Goal: Task Accomplishment & Management: Use online tool/utility

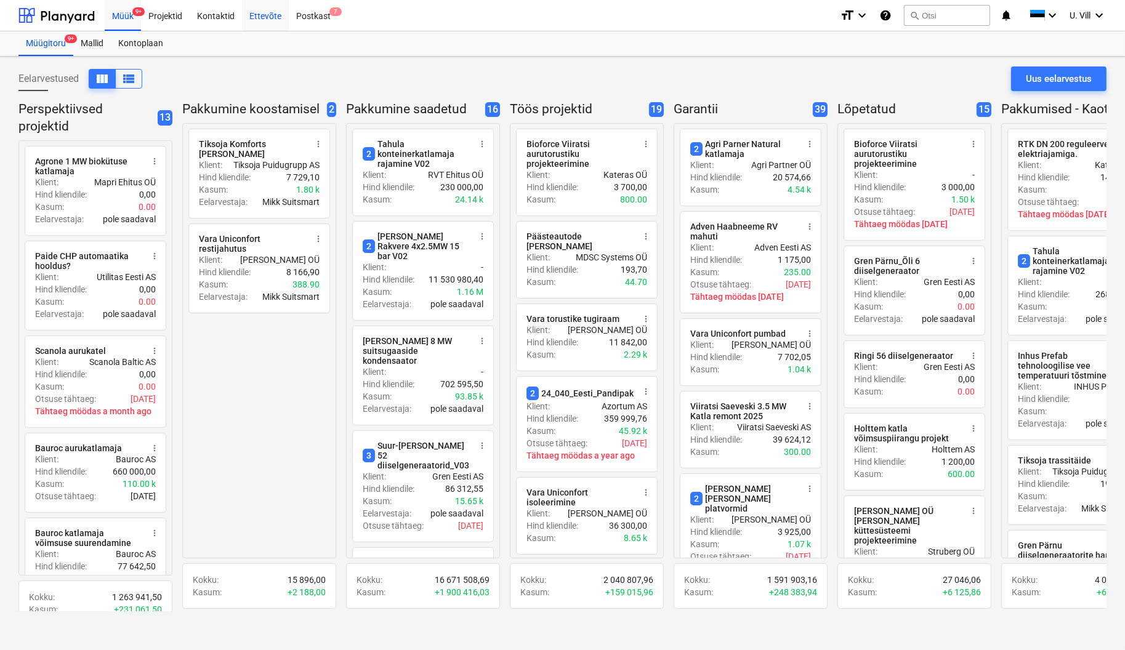
click at [259, 14] on div "Ettevõte" at bounding box center [265, 14] width 47 height 31
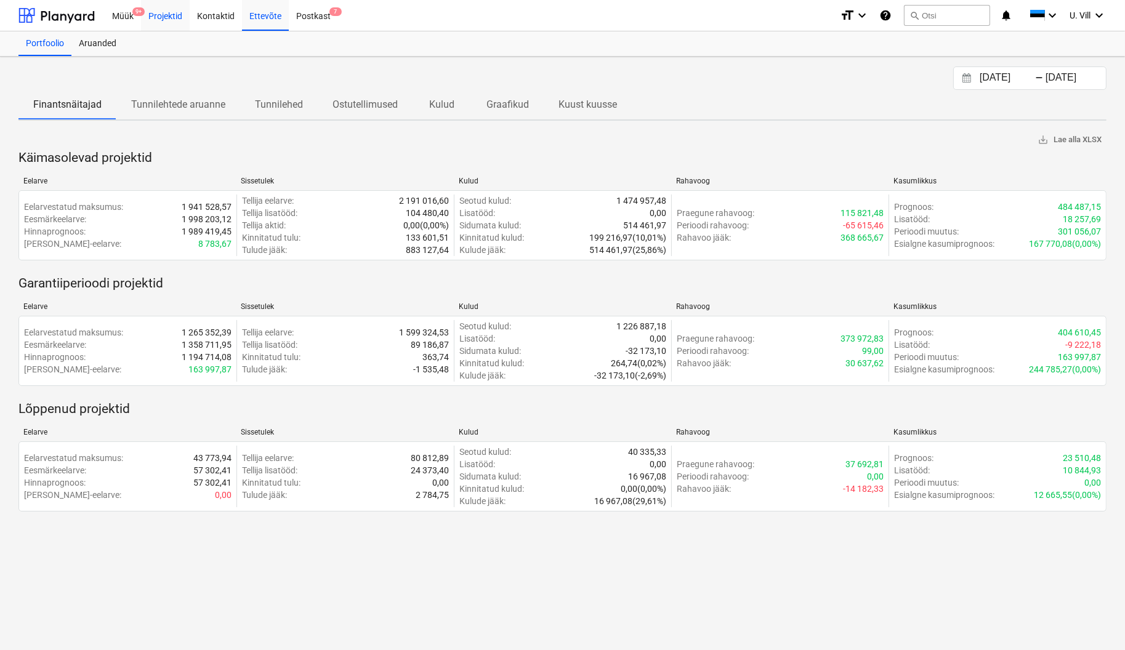
click at [166, 17] on div "Projektid" at bounding box center [165, 14] width 49 height 31
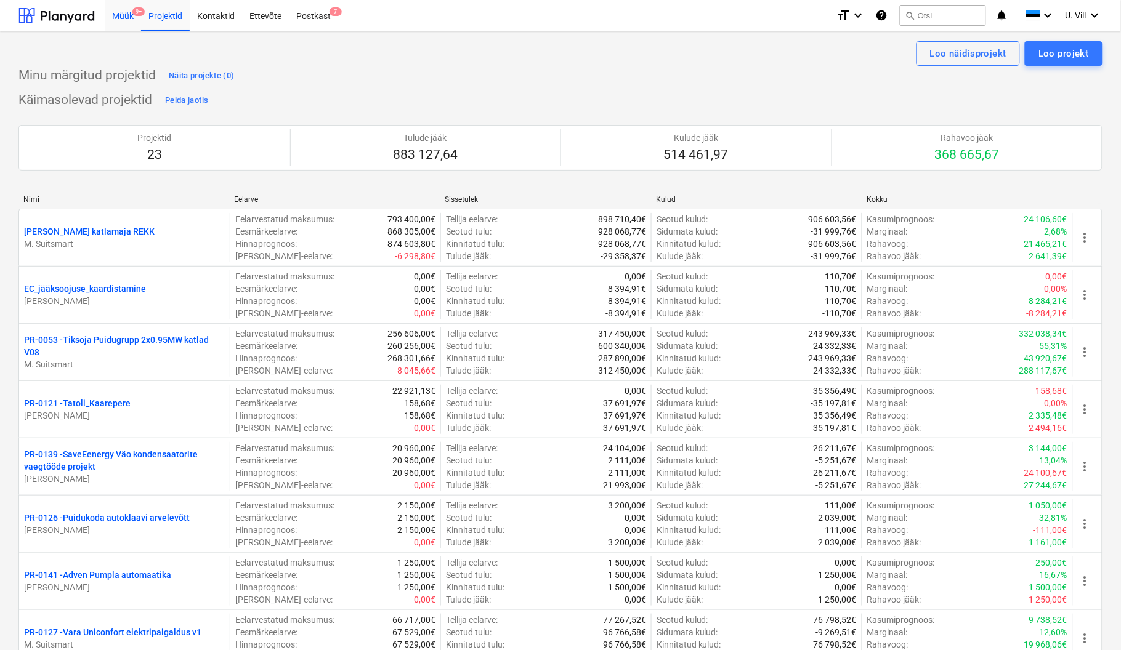
click at [125, 17] on div "Müük 9+" at bounding box center [123, 14] width 36 height 31
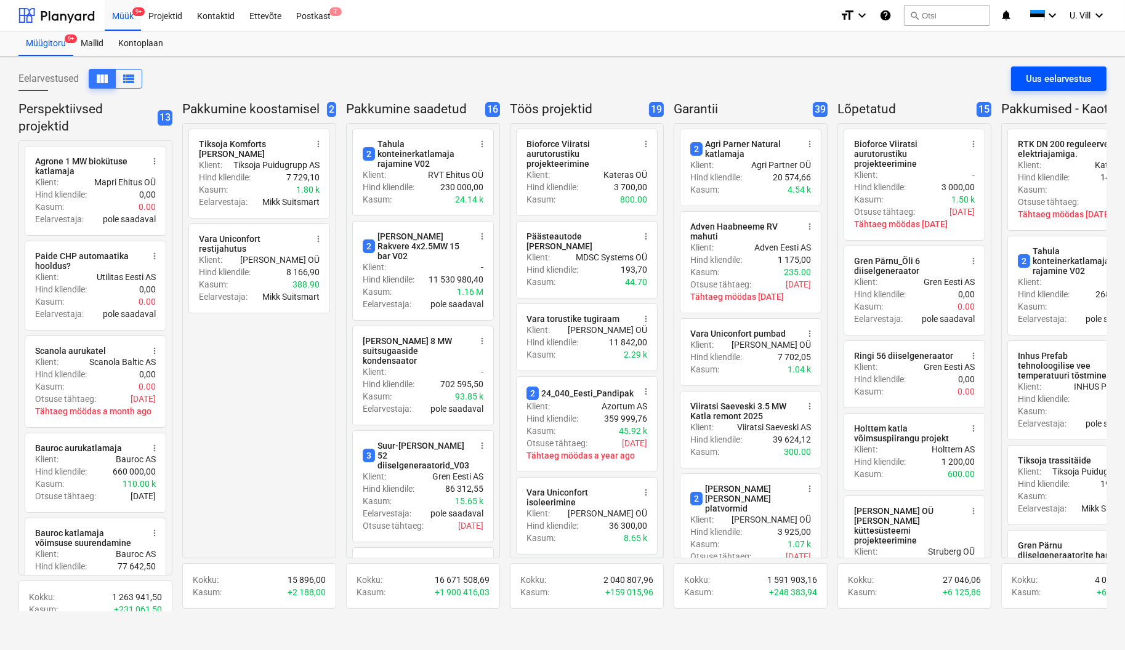
click at [1039, 78] on div "Uus eelarvestus" at bounding box center [1059, 79] width 66 height 16
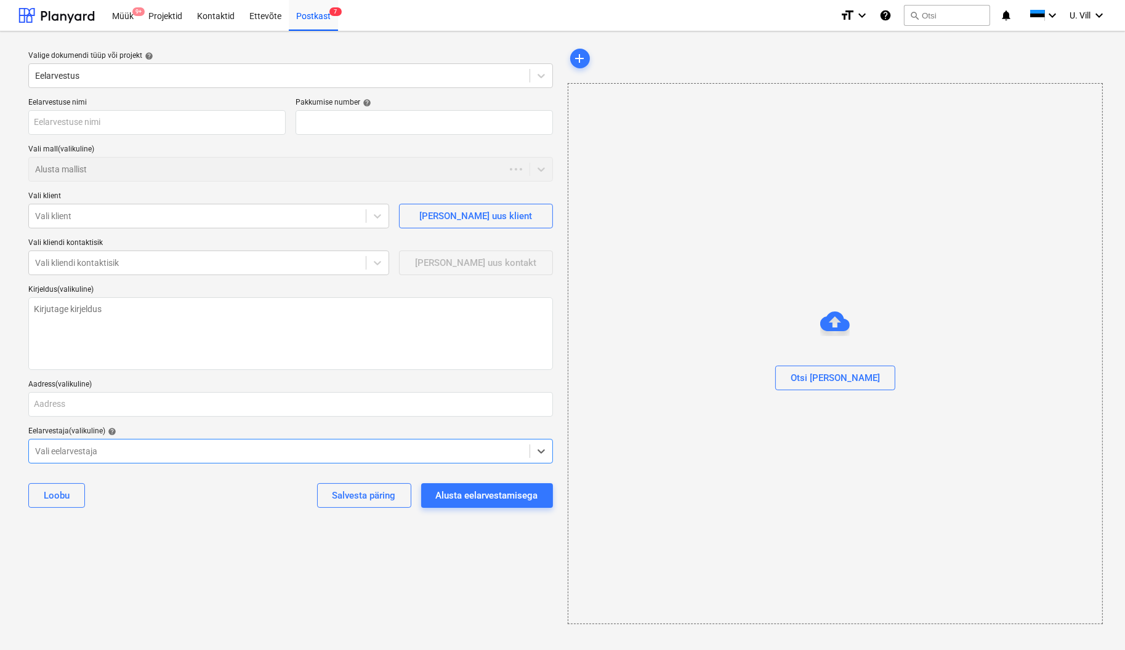
type textarea "x"
type input "QU-0184"
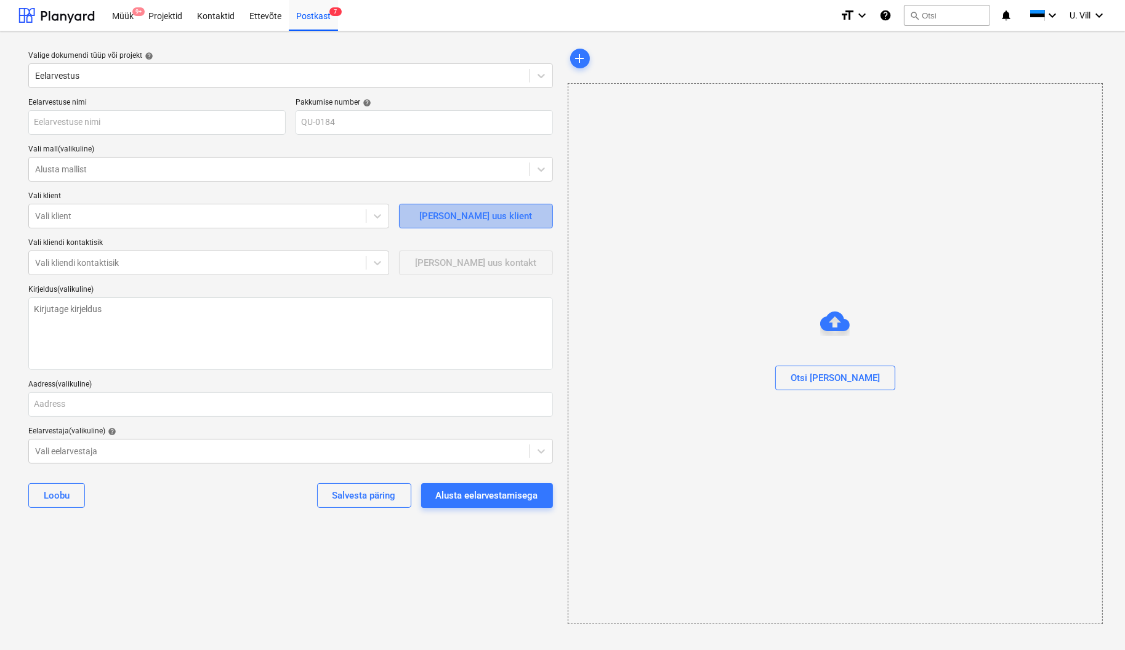
click at [494, 214] on div "[PERSON_NAME] uus klient" at bounding box center [475, 216] width 113 height 16
type textarea "x"
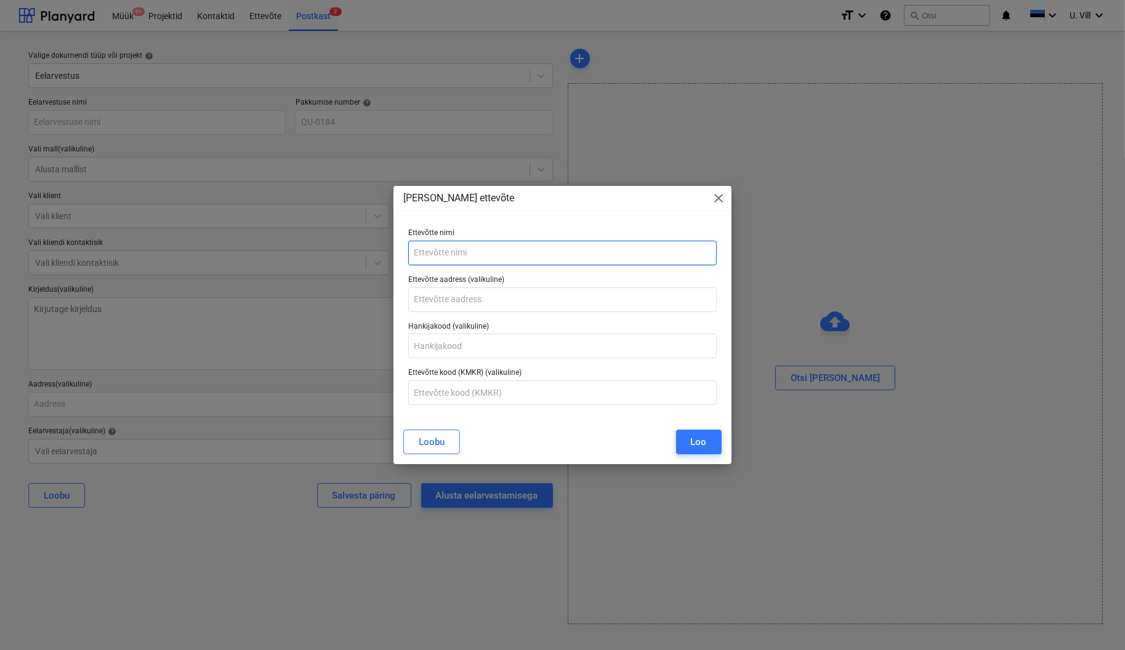
click at [490, 253] on input "text" at bounding box center [562, 253] width 308 height 25
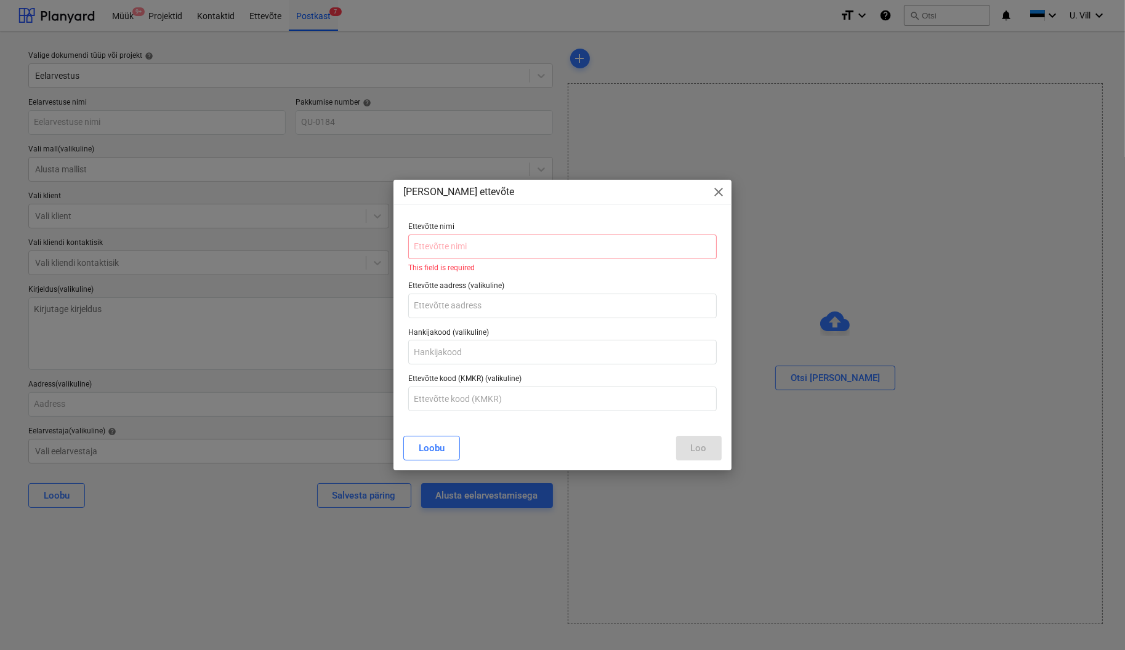
click at [514, 233] on p "Ettevõtte nimi" at bounding box center [562, 228] width 308 height 12
click at [510, 250] on input "text" at bounding box center [562, 247] width 308 height 25
paste input "Heatop Oy"
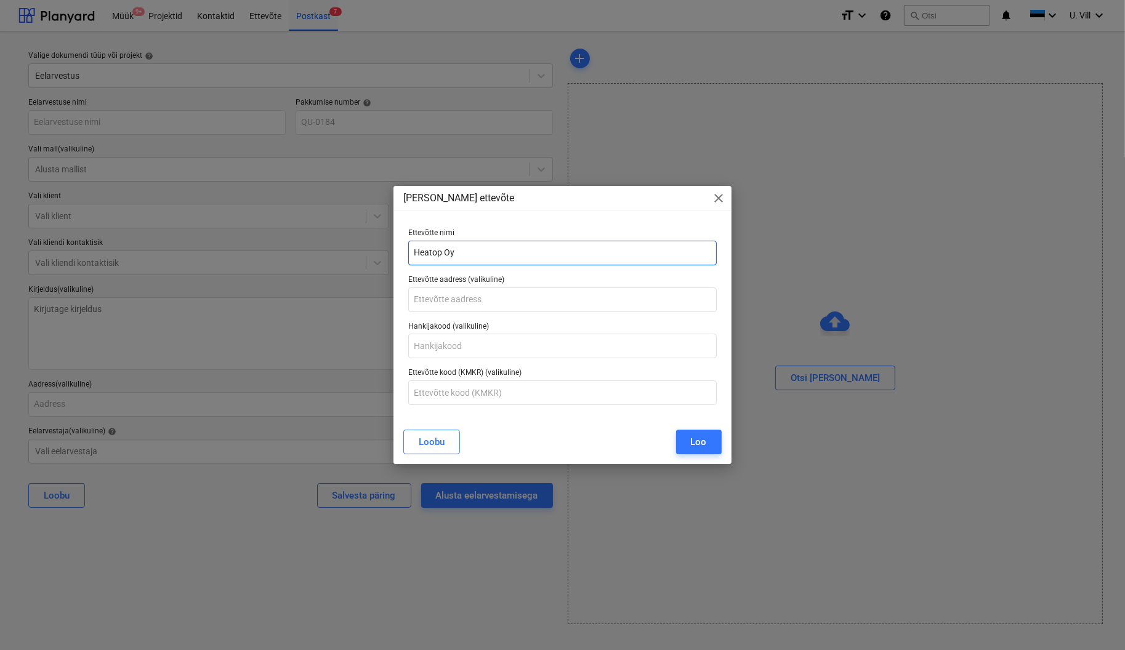
type input "Heatop Oy"
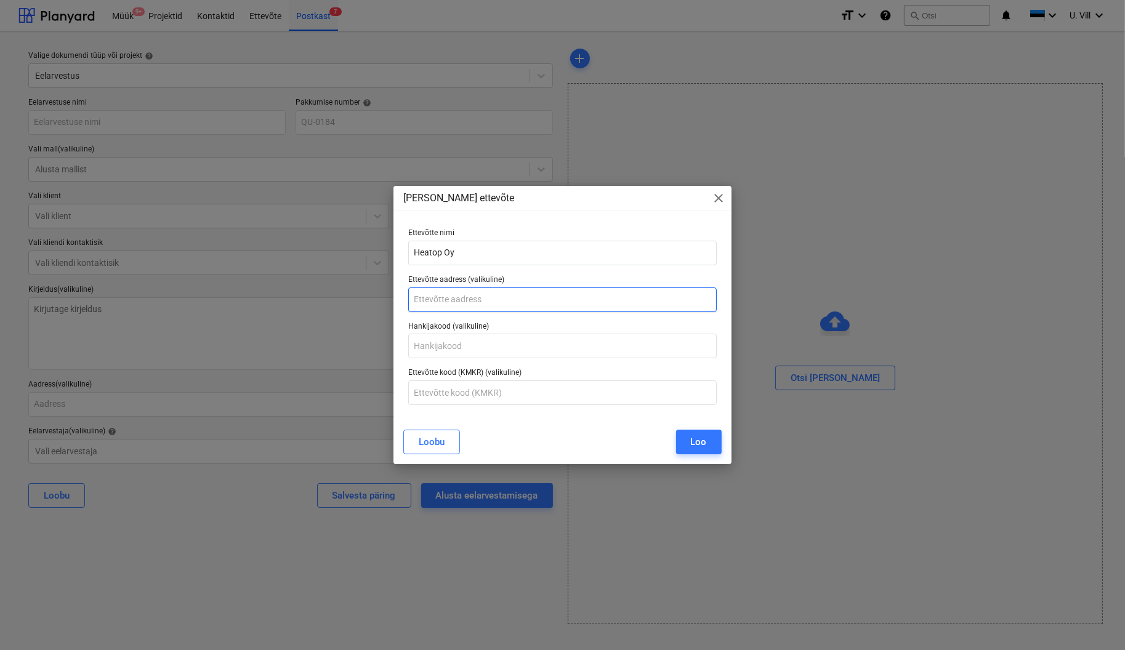
click at [490, 301] on input "text" at bounding box center [562, 300] width 308 height 25
paste input "[STREET_ADDRESS]"
type input "[STREET_ADDRESS]"
click at [704, 443] on div "Loo" at bounding box center [699, 442] width 16 height 16
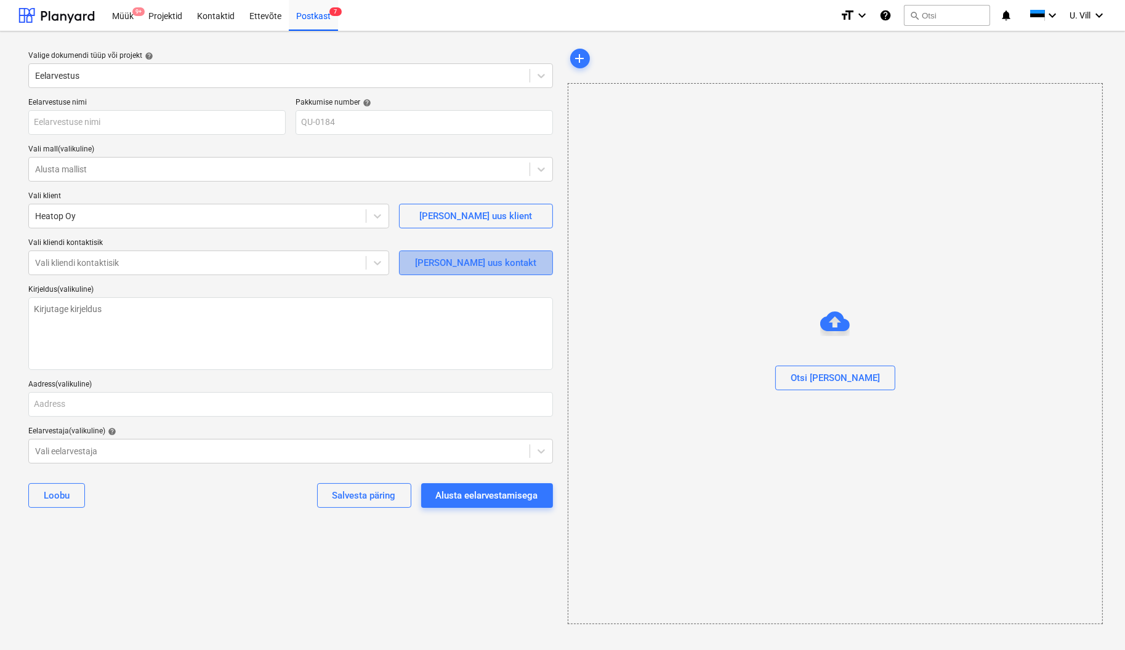
click at [494, 265] on div "[PERSON_NAME] uus kontakt" at bounding box center [475, 263] width 121 height 16
type textarea "x"
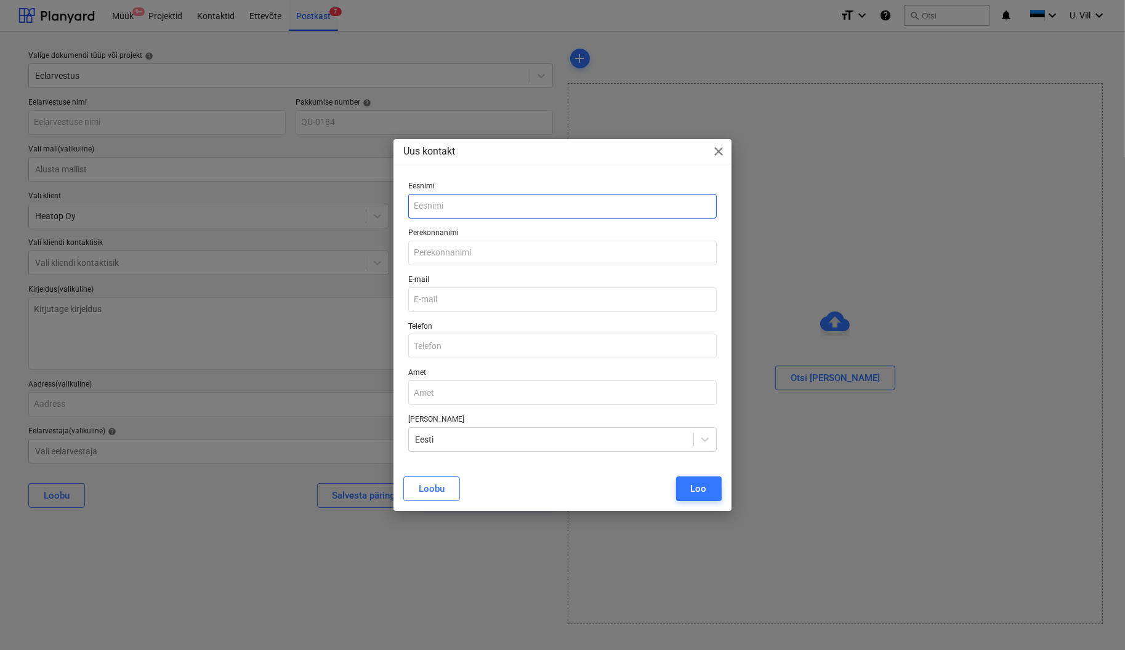
click at [507, 200] on input "text" at bounding box center [562, 206] width 308 height 25
paste input "[PERSON_NAME]"
type input "Veijo"
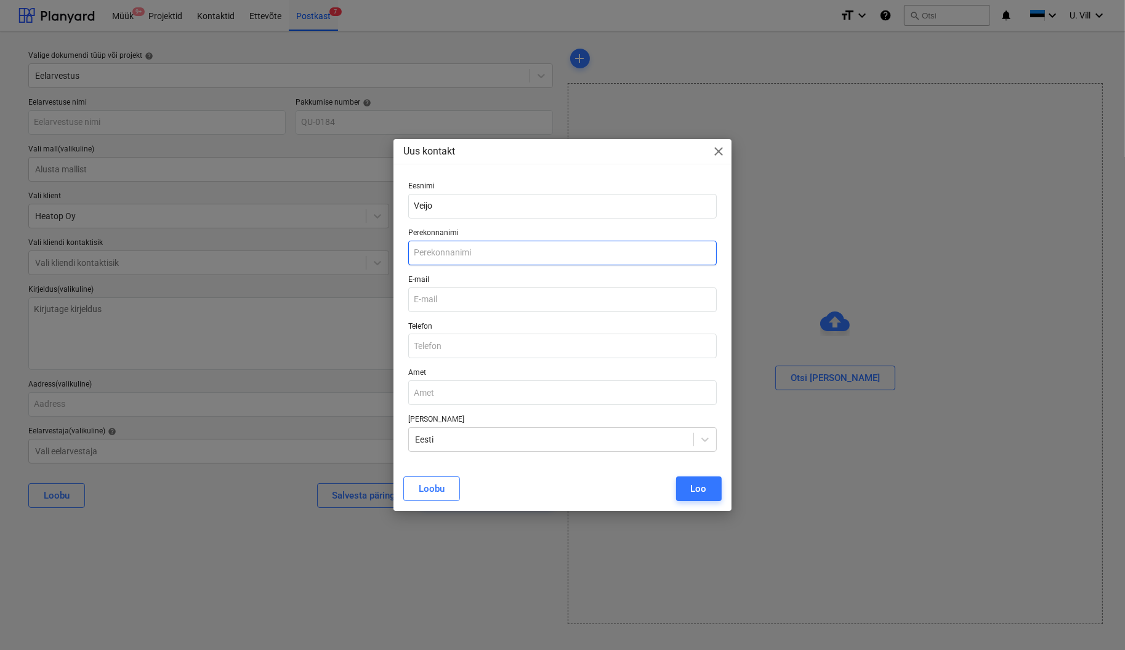
click at [445, 254] on input "text" at bounding box center [562, 253] width 308 height 25
paste input "[PERSON_NAME]"
click at [434, 252] on input "[PERSON_NAME]" at bounding box center [562, 253] width 308 height 25
type input "Sääksjärvi"
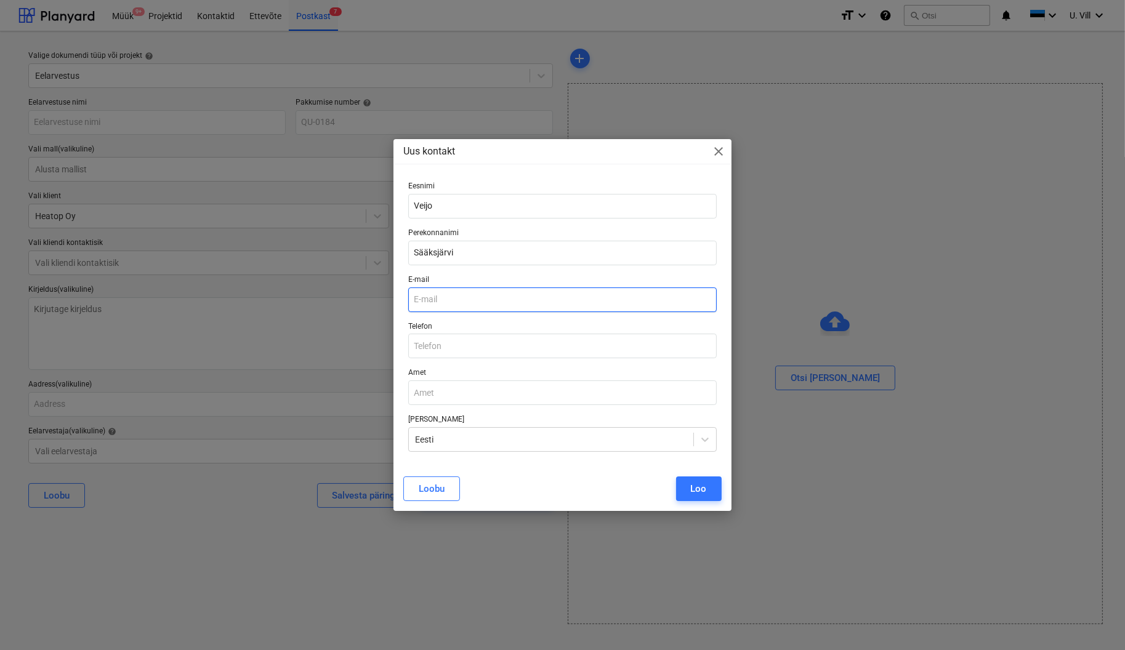
click at [467, 299] on input "email" at bounding box center [562, 300] width 308 height 25
paste input "[EMAIL_ADDRESS][DOMAIN_NAME]"
type input "[EMAIL_ADDRESS][DOMAIN_NAME]"
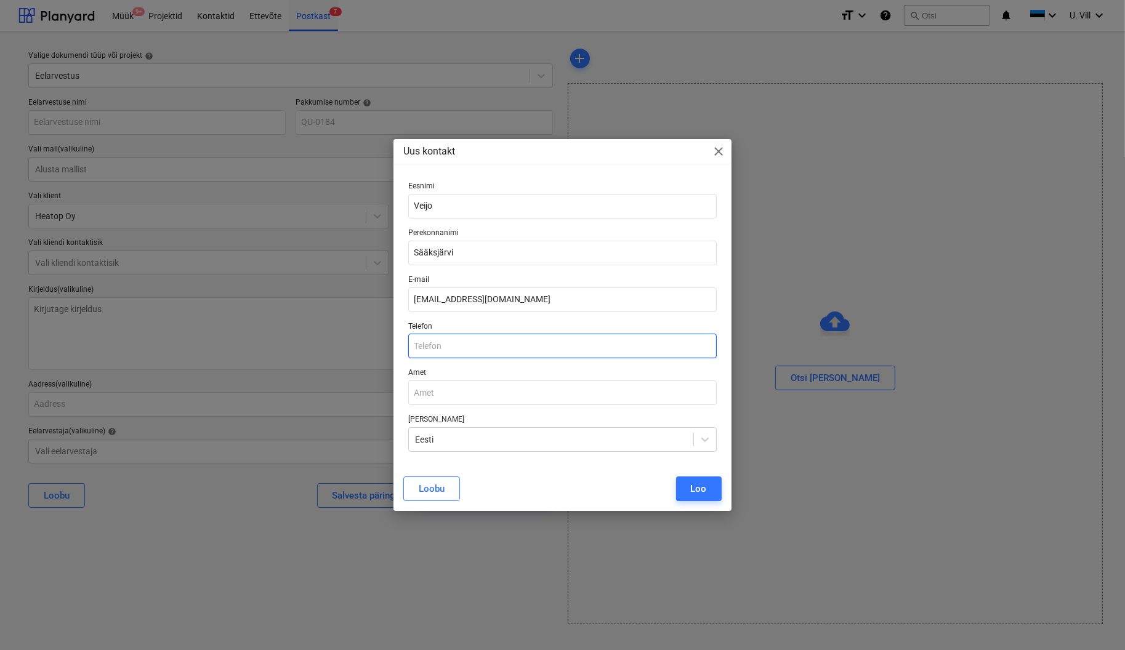
click at [474, 348] on input "text" at bounding box center [562, 346] width 308 height 25
paste input "[PHONE_NUMBER]"
type input "[PHONE_NUMBER]"
click at [865, 240] on div "Uus kontakt close Eesnimi Veijo Perekonnanimi Sääksjärvi E-mail [EMAIL_ADDRESS]…" at bounding box center [562, 325] width 1125 height 650
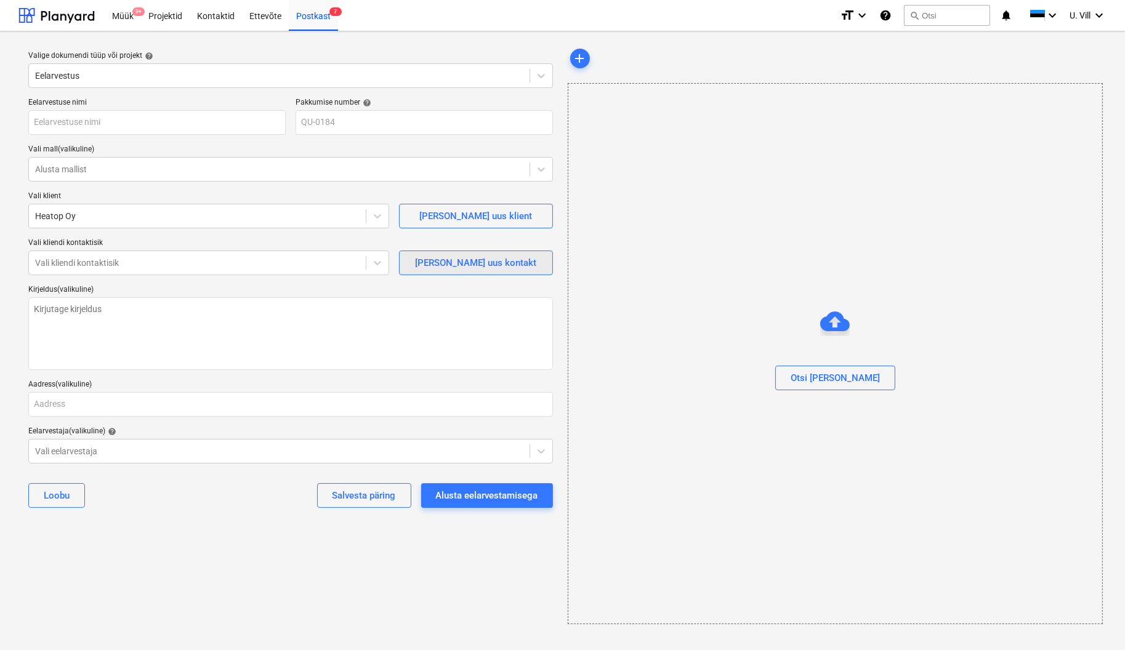
click at [472, 266] on div "[PERSON_NAME] uus kontakt" at bounding box center [475, 263] width 121 height 16
type textarea "x"
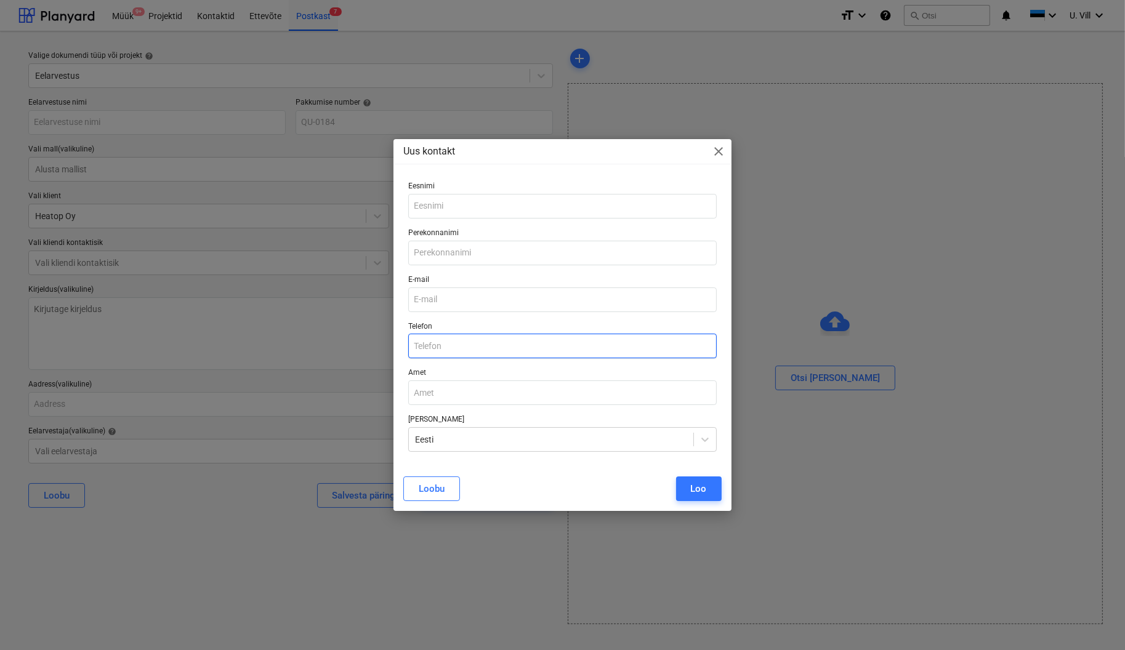
click at [463, 343] on input "text" at bounding box center [562, 346] width 308 height 25
paste input "[PHONE_NUMBER]"
type input "[PHONE_NUMBER]"
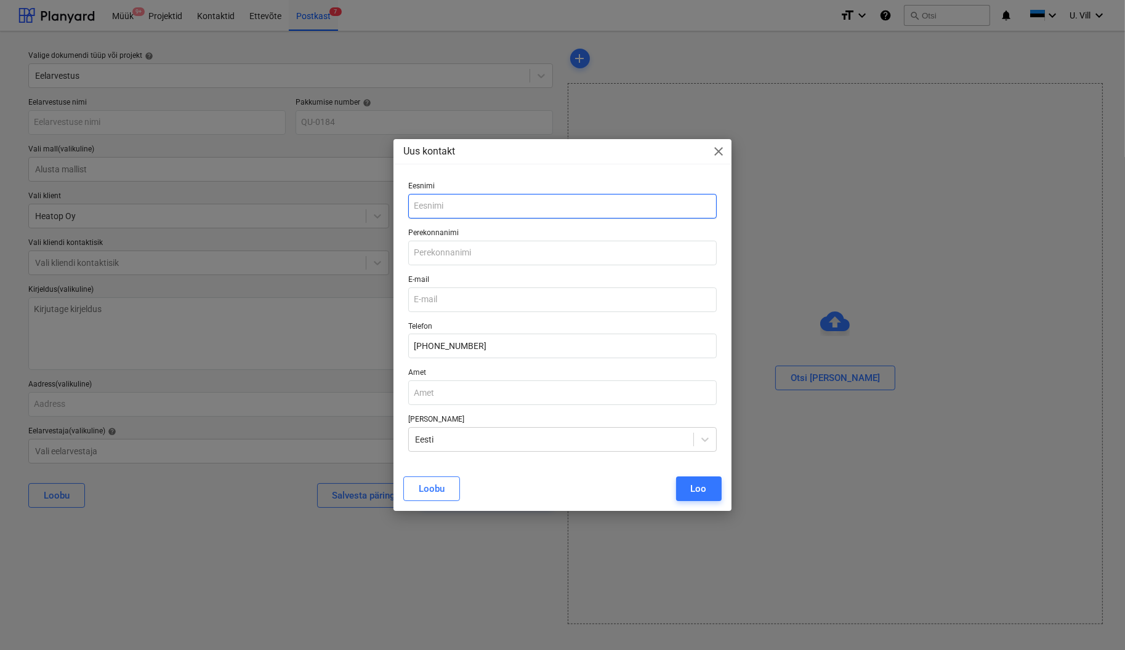
click at [498, 198] on input "text" at bounding box center [562, 206] width 308 height 25
paste input "[PERSON_NAME]"
type input "[PERSON_NAME]"
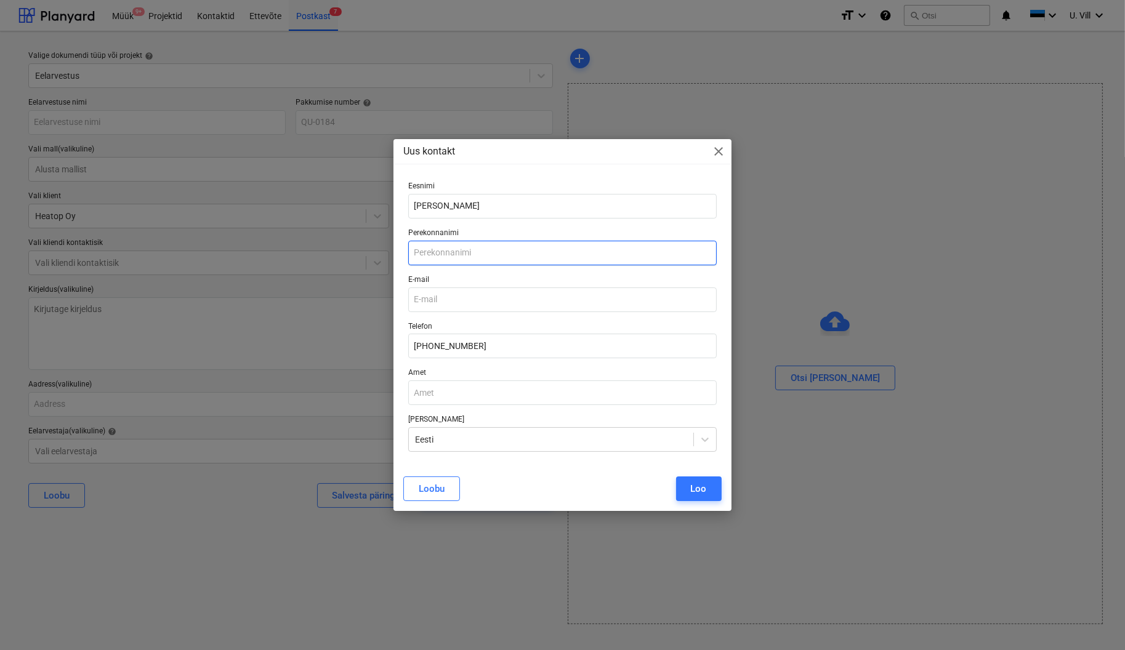
click at [484, 257] on input "text" at bounding box center [562, 253] width 308 height 25
paste input "[PERSON_NAME]"
click at [434, 250] on input "[PERSON_NAME]" at bounding box center [562, 253] width 308 height 25
type input "Sääksjärvi"
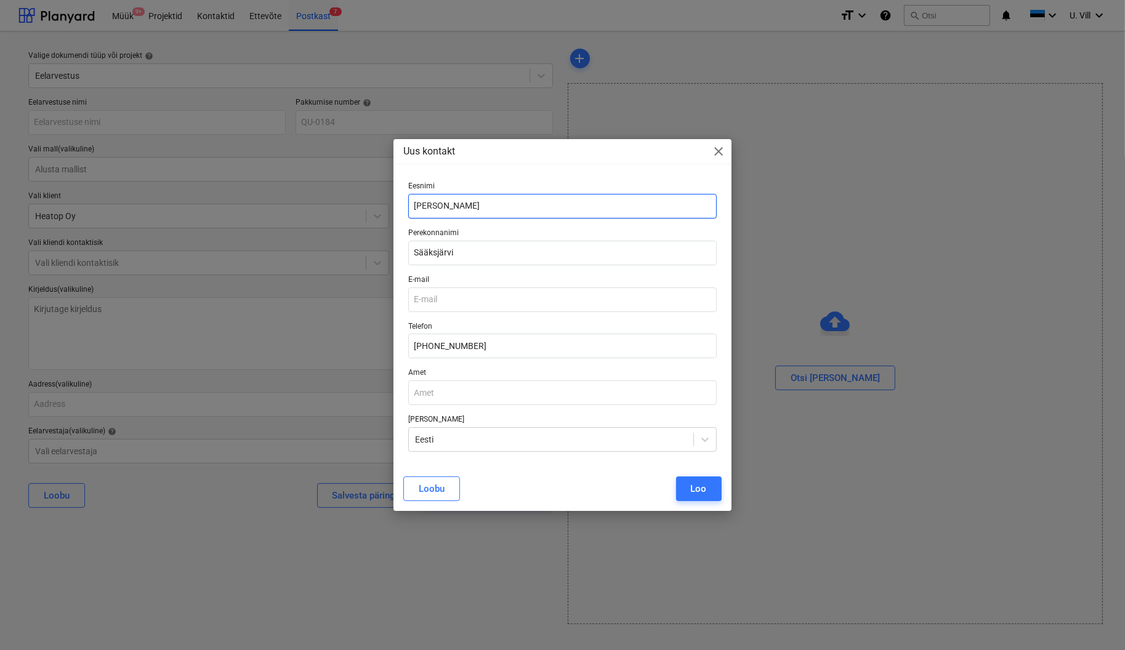
click at [485, 205] on input "[PERSON_NAME]" at bounding box center [562, 206] width 308 height 25
type input "Veijo"
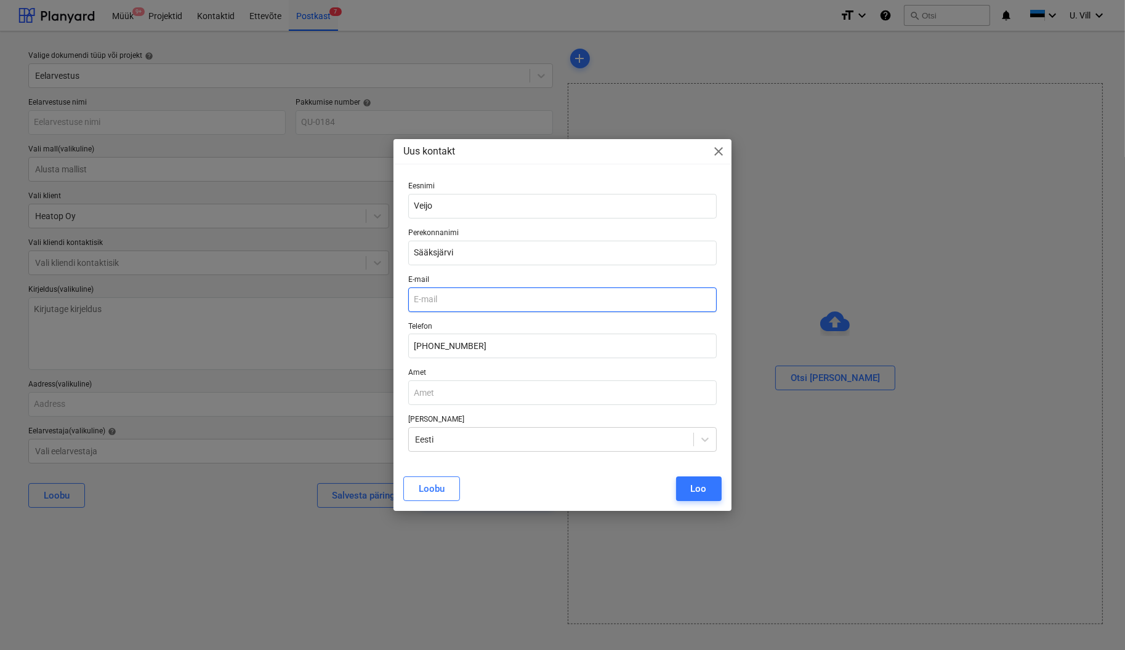
click at [493, 301] on input "email" at bounding box center [562, 300] width 308 height 25
paste input "[EMAIL_ADDRESS][DOMAIN_NAME]"
type input "[EMAIL_ADDRESS][DOMAIN_NAME]"
click at [697, 490] on div "Loo" at bounding box center [699, 489] width 16 height 16
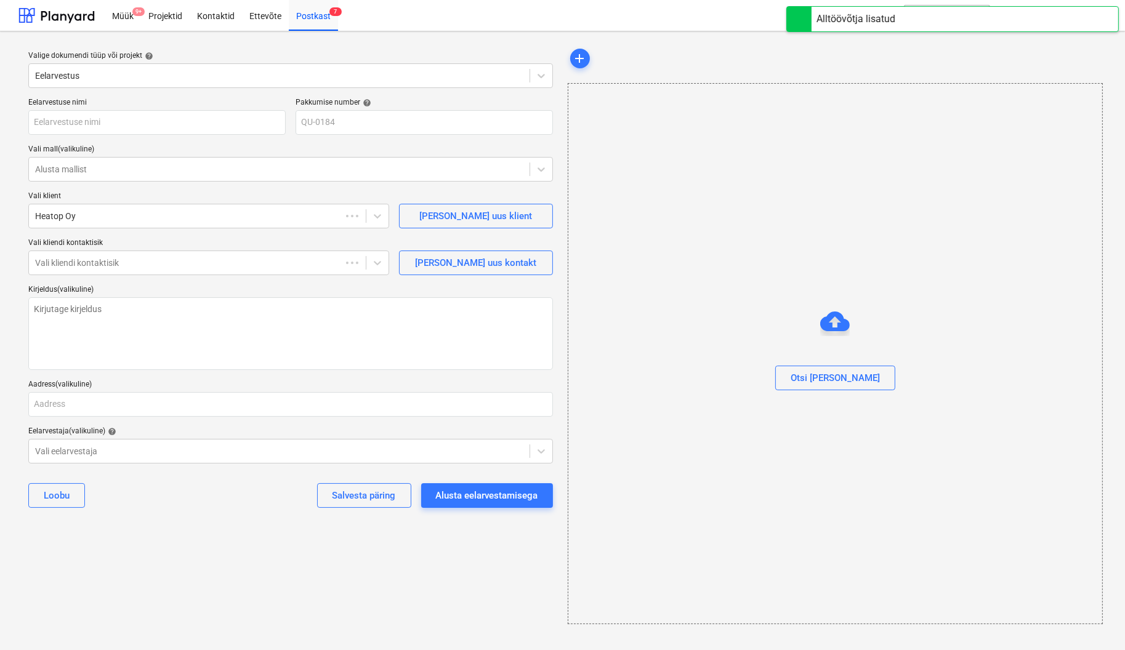
type textarea "x"
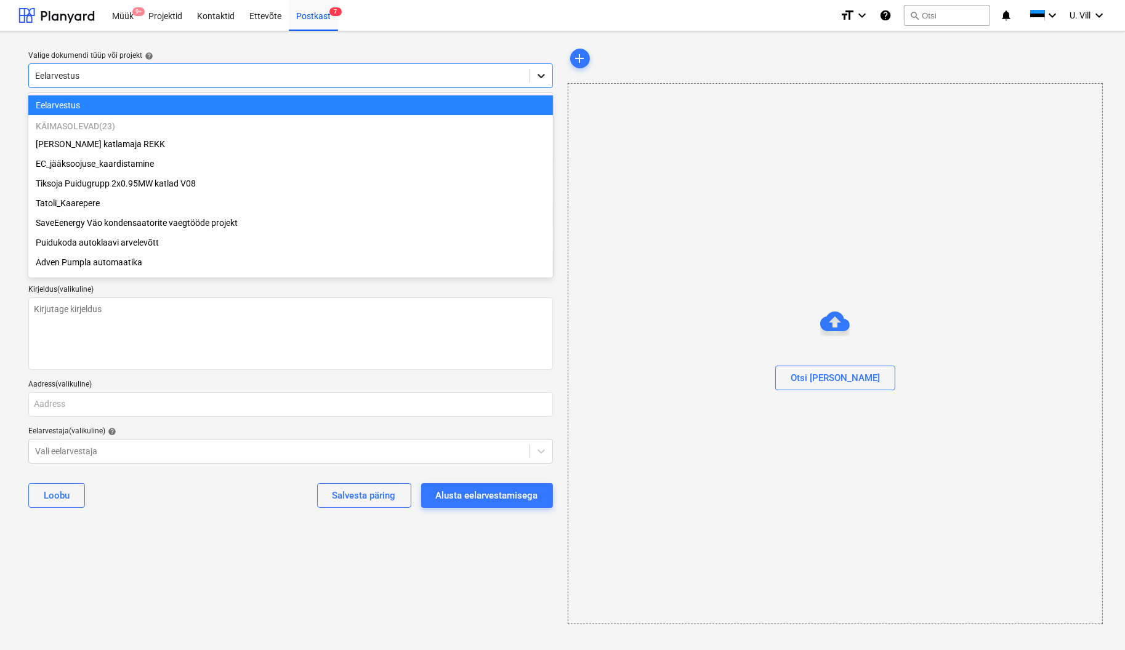
click at [536, 76] on icon at bounding box center [541, 76] width 12 height 12
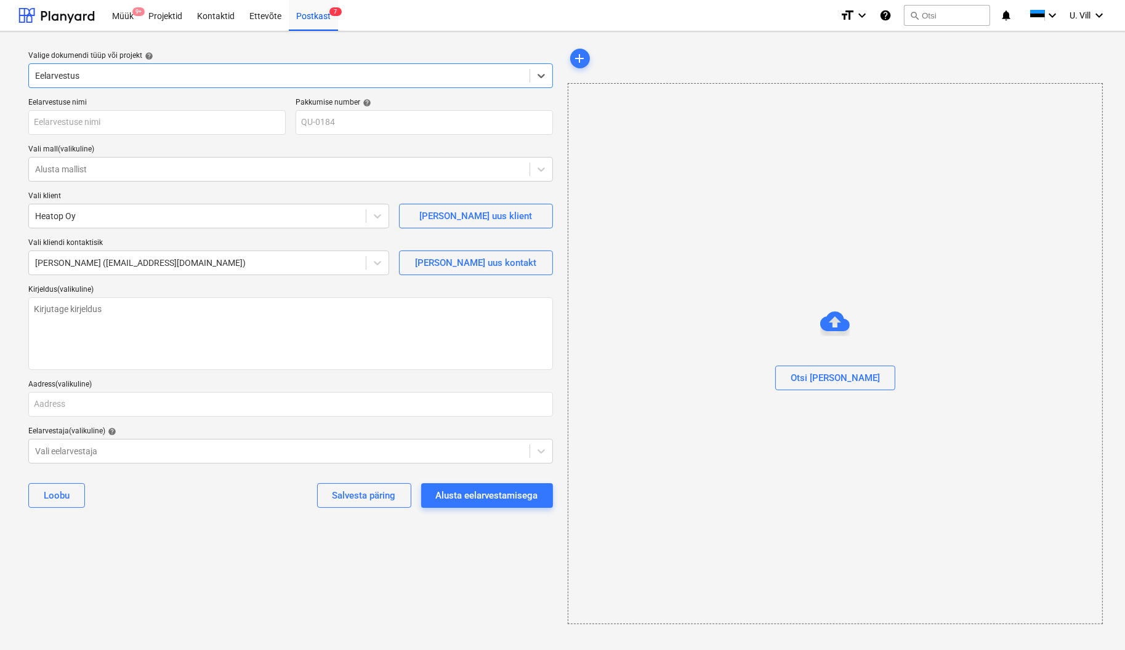
click at [435, 67] on div "Eelarvestus" at bounding box center [279, 75] width 501 height 17
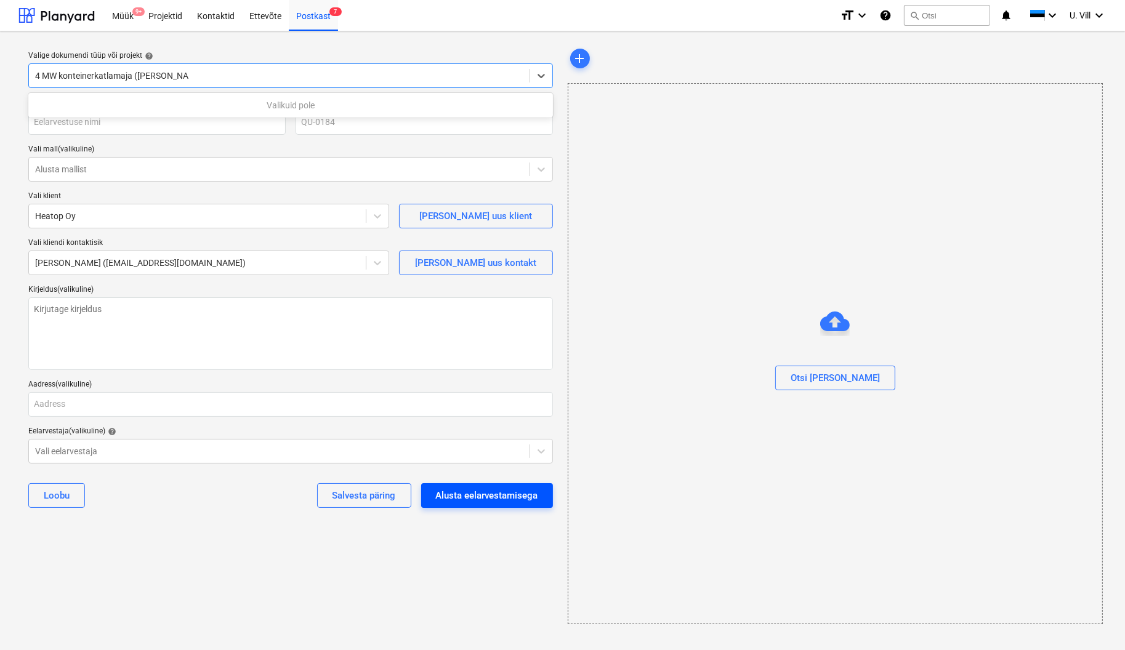
type input "4 MW konteinerkatlamaja ([PERSON_NAME] põletita)"
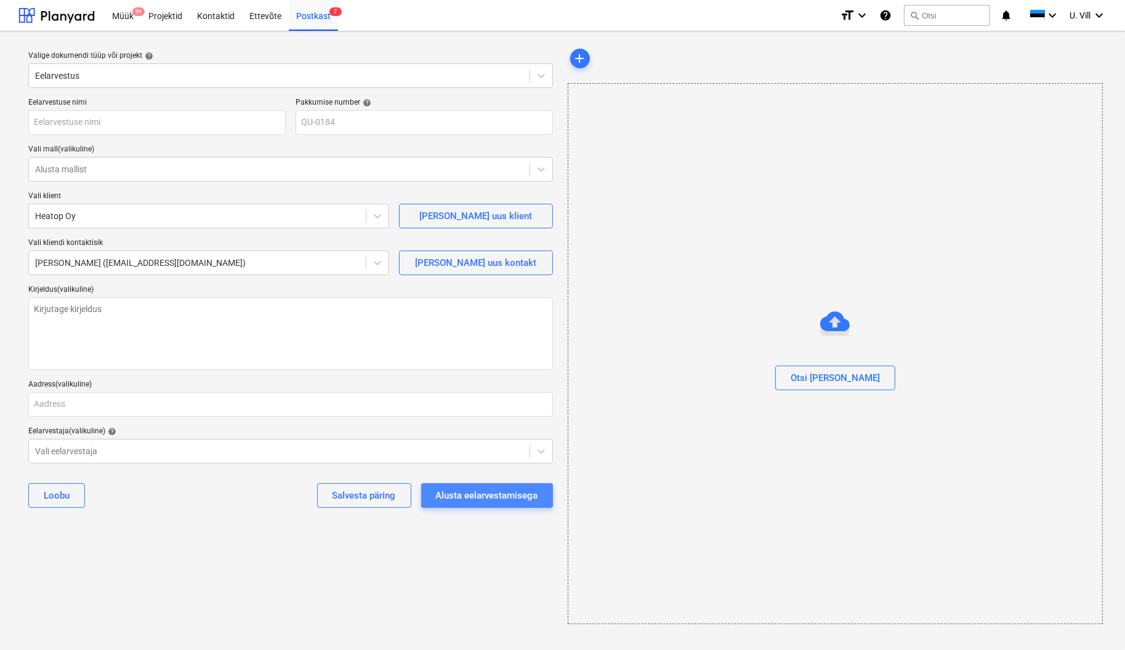
click at [491, 494] on div "Alusta eelarvestamisega" at bounding box center [487, 496] width 102 height 16
click at [579, 59] on span "add" at bounding box center [580, 58] width 15 height 15
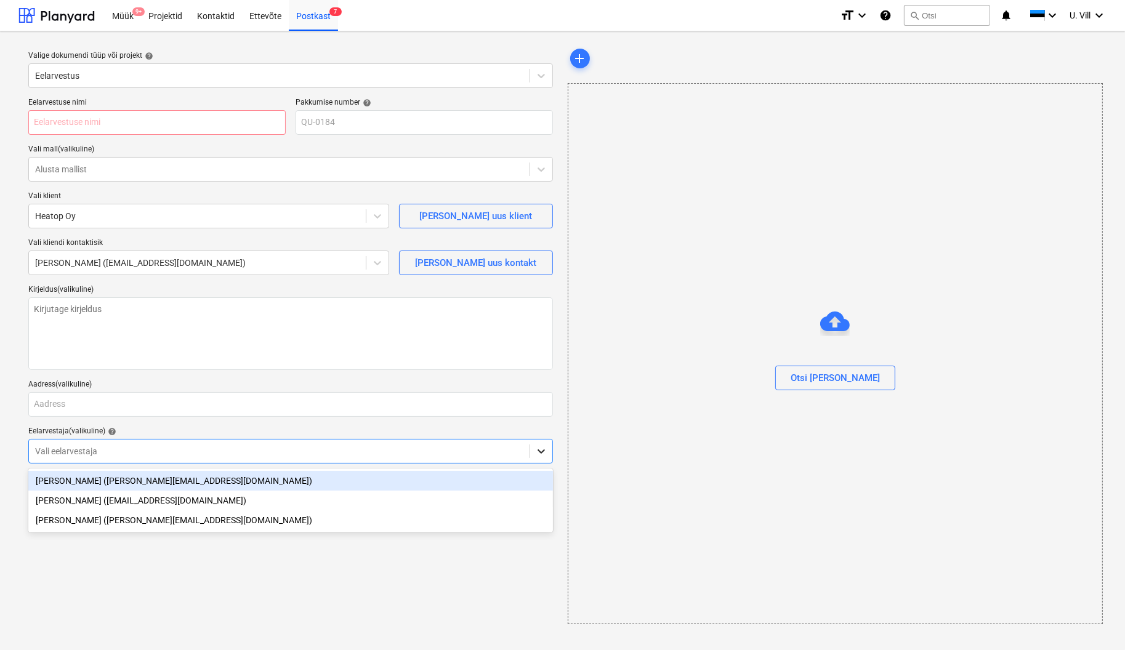
click at [535, 450] on icon at bounding box center [541, 451] width 12 height 12
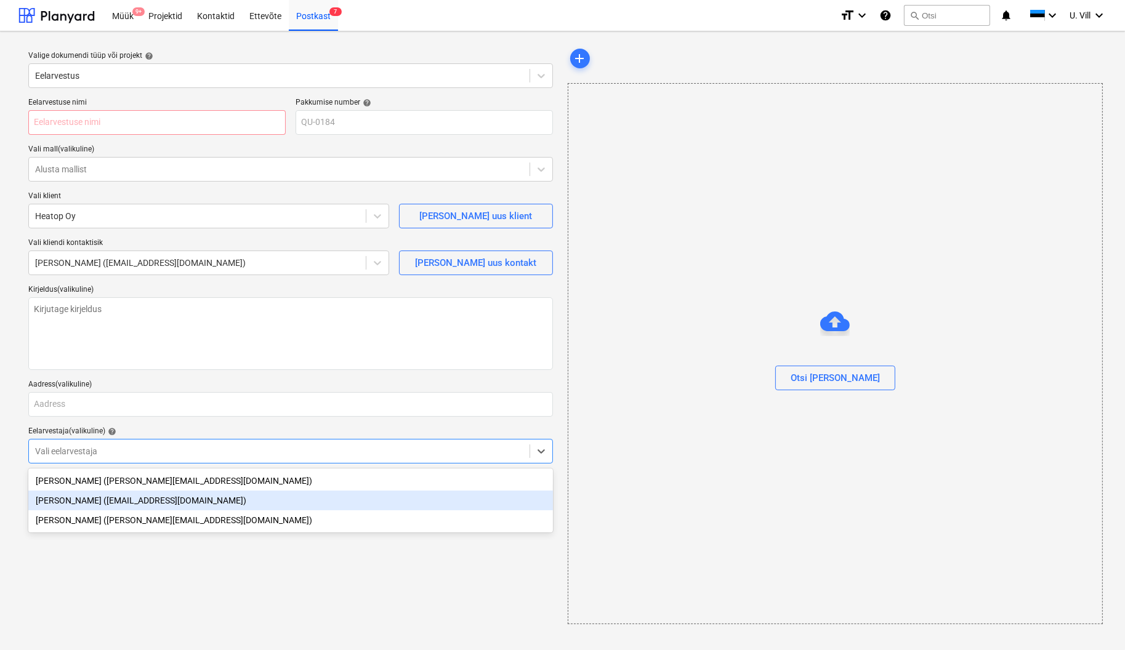
click at [149, 502] on div "[PERSON_NAME] ([EMAIL_ADDRESS][DOMAIN_NAME])" at bounding box center [290, 501] width 525 height 20
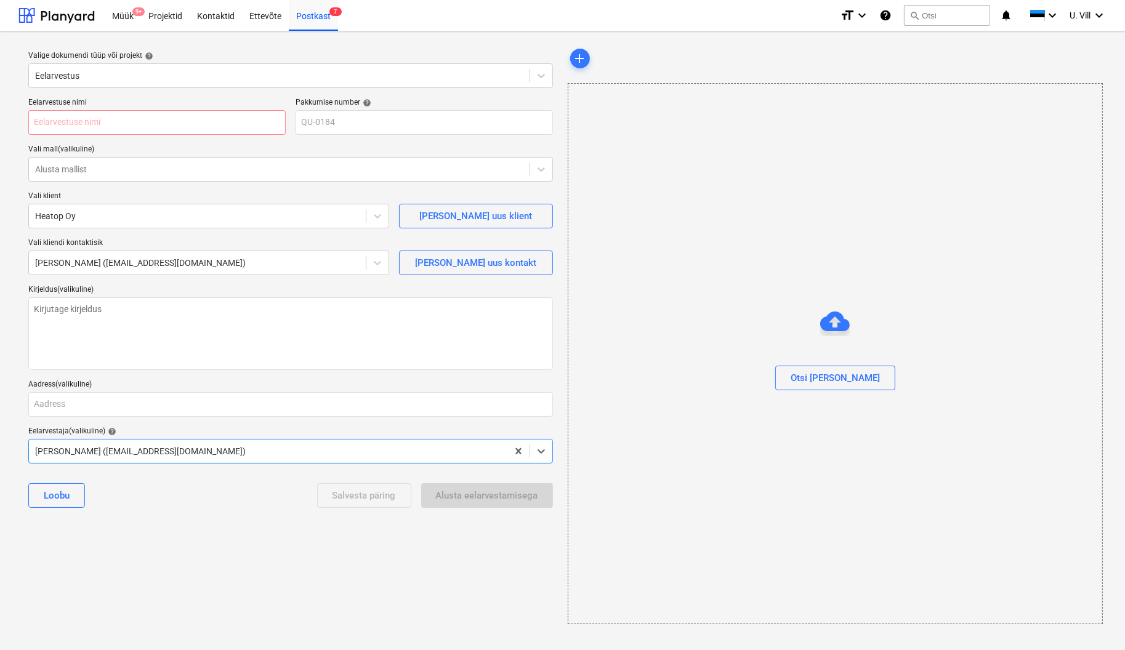
click at [471, 497] on div "Salvesta päring Alusta eelarvestamisega" at bounding box center [435, 495] width 236 height 25
click at [172, 304] on textarea at bounding box center [290, 333] width 525 height 73
click at [541, 166] on icon at bounding box center [541, 169] width 12 height 12
click at [450, 139] on div "Eelarvestuse nimi Pakkumise number help QU-0184 Vali mall (valikuline) Alusta m…" at bounding box center [290, 308] width 534 height 430
click at [542, 169] on icon at bounding box center [541, 169] width 7 height 4
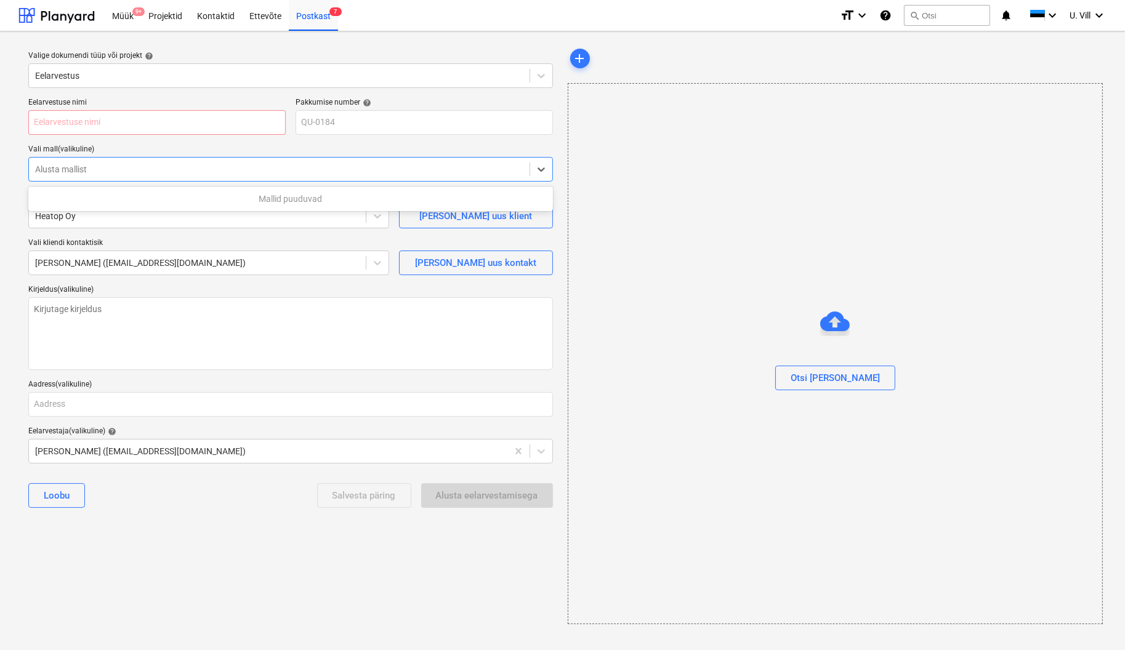
click at [427, 195] on div "Mallid puuduvad" at bounding box center [290, 199] width 525 height 20
click at [554, 140] on div "Eelarvestuse nimi Pakkumise number help QU-0184 Vali mall (valikuline) Alusta m…" at bounding box center [290, 308] width 534 height 430
click at [139, 116] on input "text" at bounding box center [156, 122] width 257 height 25
type textarea "x"
type input "4"
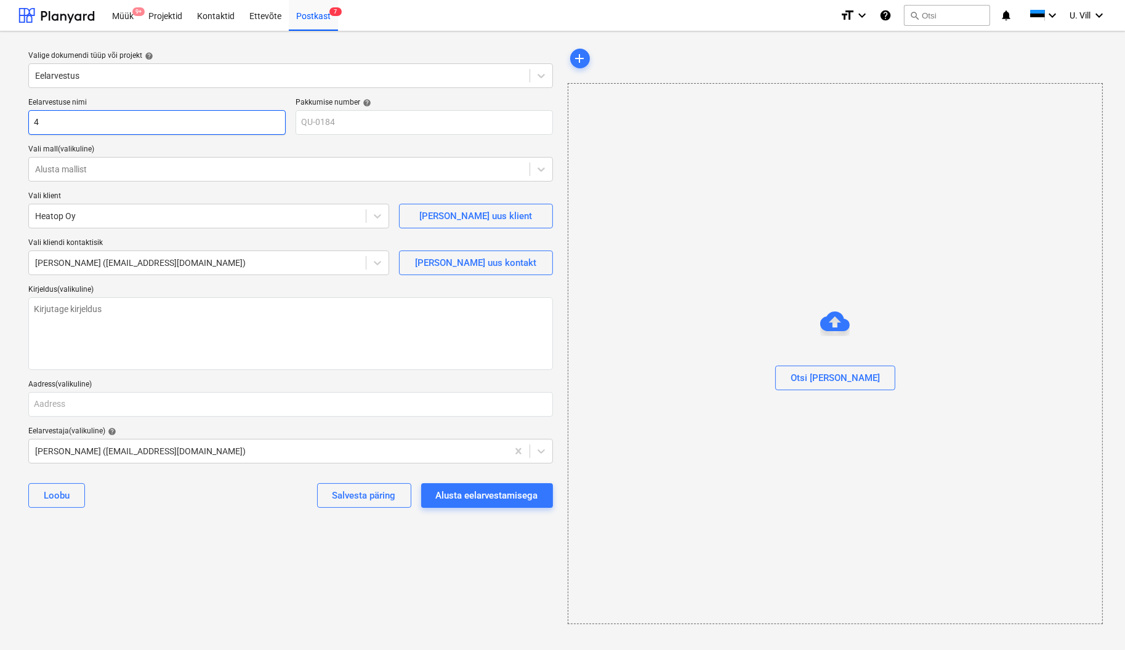
type textarea "x"
type input "4"
type textarea "x"
type input "4 M"
type textarea "x"
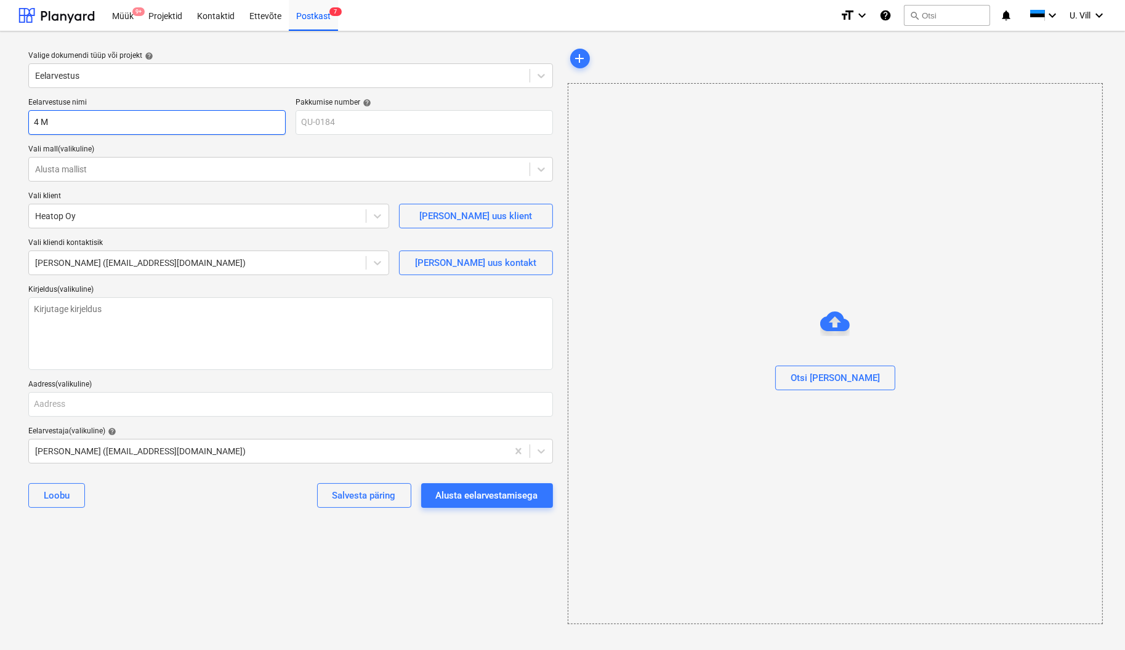
type input "4 MW"
type textarea "x"
type input "4 MW"
type textarea "x"
type input "4 MW k"
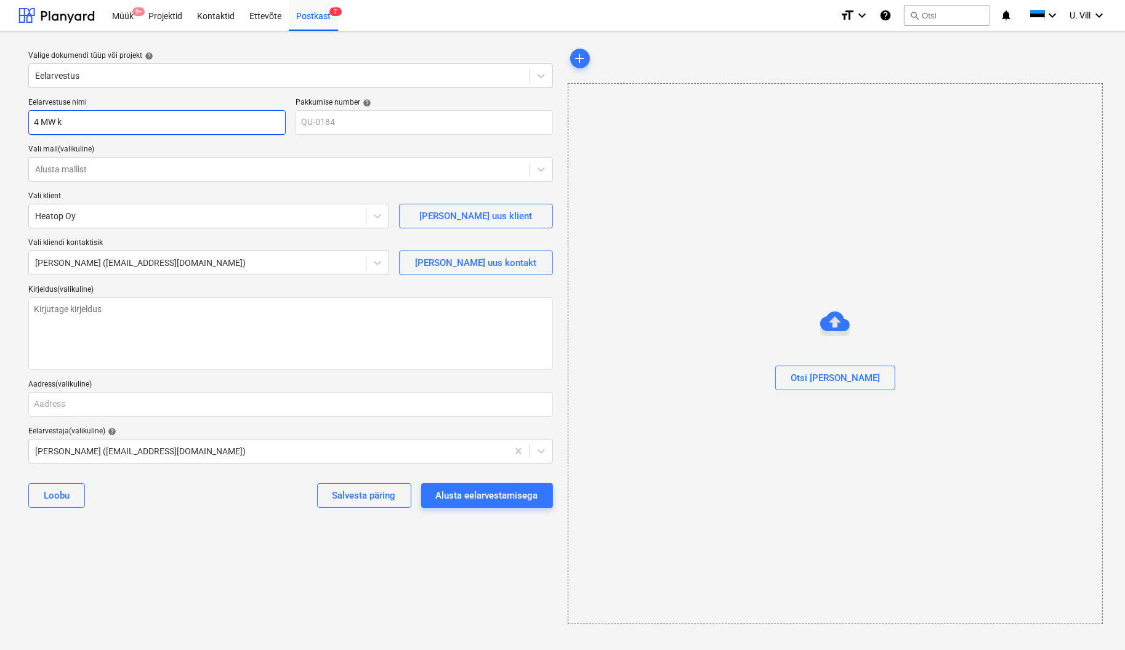
type textarea "x"
type input "4 MW ke"
type textarea "x"
type input "4 [PERSON_NAME]"
type textarea "x"
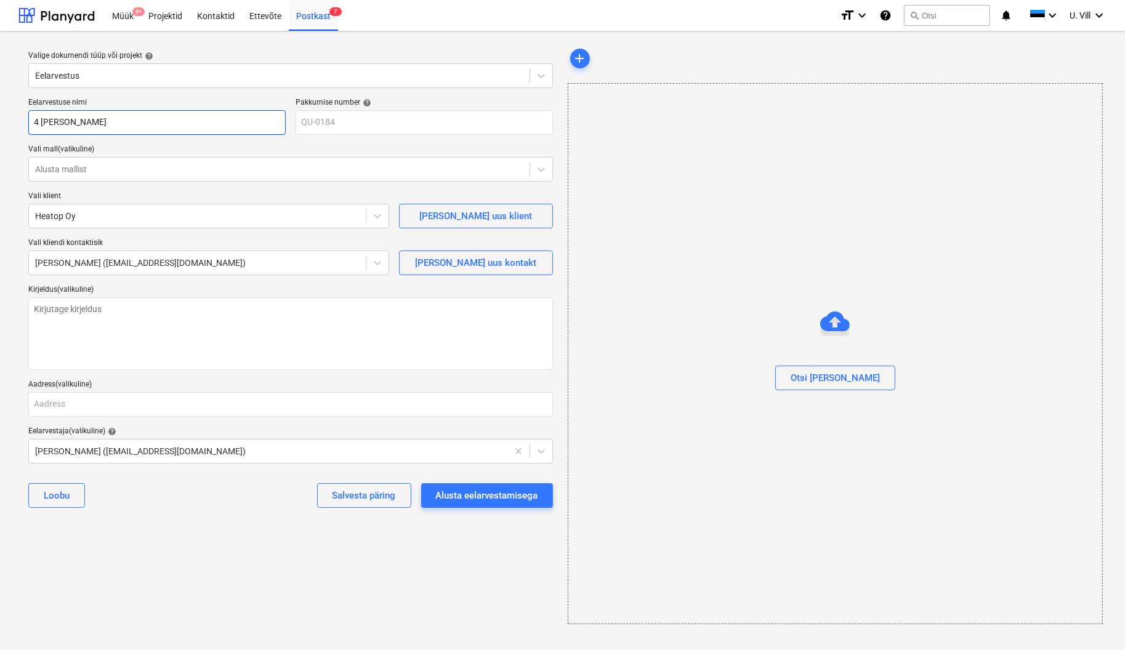
type input "4 MW kesk"
type textarea "x"
type input "4 MW keskk"
type textarea "x"
type input "4 MW keskkü"
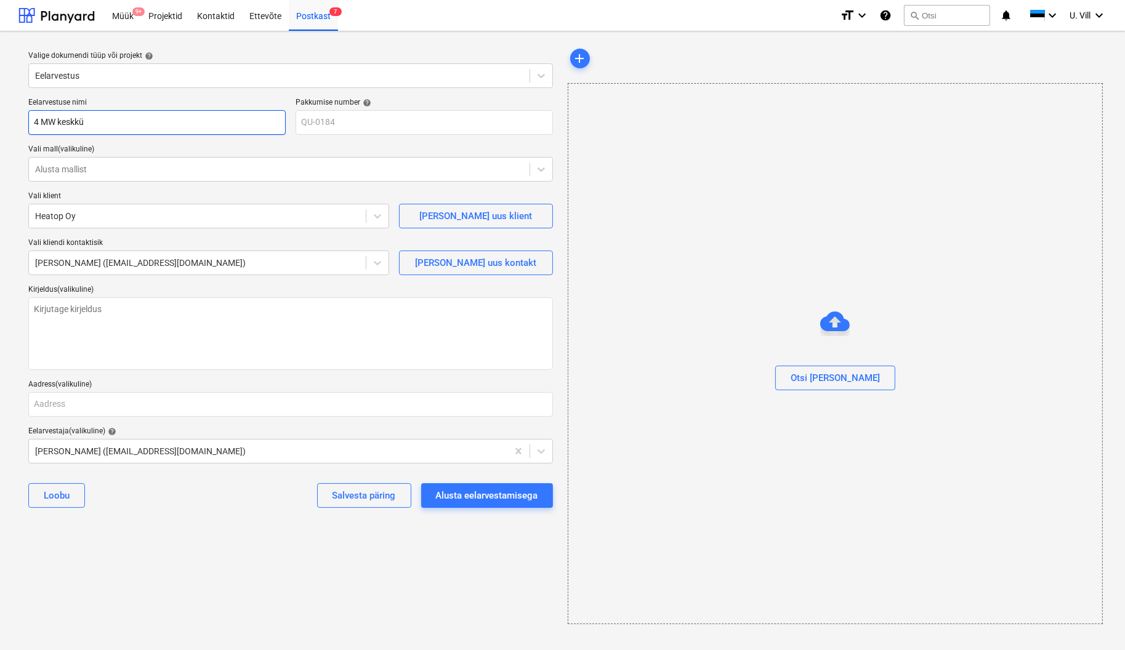
type textarea "x"
type input "4 MW keskküt"
type textarea "x"
type input "4 MW keskkütt"
type textarea "x"
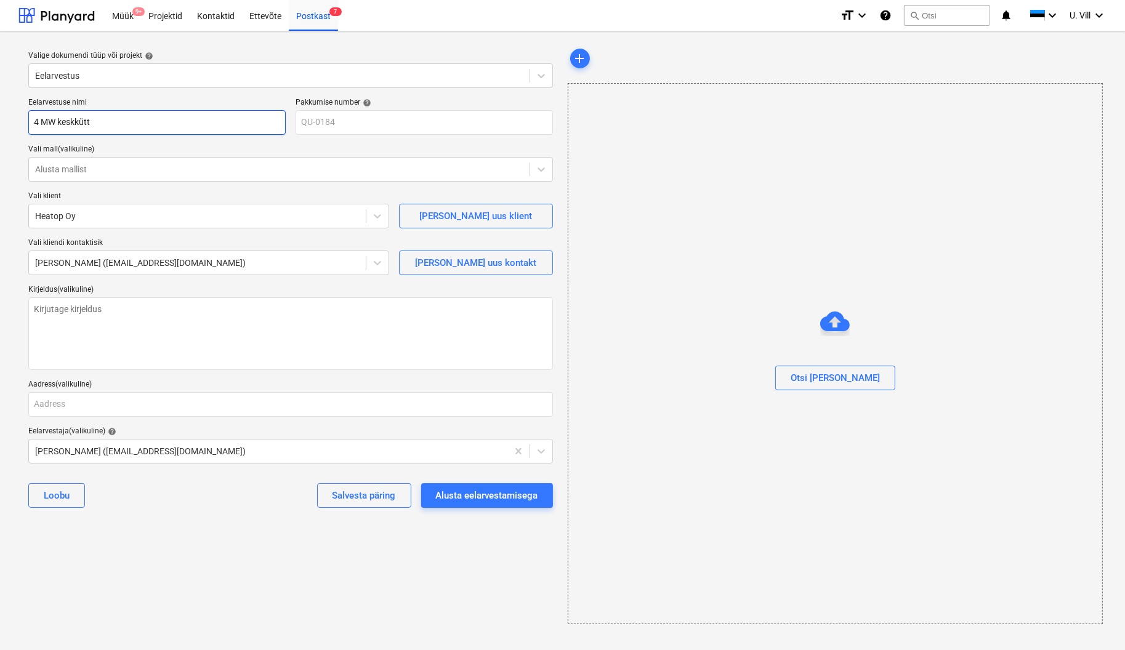
type input "4 MW keskkütte"
type textarea "x"
type input "4 MW keskküttek"
type textarea "x"
type input "4 MW keskkütteko"
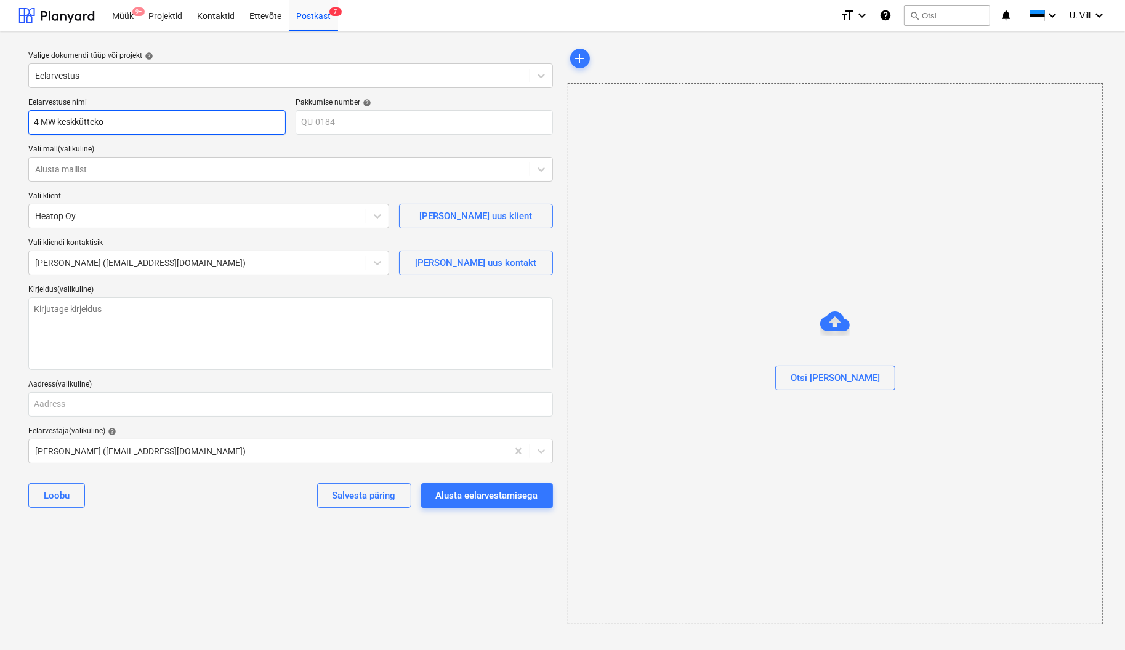
type textarea "x"
type input "4 MW keskküttekon"
type textarea "x"
type input "4 MW keskküttekont"
type textarea "x"
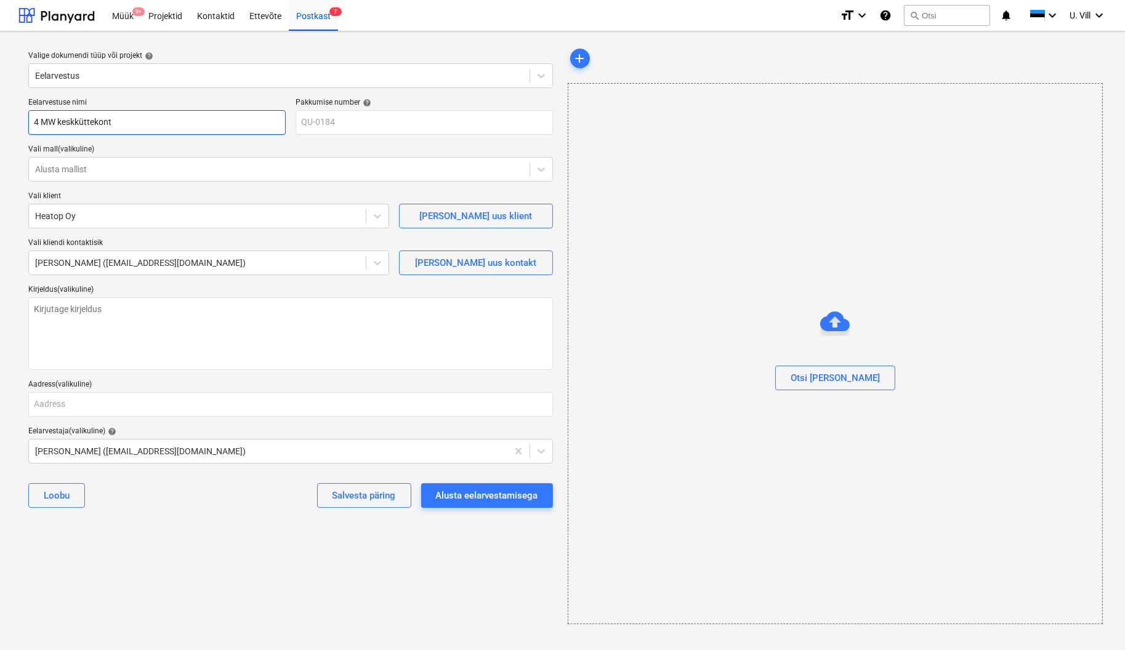
type input "4 MW keskküttekonte"
type textarea "x"
type input "4 MW keskküttekontei"
type textarea "x"
type input "4 MW keskküttekontein"
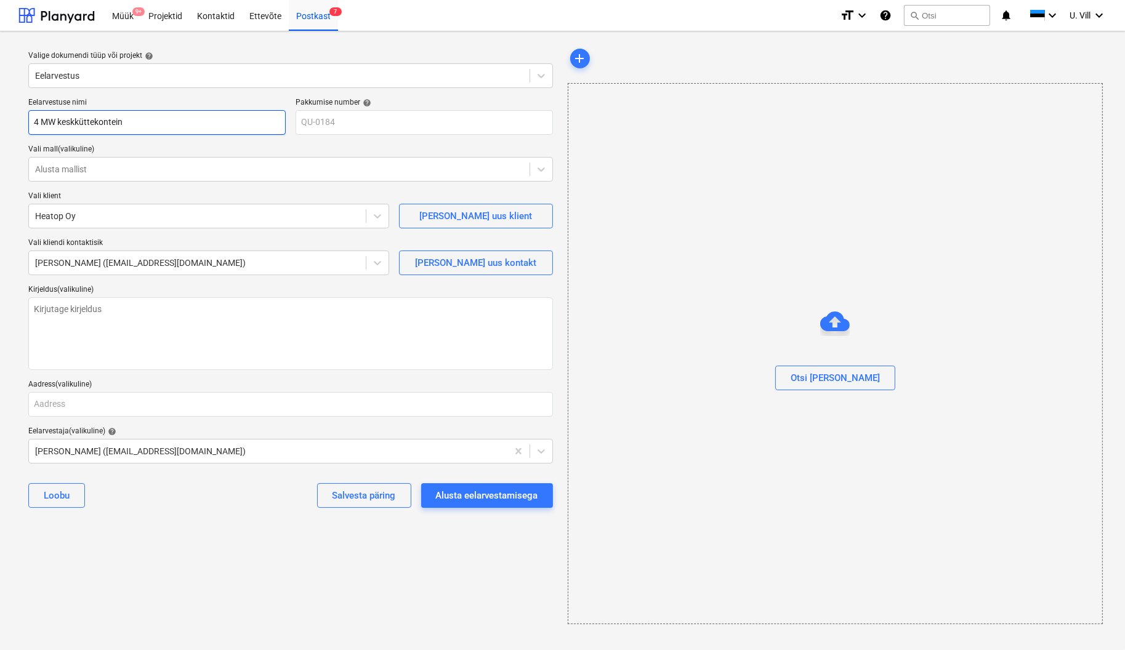
type textarea "x"
type input "4 MW keskküttekonteine"
type textarea "x"
type input "4 MW keskküttekonteiner"
click at [323, 37] on div "Valige dokumendi tüüp või projekt help Eelarvestus Eelarvestuse nimi 4 MW keskk…" at bounding box center [562, 340] width 1125 height 619
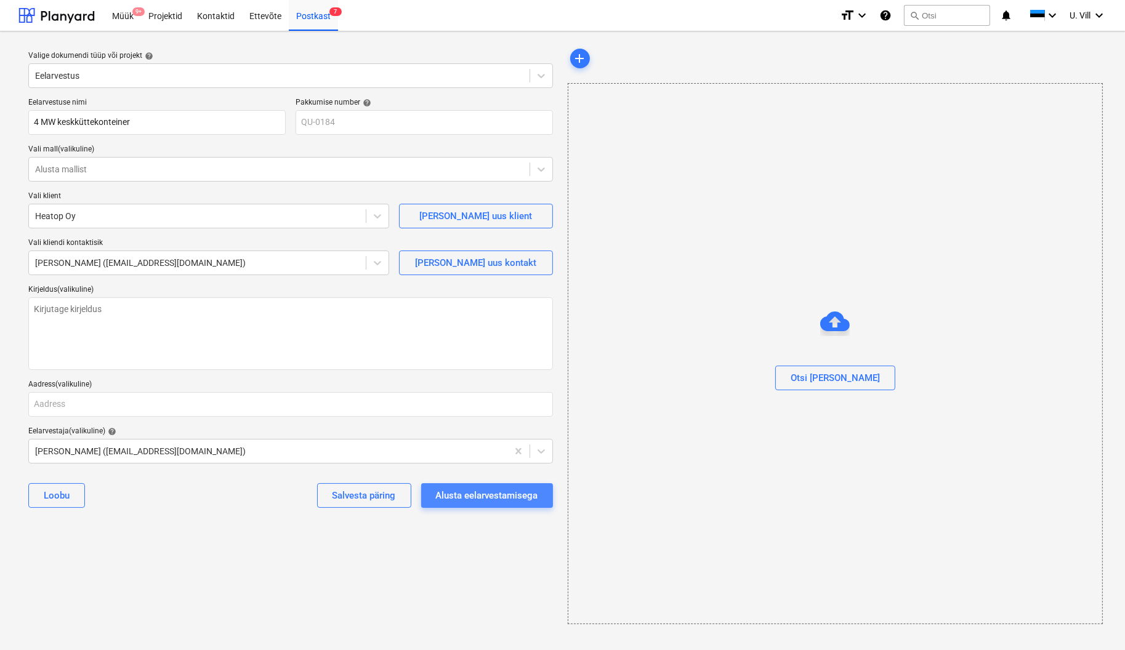
click at [491, 496] on div "Alusta eelarvestamisega" at bounding box center [487, 496] width 102 height 16
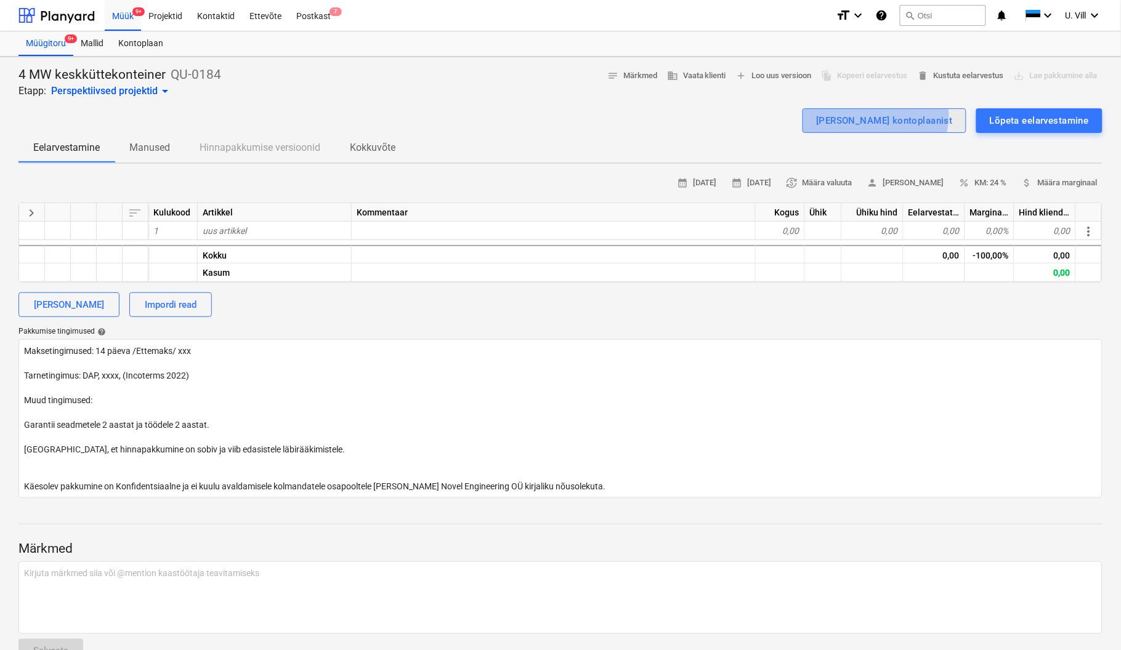
click at [911, 115] on div "[PERSON_NAME] kontoplaanist" at bounding box center [884, 121] width 137 height 16
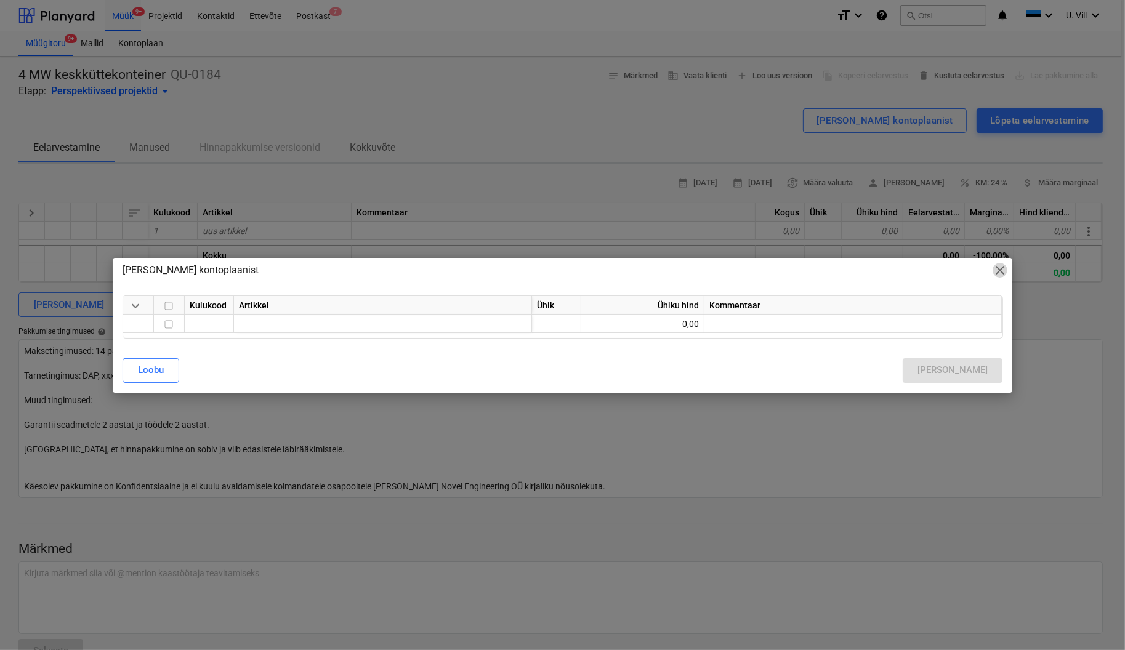
click at [1007, 273] on span "close" at bounding box center [1000, 270] width 15 height 15
type textarea "x"
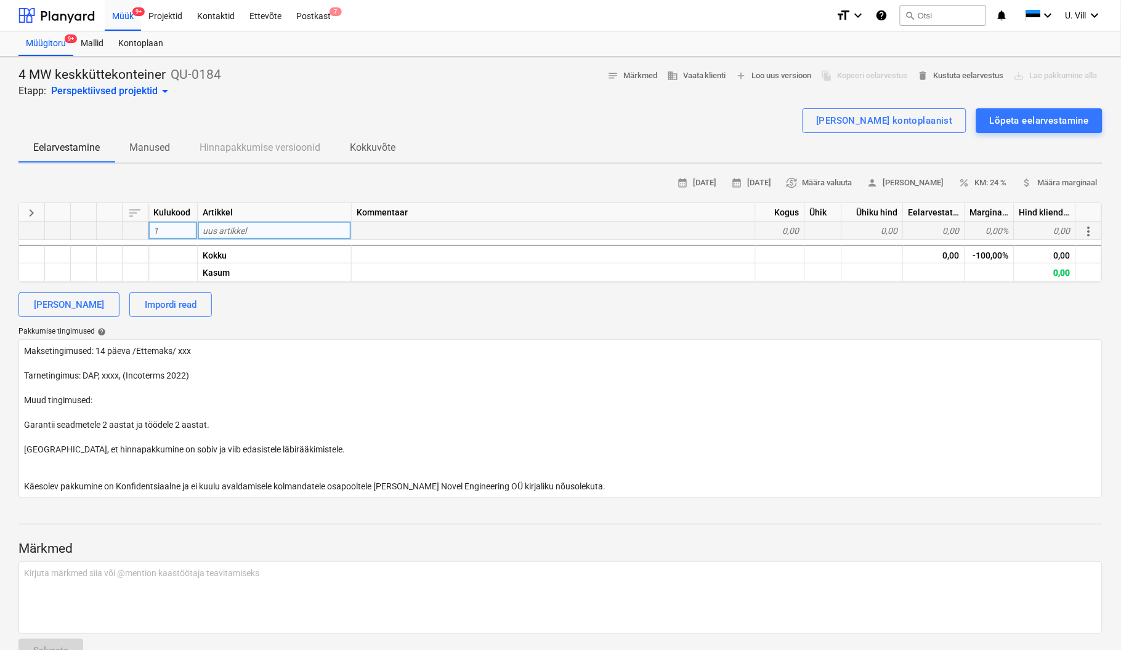
click at [183, 225] on div "1" at bounding box center [172, 231] width 49 height 18
click at [248, 229] on div "uus artikkel" at bounding box center [275, 231] width 154 height 18
click at [353, 109] on div "[PERSON_NAME] kontoplaanist Lõpeta eelarvestamine" at bounding box center [560, 120] width 1084 height 25
click at [258, 225] on div "uus artikkel" at bounding box center [275, 231] width 154 height 18
type input "p"
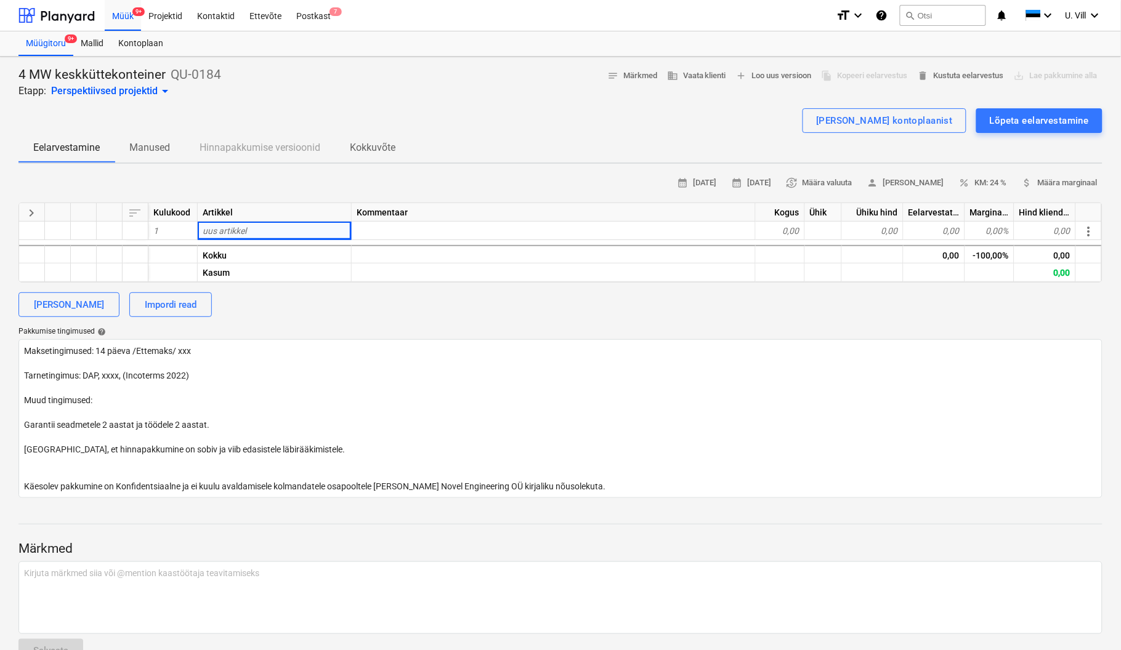
click at [414, 95] on div "4 MW keskküttekonteiner QU-0184 Etapp: Perspektiivsed projektid arrow_drop_down…" at bounding box center [560, 83] width 1084 height 32
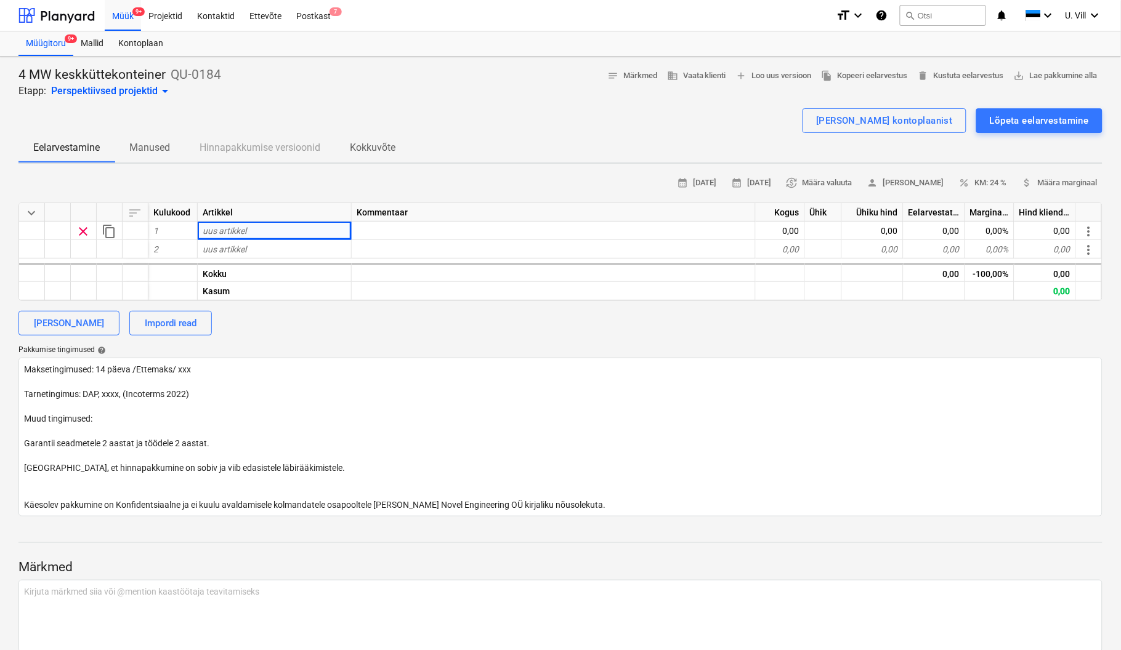
click at [145, 145] on p "Manused" at bounding box center [149, 147] width 41 height 15
click at [32, 211] on span "keyboard_arrow_down" at bounding box center [31, 213] width 15 height 15
click at [32, 211] on span "keyboard_arrow_right" at bounding box center [31, 213] width 15 height 15
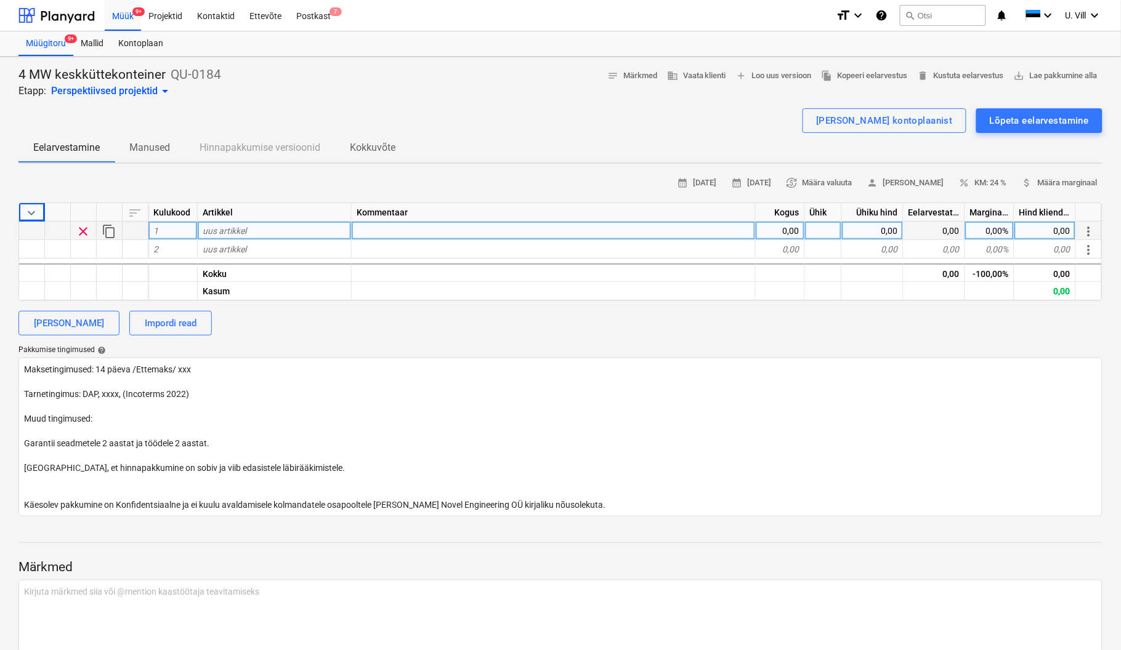
click at [252, 227] on div "uus artikkel" at bounding box center [275, 231] width 154 height 18
drag, startPoint x: 252, startPoint y: 227, endPoint x: 491, endPoint y: 106, distance: 267.1
click at [491, 106] on div at bounding box center [560, 104] width 1084 height 10
click at [96, 42] on div "Mallid" at bounding box center [92, 43] width 38 height 25
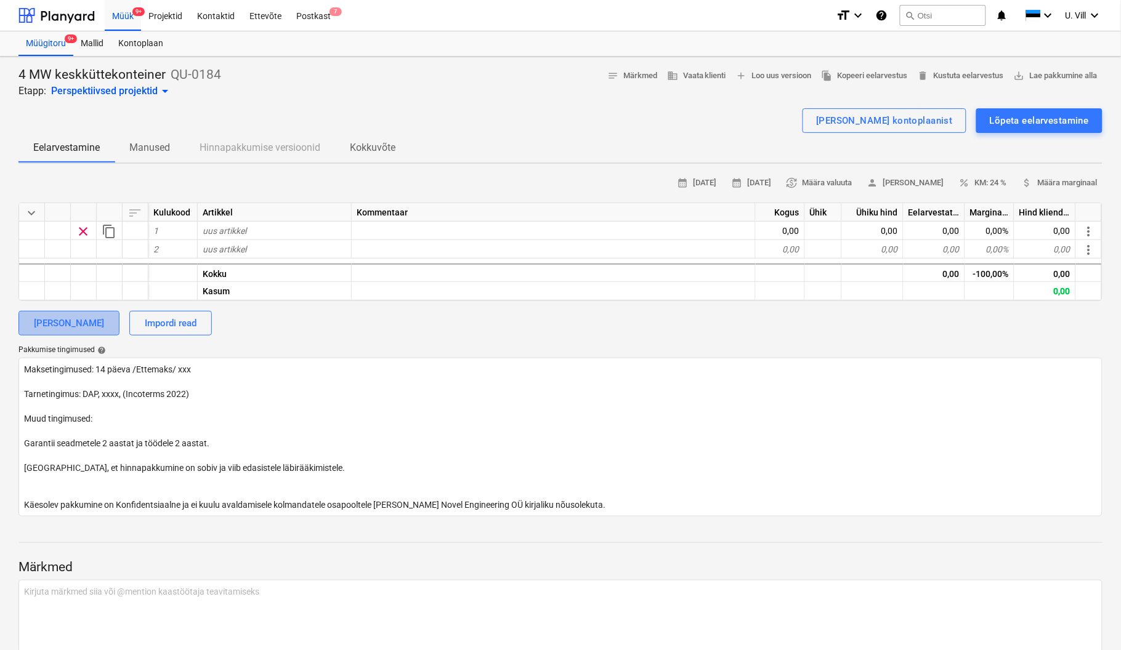
click at [93, 322] on div "[PERSON_NAME]" at bounding box center [69, 323] width 70 height 16
type textarea "x"
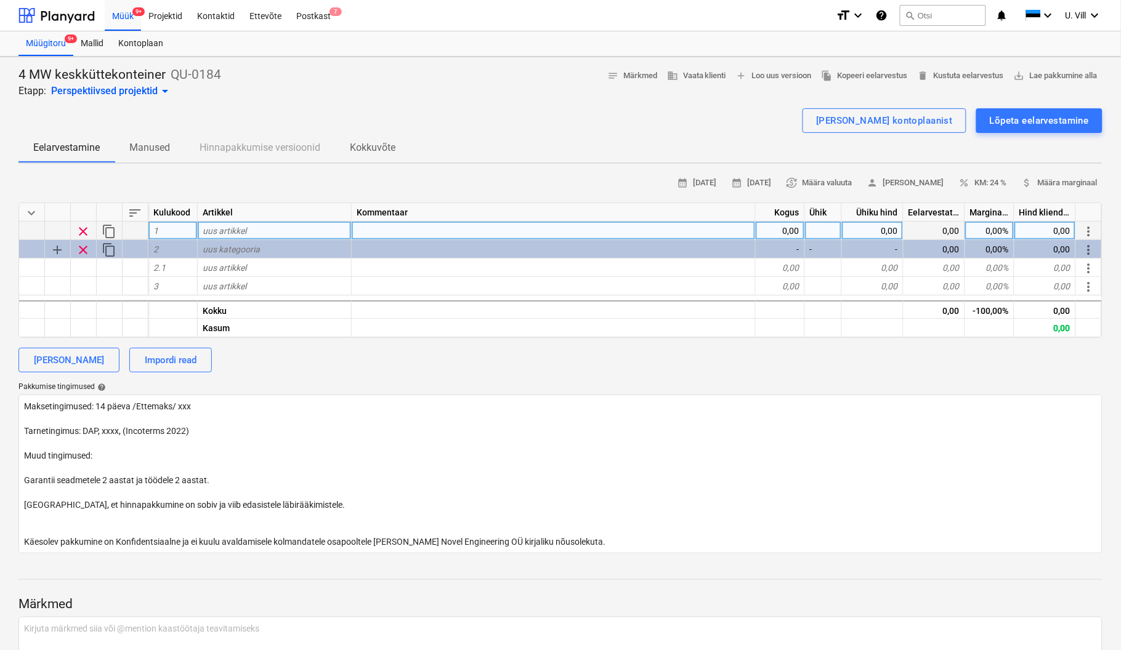
click at [260, 229] on div "uus artikkel" at bounding box center [275, 231] width 154 height 18
type input "projekteerimin"
type textarea "x"
click at [414, 106] on div at bounding box center [560, 104] width 1084 height 10
click at [276, 228] on div "projekteerimin" at bounding box center [275, 231] width 154 height 18
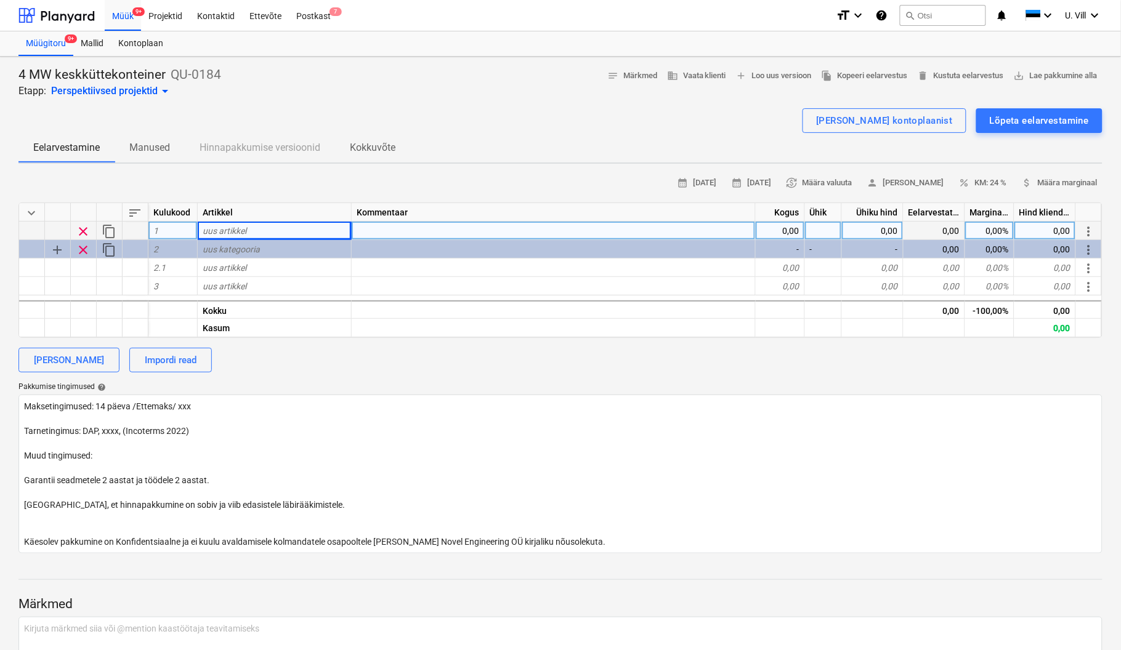
click at [444, 95] on div "4 MW keskküttekonteiner QU-0184 Etapp: Perspektiivsed projektid arrow_drop_down…" at bounding box center [560, 83] width 1084 height 32
click at [278, 230] on div "uus artikkel" at bounding box center [275, 231] width 154 height 18
click at [71, 359] on div "[PERSON_NAME]" at bounding box center [69, 360] width 70 height 16
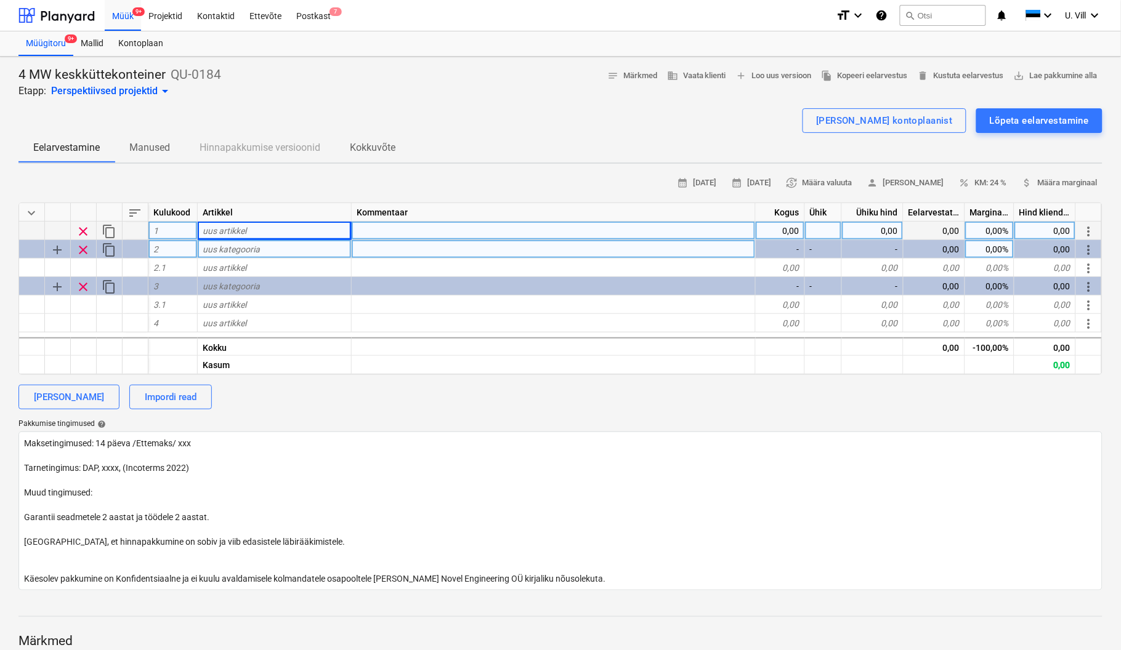
click at [229, 242] on div "uus kategooria" at bounding box center [275, 249] width 154 height 18
click at [243, 226] on span "uus artikkel" at bounding box center [225, 231] width 44 height 10
drag, startPoint x: 243, startPoint y: 224, endPoint x: 478, endPoint y: 142, distance: 248.5
click at [478, 142] on div "Eelarvestamine Manused Hinnapakkumise versioonid Kokkuvõte" at bounding box center [560, 148] width 1084 height 30
click at [60, 230] on div at bounding box center [58, 231] width 26 height 18
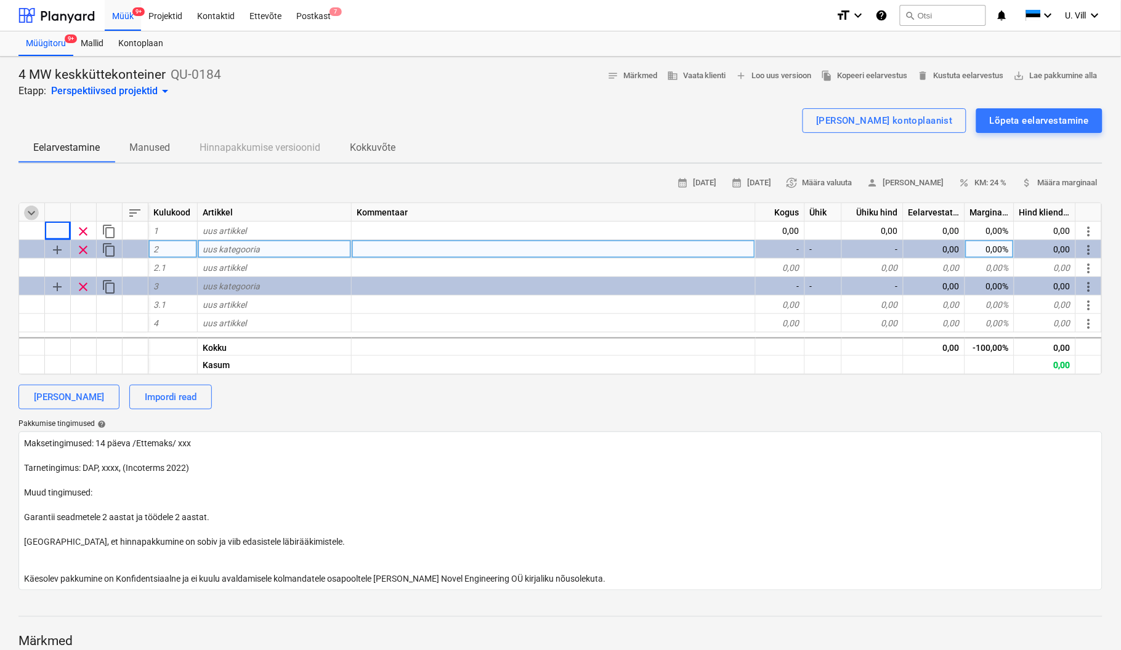
click at [31, 215] on span "keyboard_arrow_down" at bounding box center [31, 213] width 15 height 15
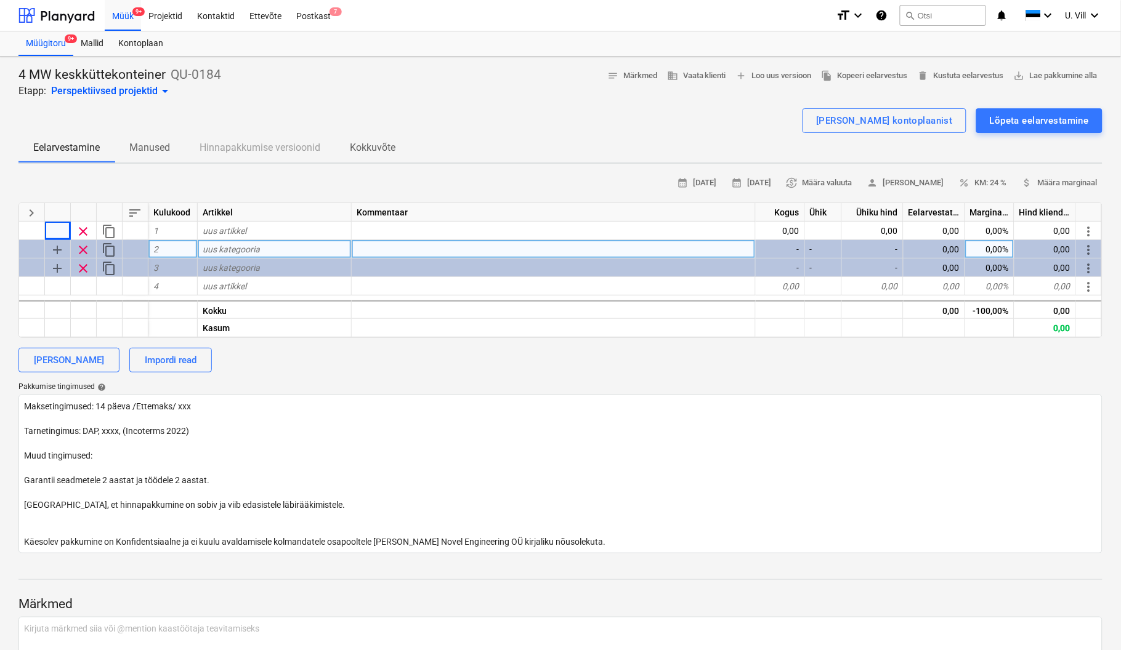
click at [437, 109] on div "[PERSON_NAME] kontoplaanist Lõpeta eelarvestamine" at bounding box center [560, 120] width 1084 height 25
click at [31, 211] on span "keyboard_arrow_right" at bounding box center [31, 213] width 15 height 15
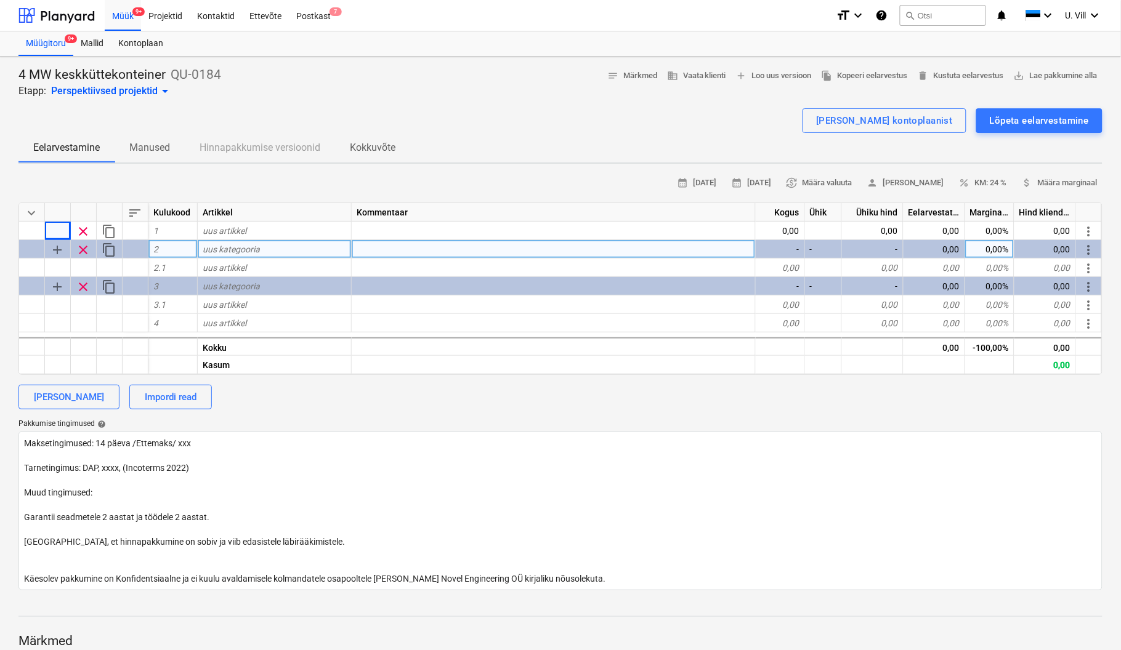
click at [31, 211] on span "keyboard_arrow_down" at bounding box center [31, 213] width 15 height 15
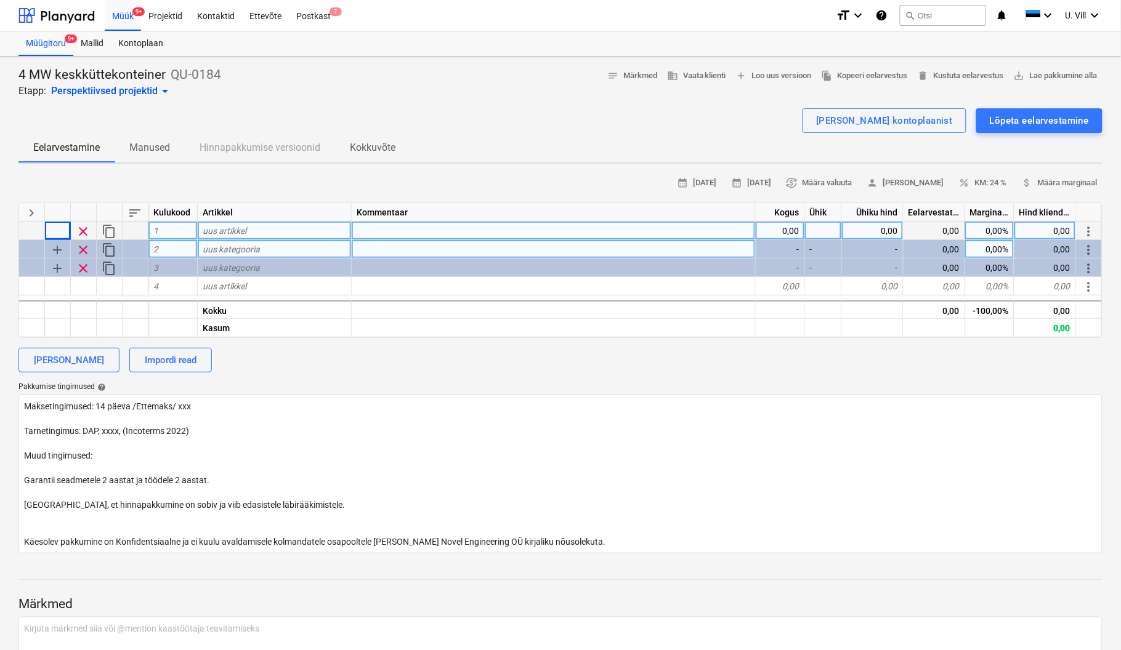
click at [262, 230] on div "uus artikkel" at bounding box center [275, 231] width 154 height 18
click at [913, 116] on div "[PERSON_NAME] kontoplaanist" at bounding box center [884, 121] width 137 height 16
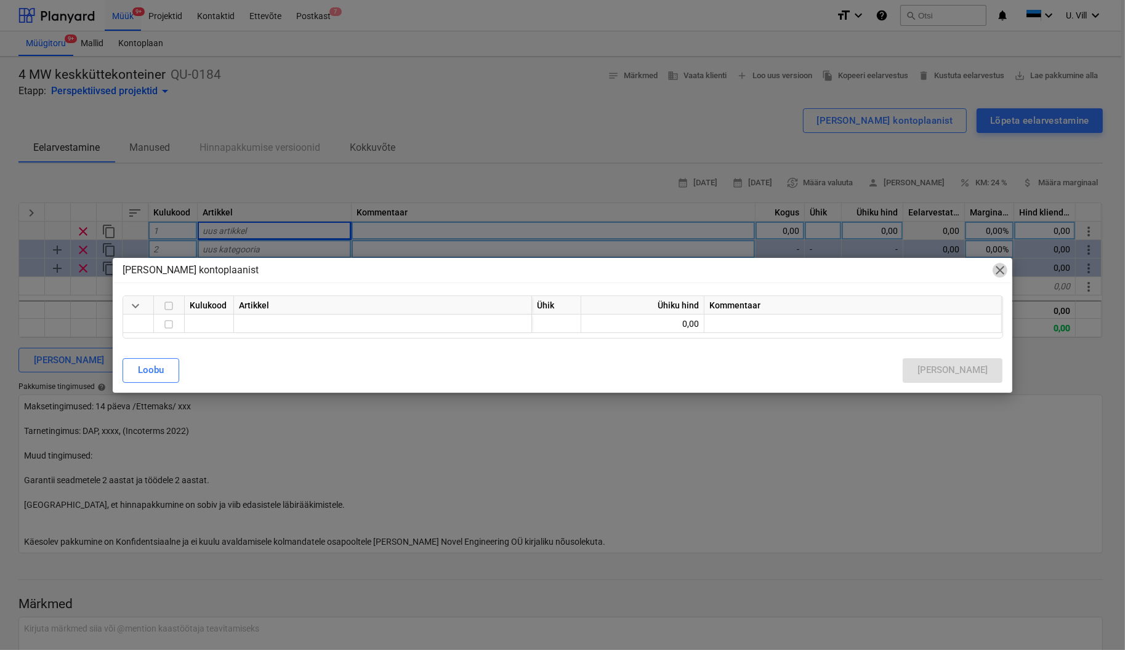
click at [1002, 267] on span "close" at bounding box center [1000, 270] width 15 height 15
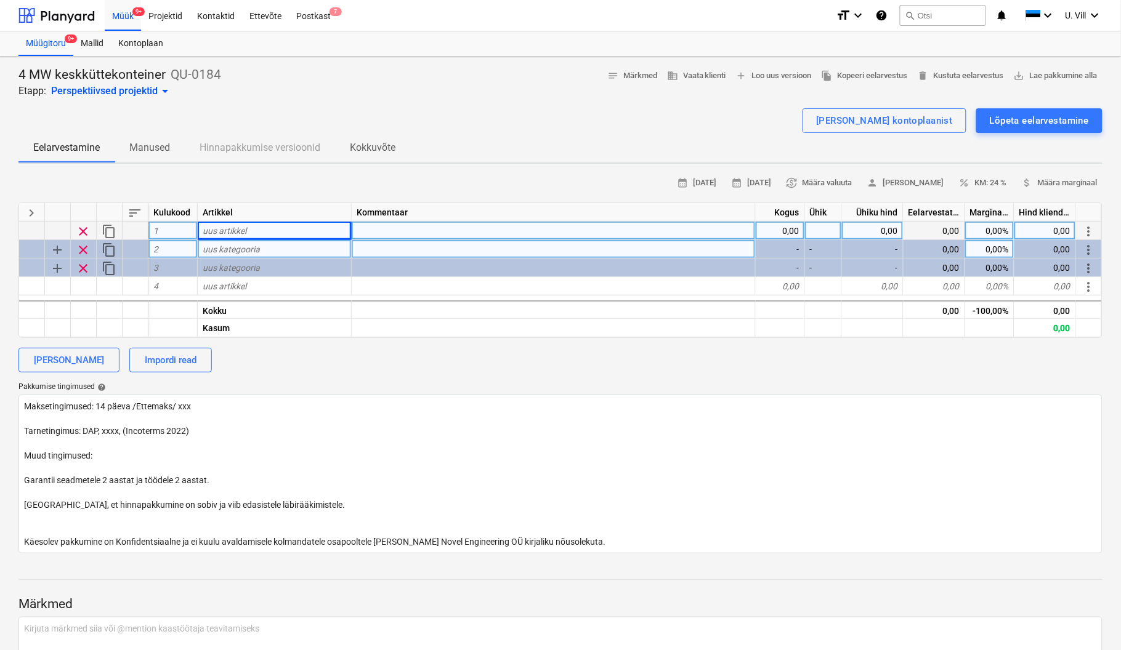
click at [260, 227] on div "uus artikkel" at bounding box center [275, 231] width 154 height 18
click at [134, 211] on span "sort" at bounding box center [134, 213] width 15 height 15
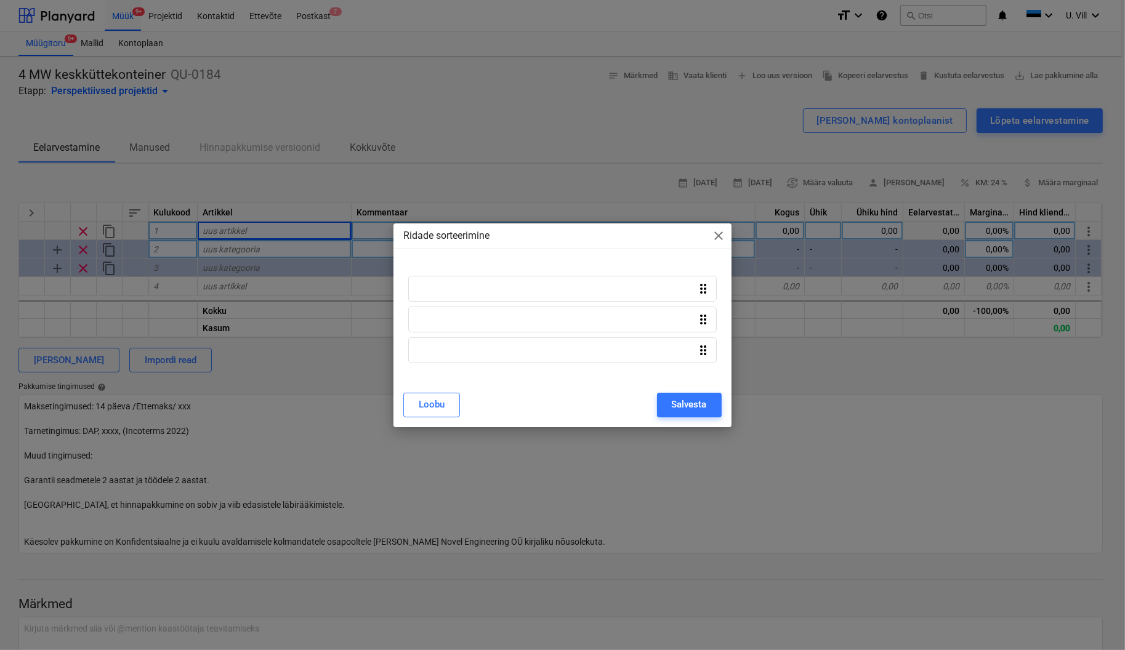
click at [724, 236] on span "close" at bounding box center [719, 235] width 15 height 15
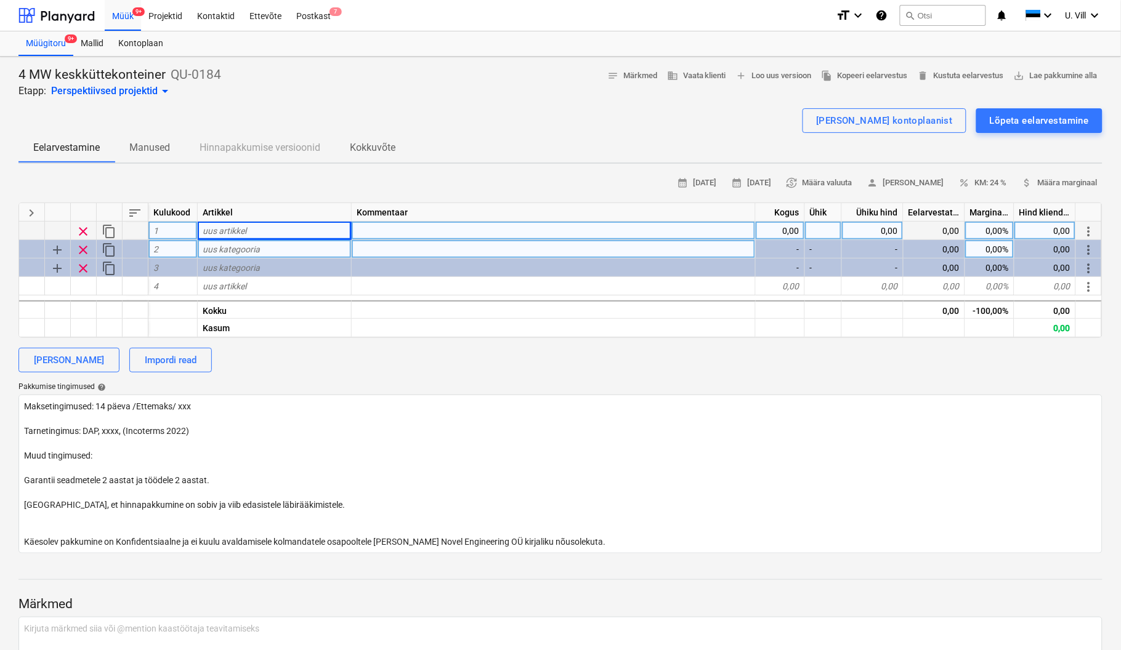
click at [165, 229] on div "1" at bounding box center [172, 231] width 49 height 18
click at [81, 357] on div "[PERSON_NAME]" at bounding box center [69, 360] width 70 height 16
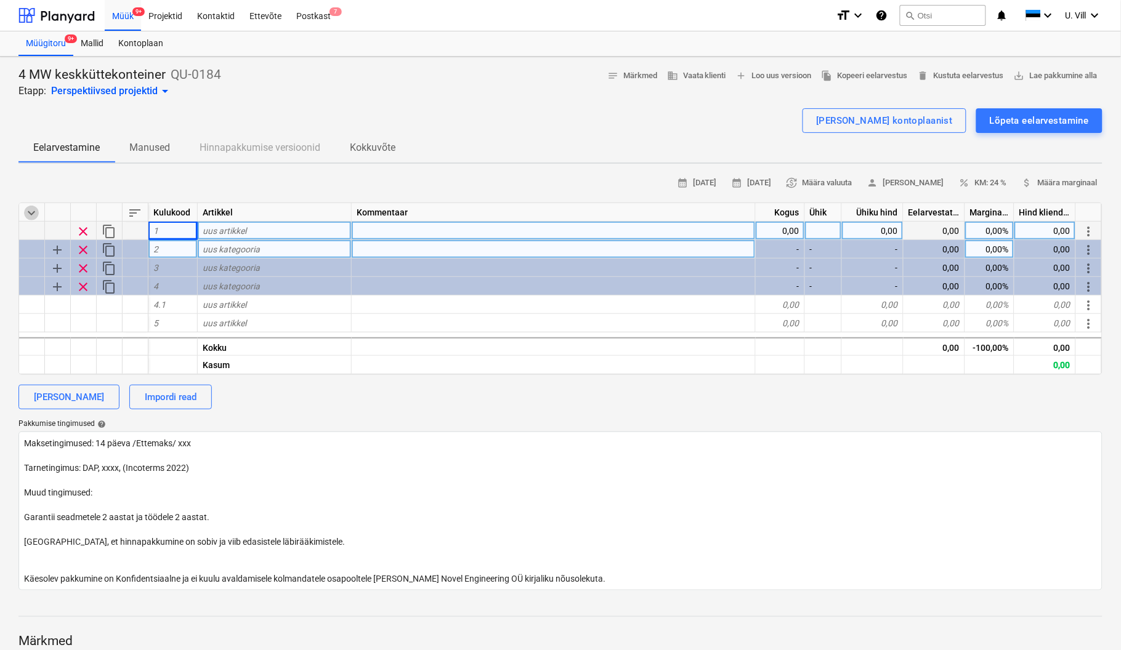
click at [28, 211] on span "keyboard_arrow_down" at bounding box center [31, 213] width 15 height 15
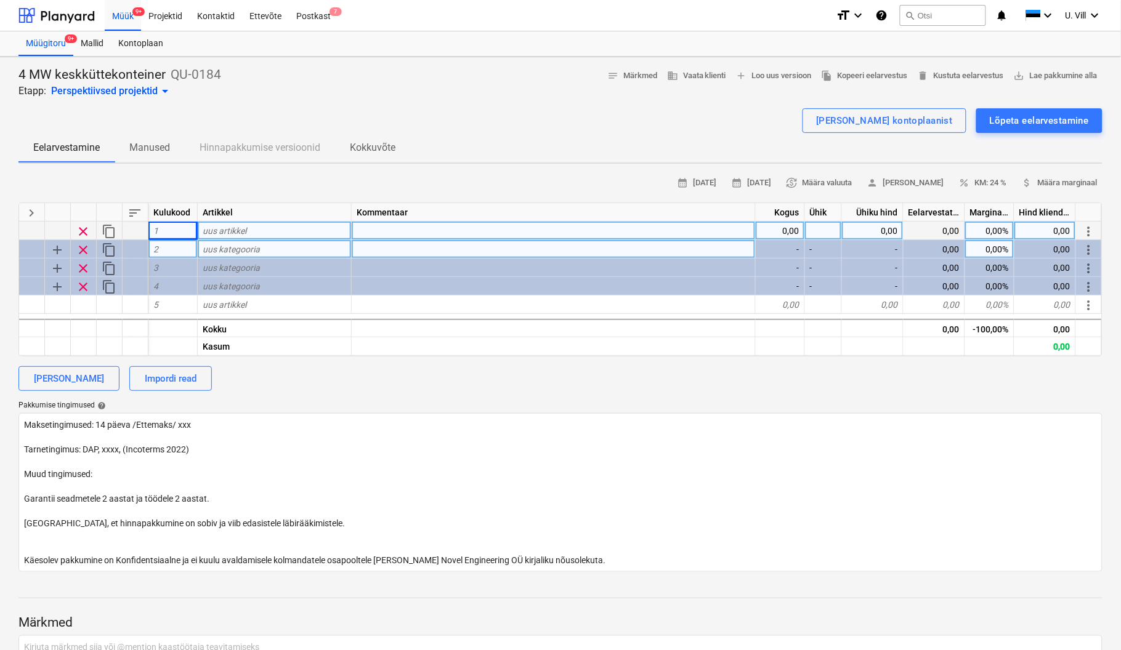
click at [225, 227] on span "uus artikkel" at bounding box center [225, 231] width 44 height 10
click at [79, 375] on div "[PERSON_NAME]" at bounding box center [69, 379] width 70 height 16
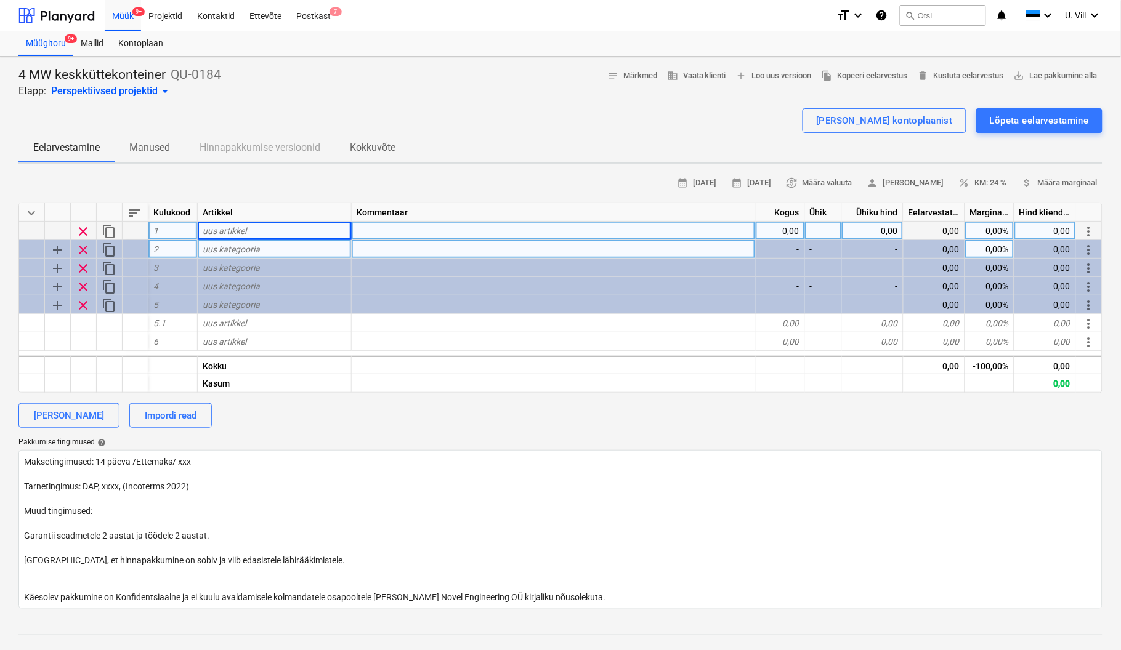
click at [33, 211] on span "keyboard_arrow_down" at bounding box center [31, 213] width 15 height 15
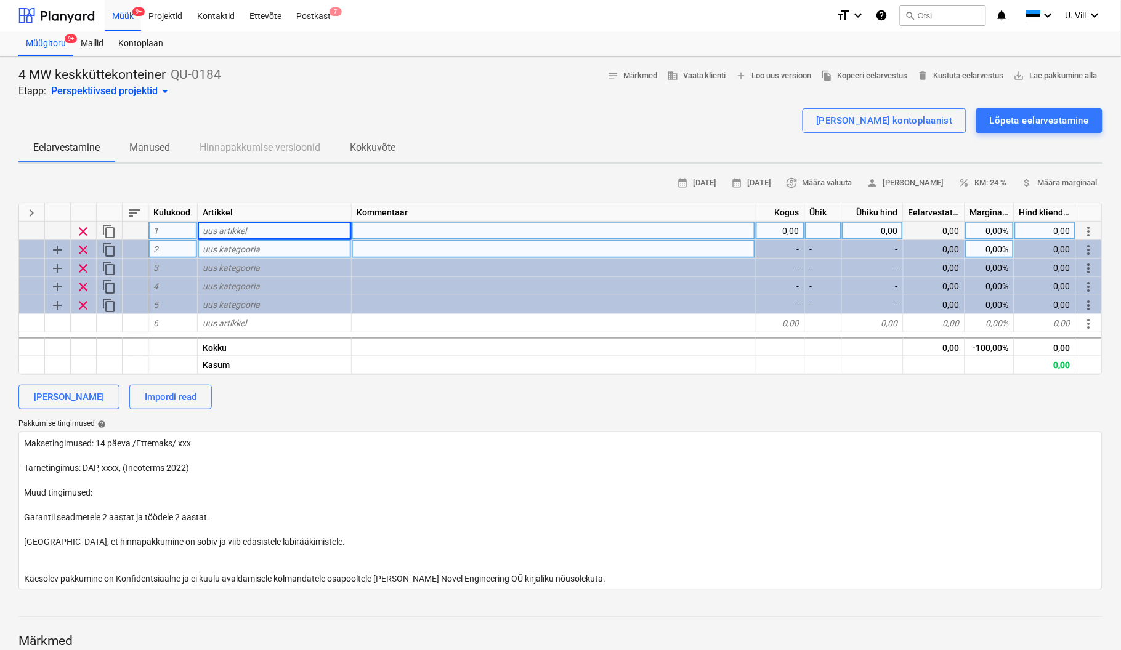
click at [278, 226] on div "uus artikkel" at bounding box center [275, 231] width 154 height 18
click at [629, 75] on span "notes Märkmed" at bounding box center [632, 76] width 50 height 14
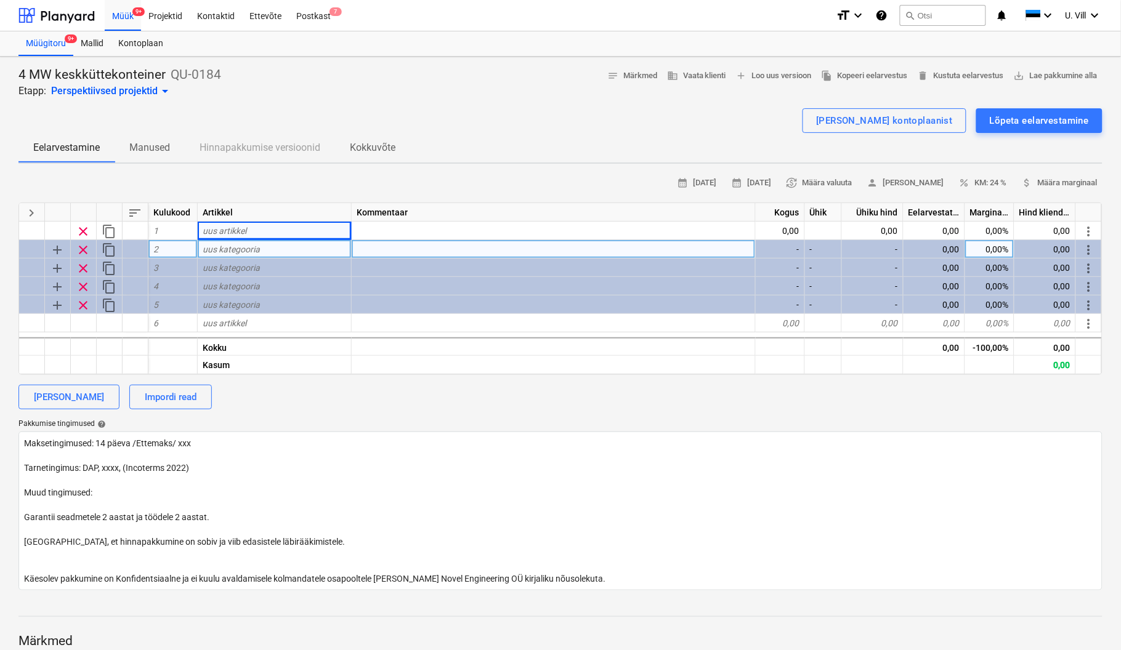
drag, startPoint x: 268, startPoint y: 227, endPoint x: 482, endPoint y: 106, distance: 244.9
click at [482, 106] on div at bounding box center [560, 104] width 1084 height 10
click at [136, 212] on span "sort" at bounding box center [134, 213] width 15 height 15
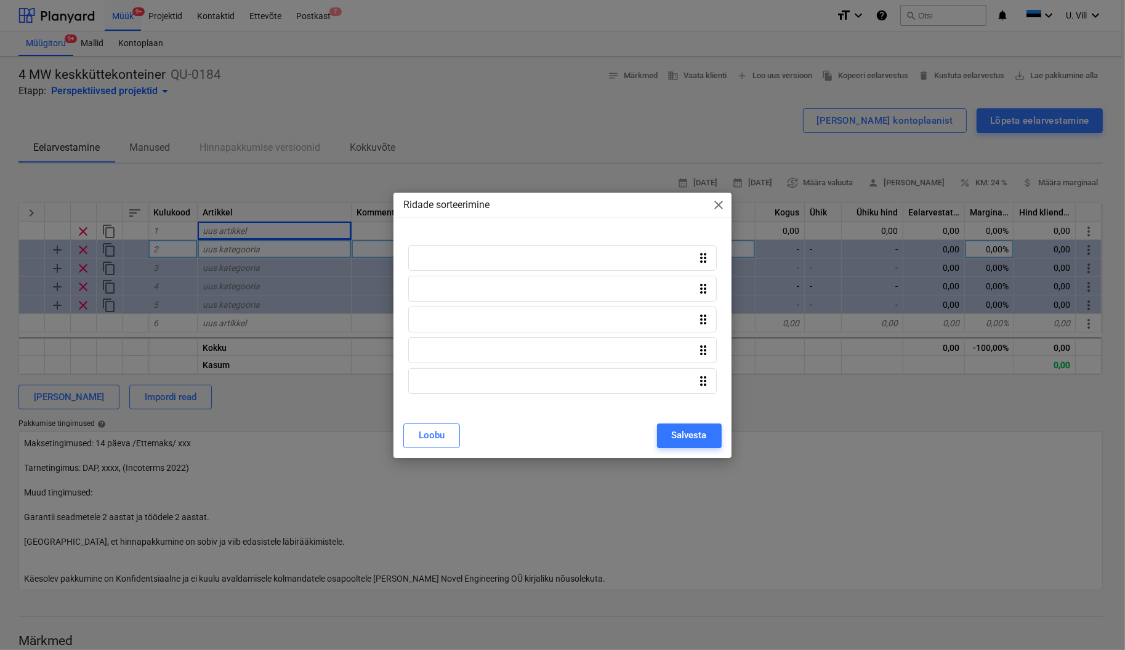
click at [715, 205] on span "close" at bounding box center [719, 205] width 15 height 15
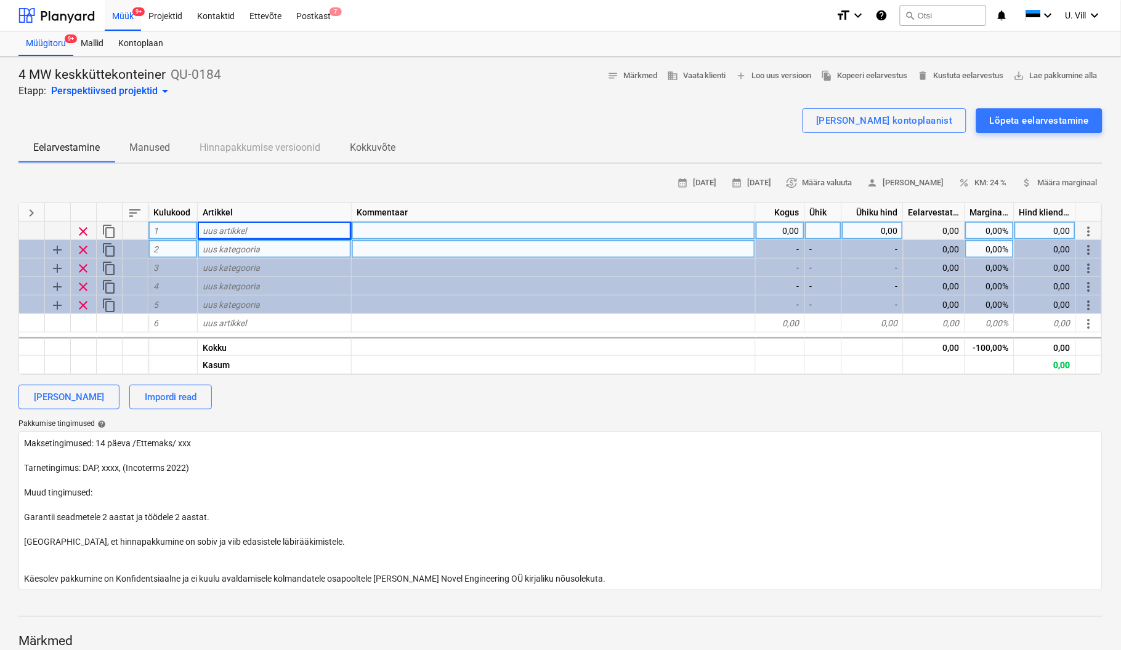
click at [249, 225] on div "uus artikkel" at bounding box center [275, 231] width 154 height 18
click at [528, 99] on div at bounding box center [560, 104] width 1084 height 10
click at [419, 224] on div at bounding box center [554, 231] width 404 height 18
click at [266, 229] on div "uus artikkel" at bounding box center [275, 231] width 154 height 18
click at [911, 113] on div "[PERSON_NAME] kontoplaanist" at bounding box center [884, 121] width 137 height 16
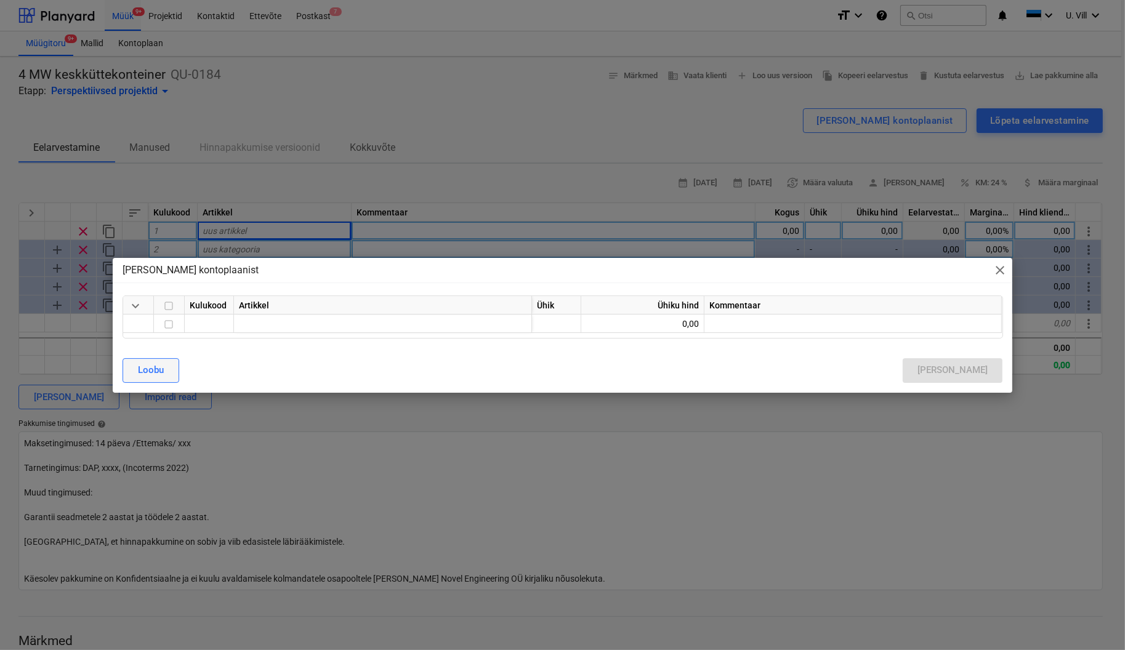
click at [156, 369] on div "Loobu" at bounding box center [151, 370] width 26 height 16
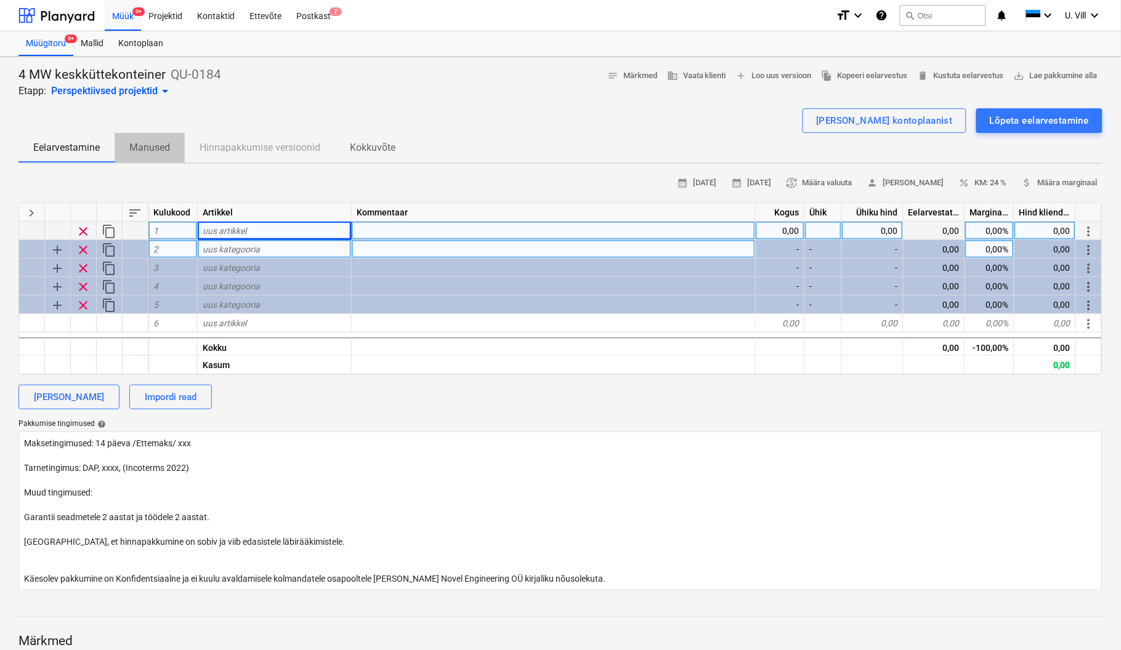
click at [150, 145] on p "Manused" at bounding box center [149, 147] width 41 height 15
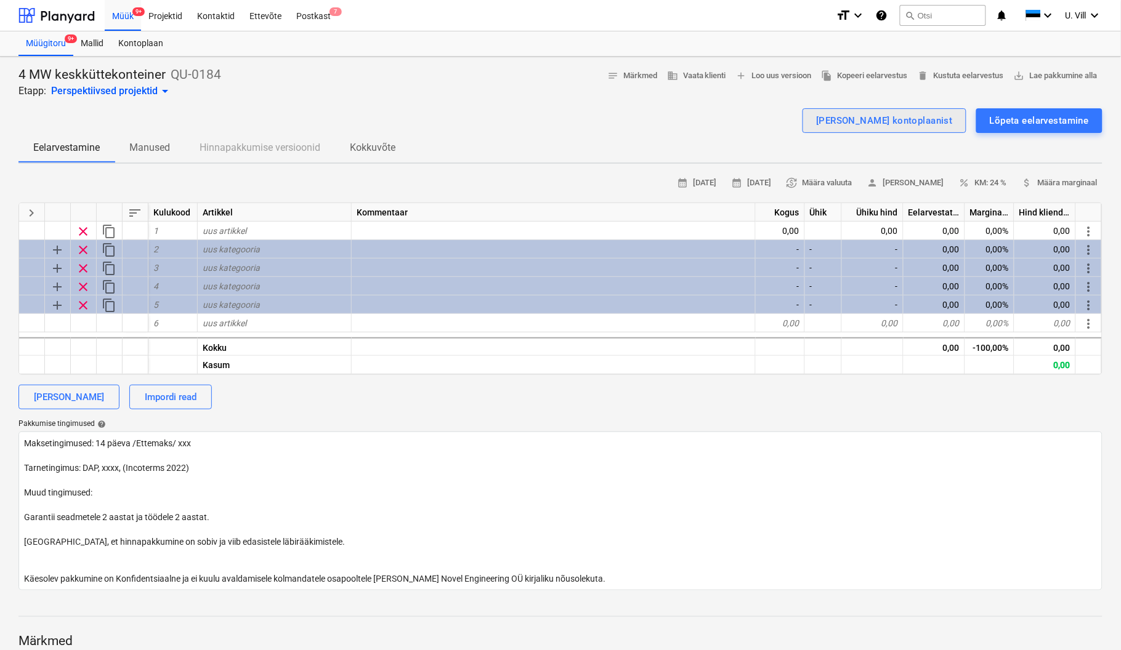
click at [907, 115] on div "[PERSON_NAME] kontoplaanist" at bounding box center [884, 121] width 137 height 16
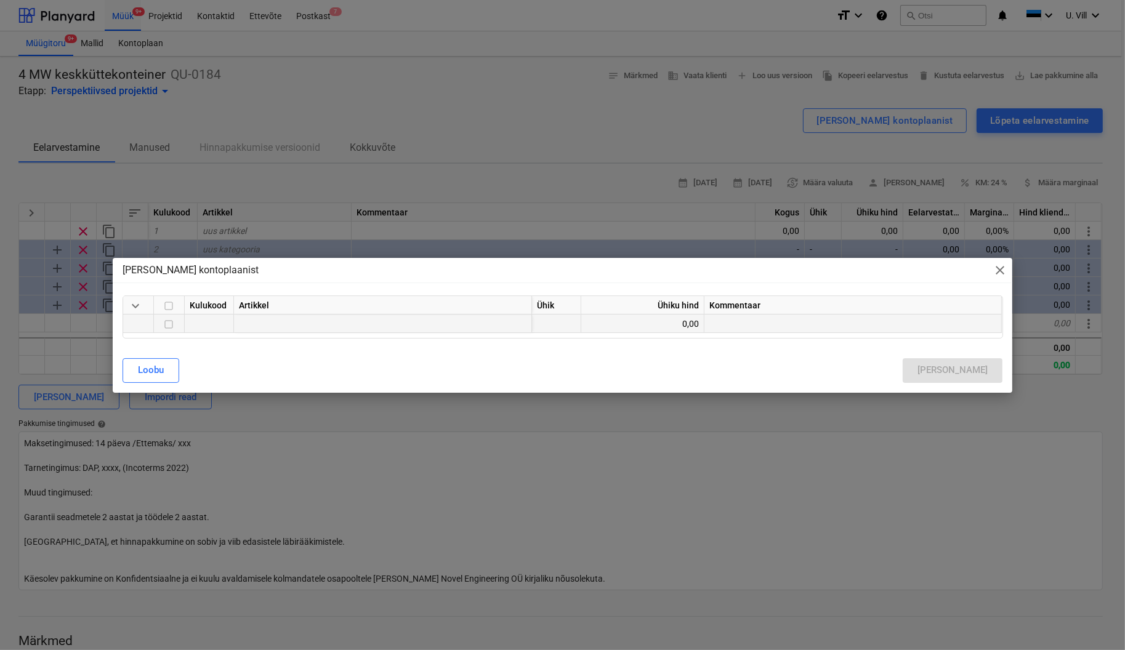
click at [217, 321] on div at bounding box center [209, 324] width 49 height 18
click at [271, 323] on div at bounding box center [383, 324] width 298 height 18
click at [363, 320] on div at bounding box center [383, 324] width 298 height 18
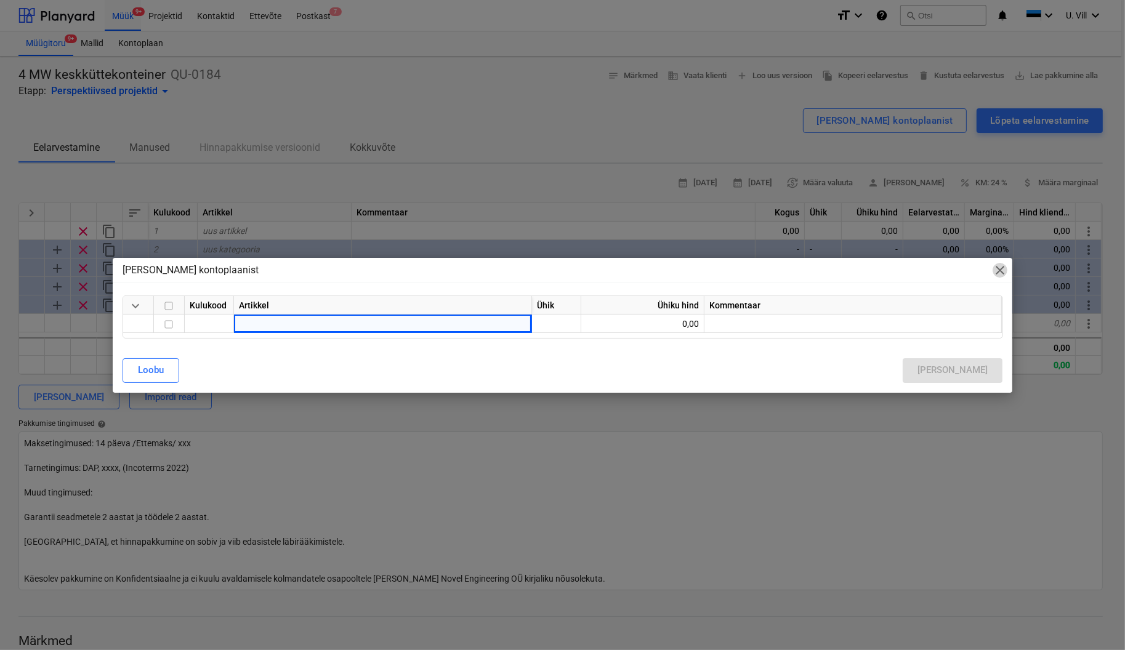
click at [1004, 272] on span "close" at bounding box center [1000, 270] width 15 height 15
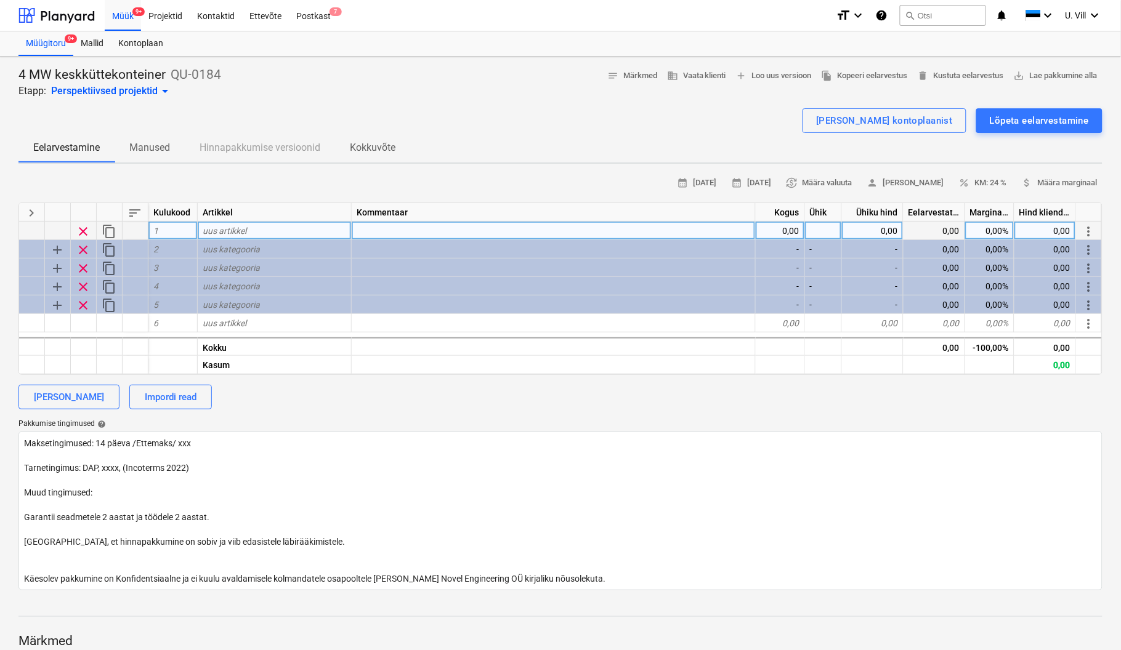
click at [273, 233] on div "uus artikkel" at bounding box center [275, 231] width 154 height 18
click at [451, 99] on div at bounding box center [560, 104] width 1084 height 10
click at [1039, 118] on div "Lõpeta eelarvestamine" at bounding box center [1039, 121] width 99 height 16
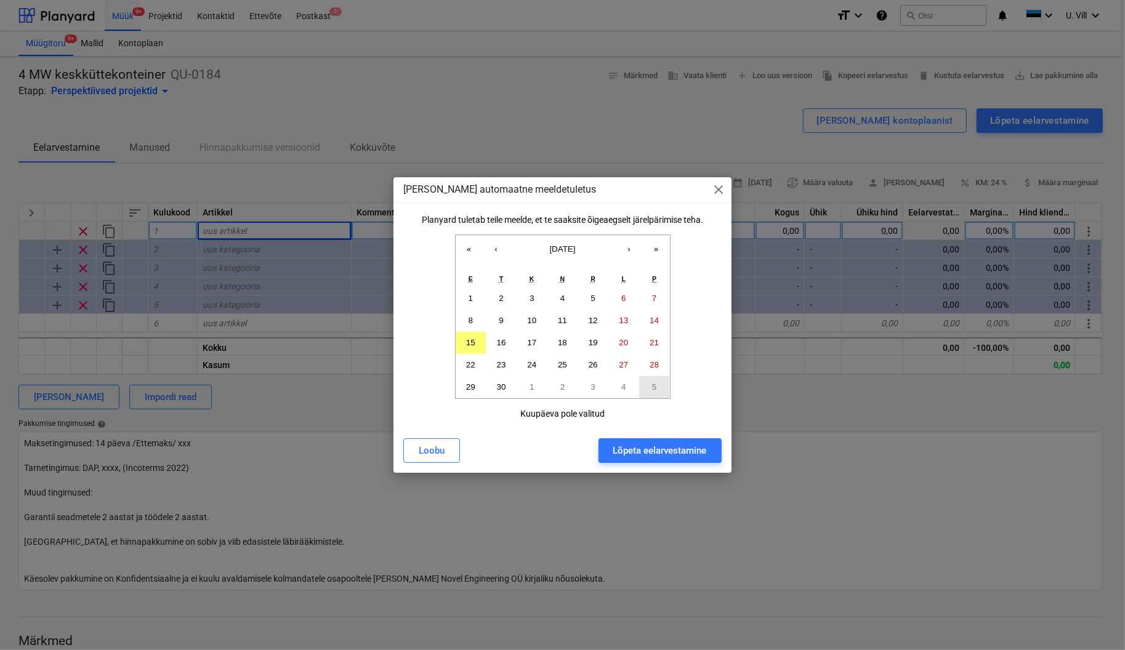
click at [655, 389] on abbr "5" at bounding box center [654, 386] width 4 height 9
click at [676, 453] on div "Lõpeta eelarvestamine" at bounding box center [660, 451] width 94 height 16
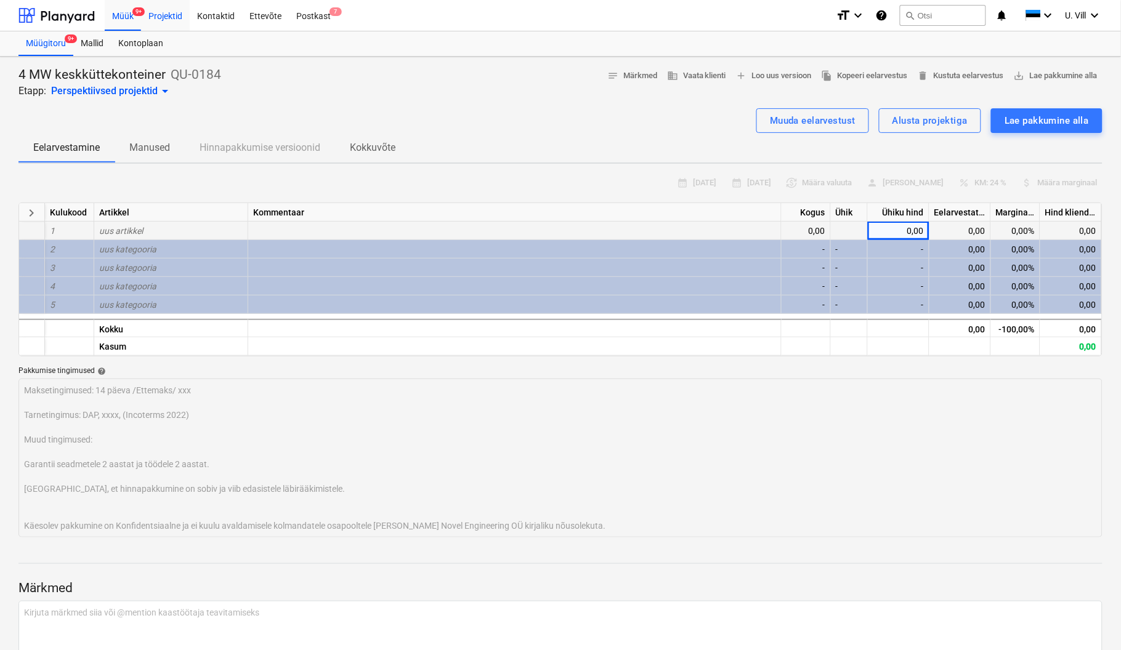
click at [154, 18] on div "Projektid" at bounding box center [165, 14] width 49 height 31
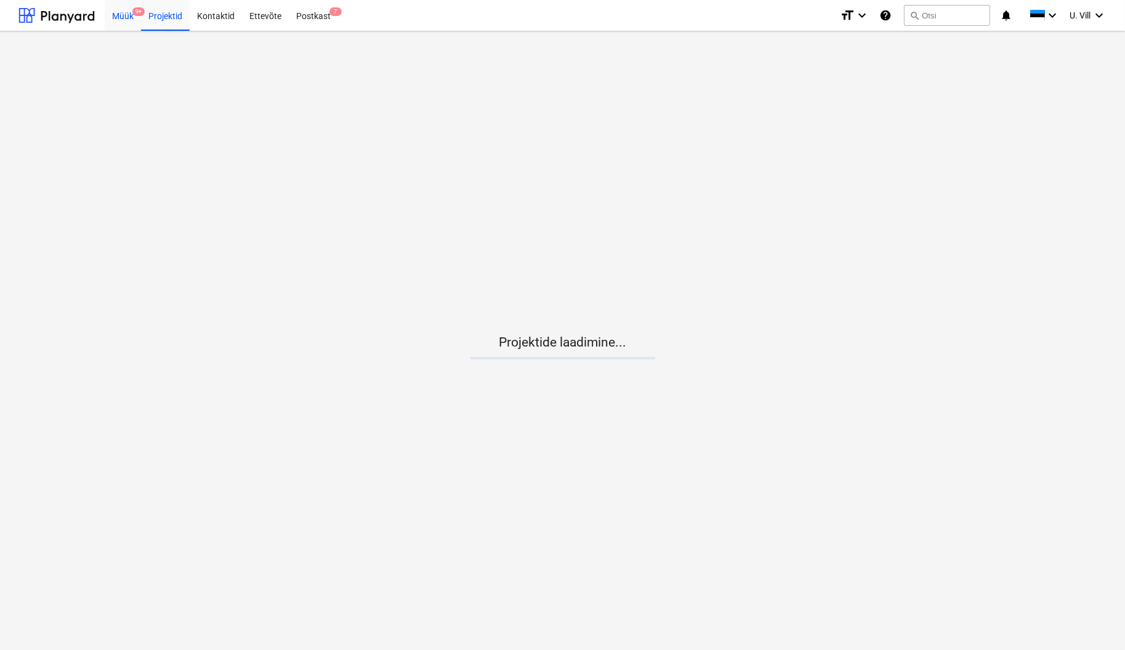
click at [123, 15] on div "Müük 9+" at bounding box center [123, 14] width 36 height 31
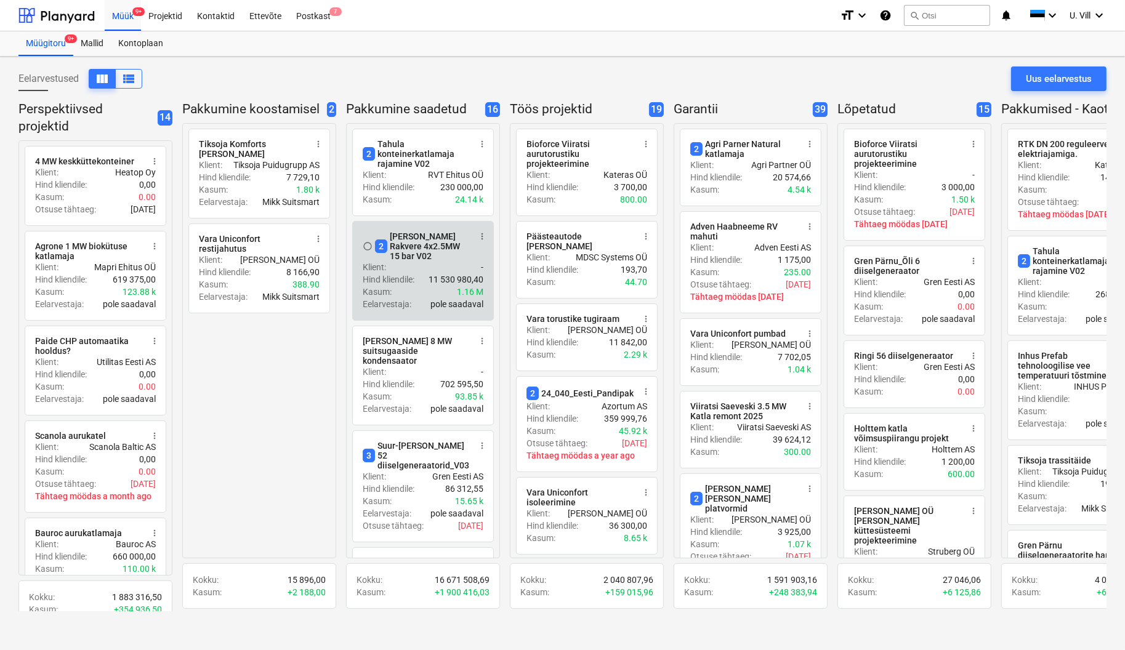
click at [446, 272] on div "Klient : -" at bounding box center [423, 267] width 121 height 12
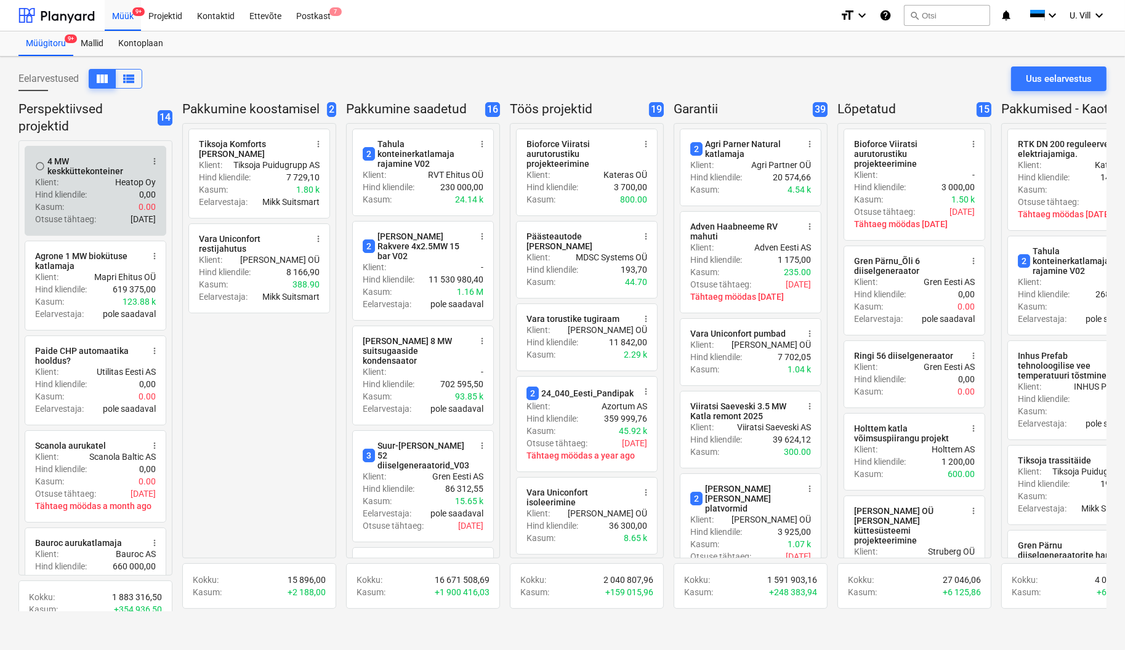
click at [102, 188] on div "Hind kliendile : 0,00" at bounding box center [95, 194] width 121 height 12
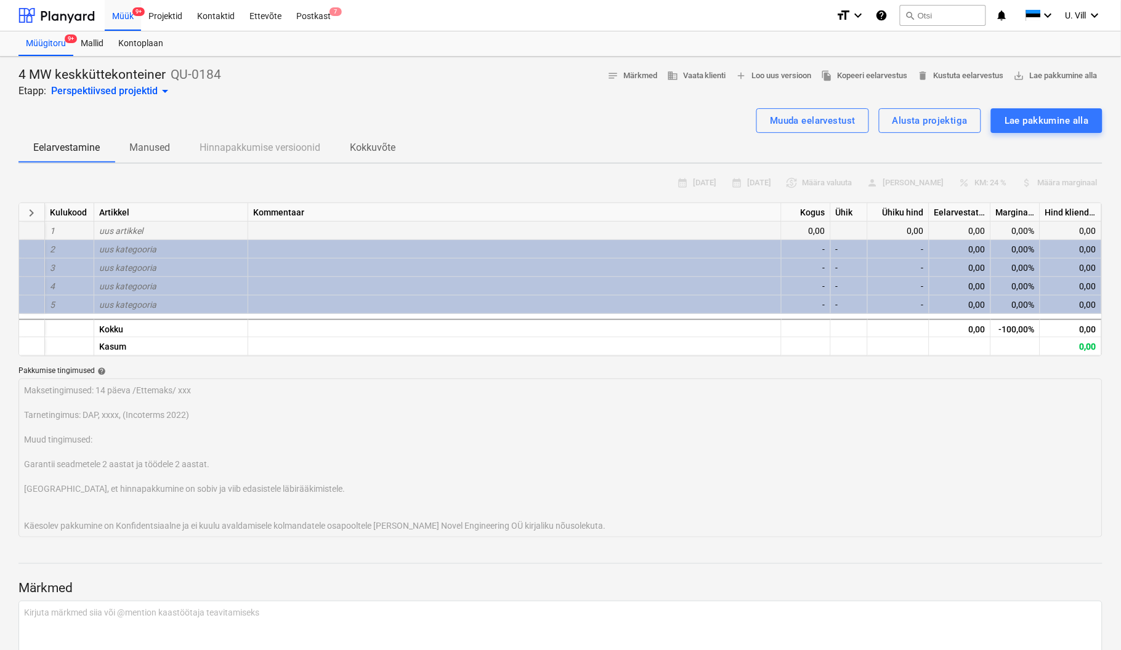
click at [151, 231] on div "uus artikkel" at bounding box center [171, 231] width 154 height 18
click at [148, 229] on div "uus artikkel" at bounding box center [171, 231] width 154 height 18
click at [821, 123] on div "Muuda eelarvestust" at bounding box center [813, 121] width 86 height 16
type textarea "x"
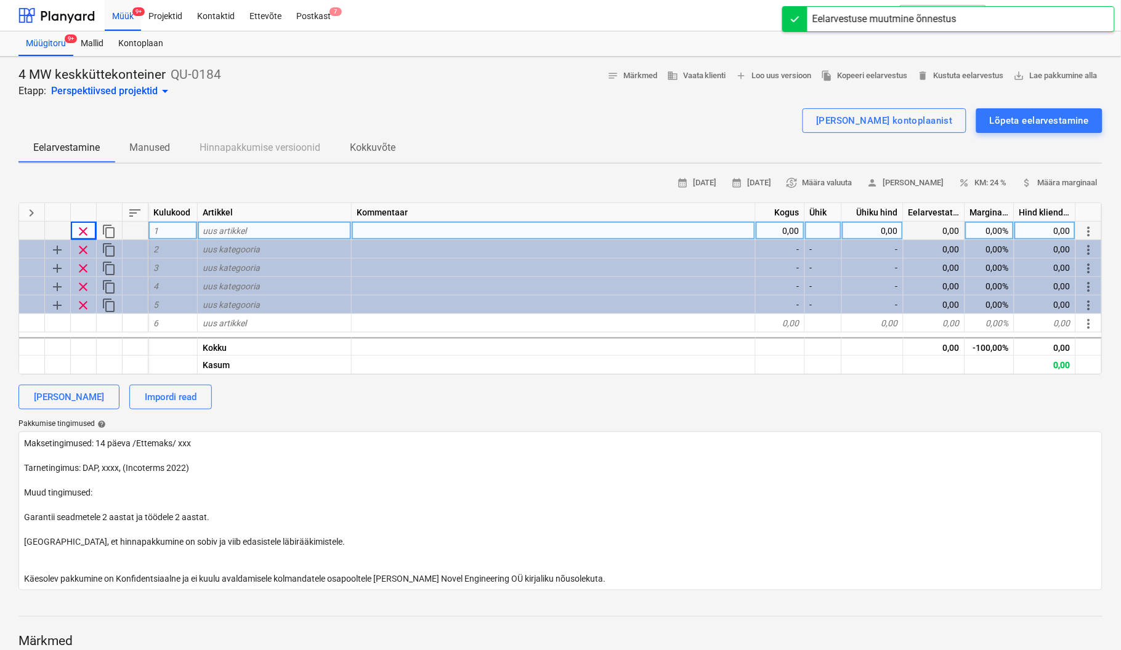
click at [288, 233] on div "uus artikkel" at bounding box center [275, 231] width 154 height 18
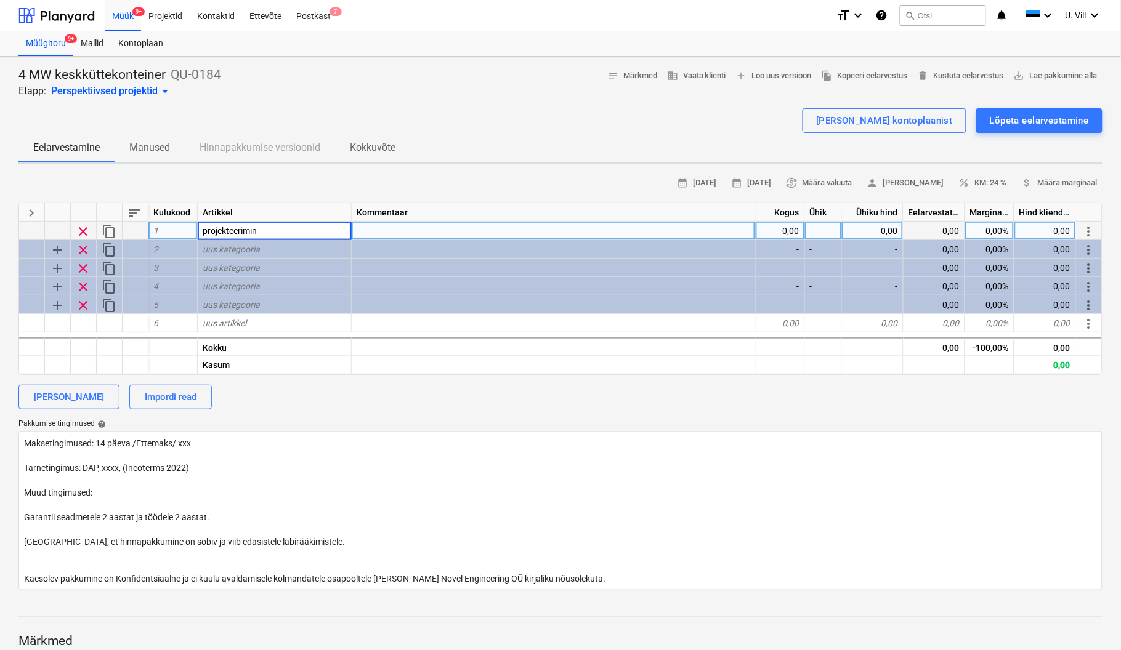
type input "projekteerimine"
click at [490, 131] on div "[PERSON_NAME] kontoplaanist Lõpeta eelarvestamine" at bounding box center [560, 120] width 1084 height 25
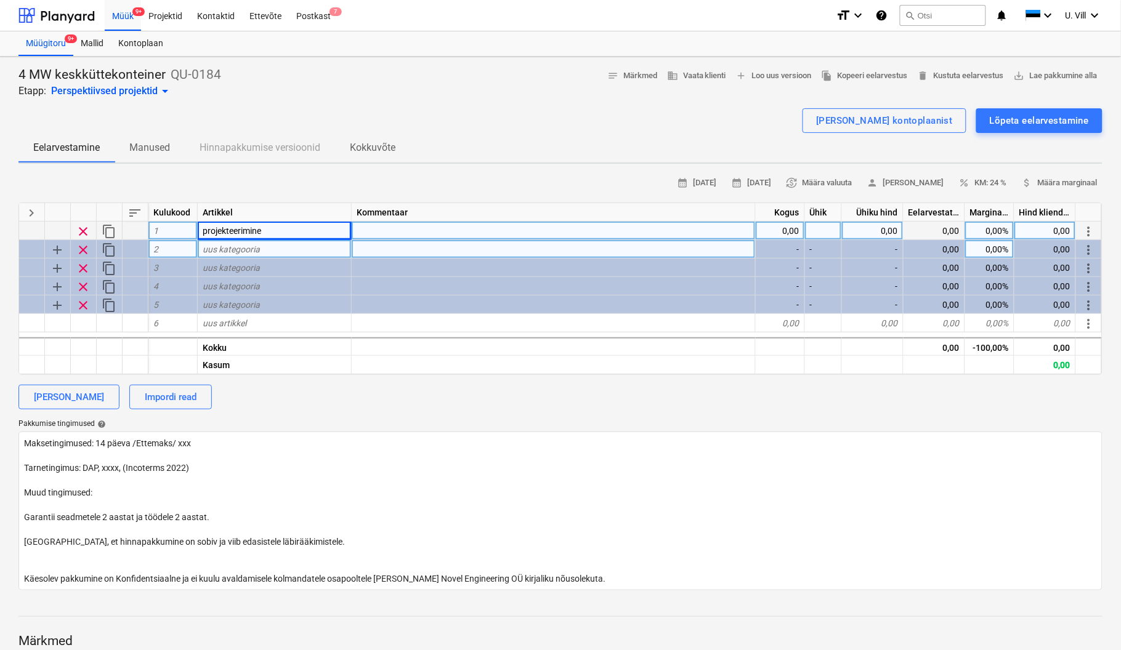
click at [286, 249] on div "uus kategooria" at bounding box center [275, 249] width 154 height 18
click at [255, 221] on div "keyboard_arrow_right sort Kulukood Artikkel Kommentaar Kogus Ühik Ühiku hind Ee…" at bounding box center [560, 289] width 1084 height 172
click at [171, 224] on div "1" at bounding box center [172, 231] width 49 height 18
click at [107, 232] on span "content_copy" at bounding box center [109, 231] width 15 height 15
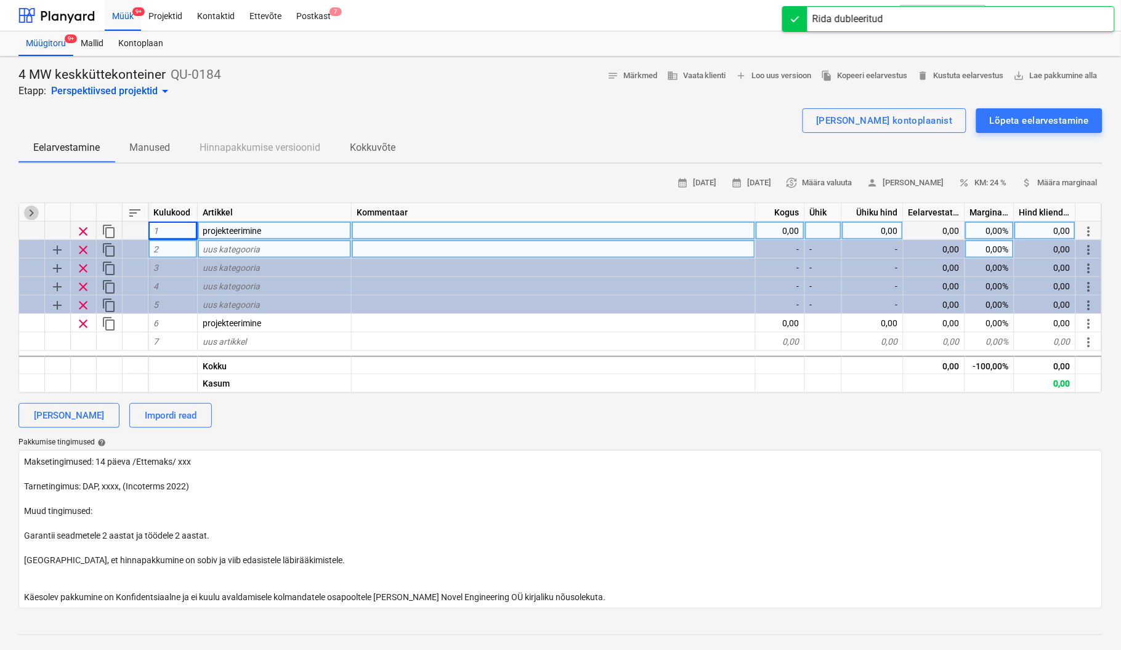
click at [31, 214] on span "keyboard_arrow_right" at bounding box center [31, 213] width 15 height 15
type textarea "x"
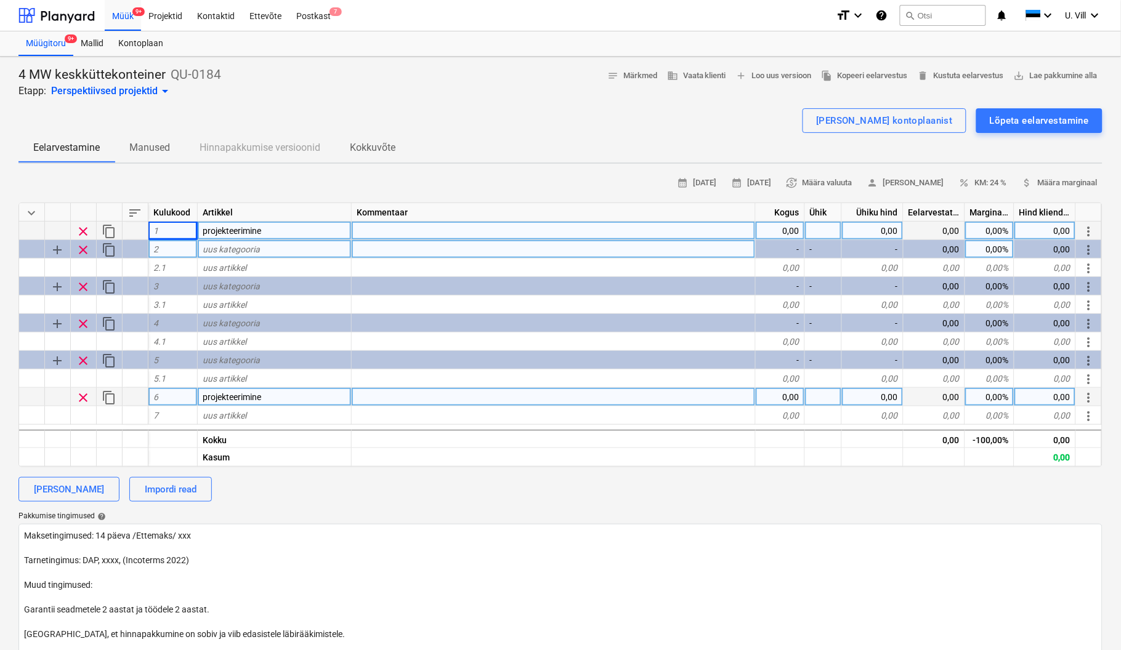
click at [262, 397] on div "projekteerimine" at bounding box center [275, 397] width 154 height 18
click at [465, 112] on div "[PERSON_NAME] kontoplaanist Lõpeta eelarvestamine" at bounding box center [560, 120] width 1084 height 25
click at [249, 226] on span "projekteerimine" at bounding box center [232, 231] width 58 height 10
click at [91, 488] on div "[PERSON_NAME]" at bounding box center [69, 490] width 70 height 16
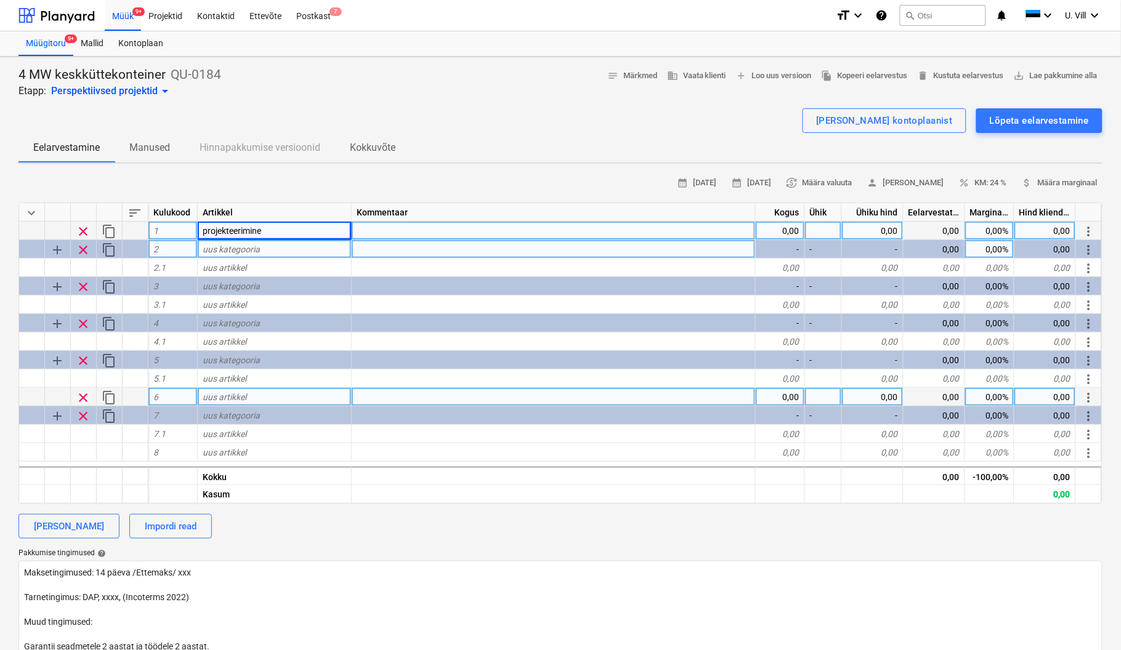
click at [31, 206] on span "keyboard_arrow_down" at bounding box center [31, 213] width 15 height 15
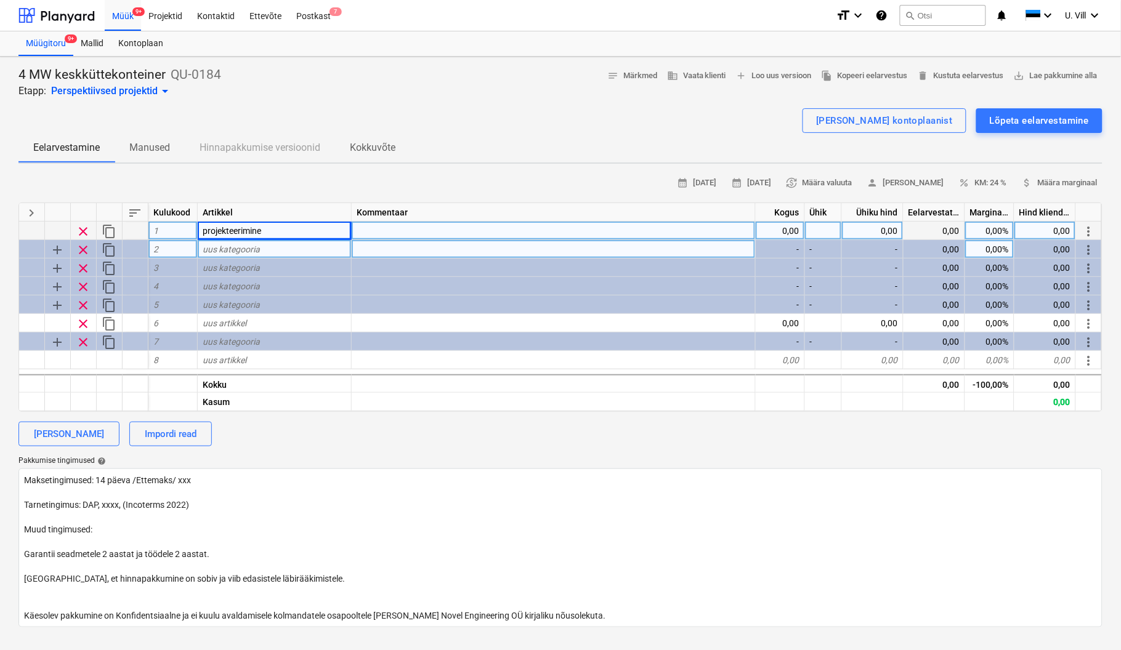
click at [540, 134] on div "Eelarvestamine Manused Hinnapakkumise versioonid Kokkuvõte" at bounding box center [560, 148] width 1084 height 30
click at [890, 115] on div "[PERSON_NAME] kontoplaanist" at bounding box center [884, 121] width 137 height 16
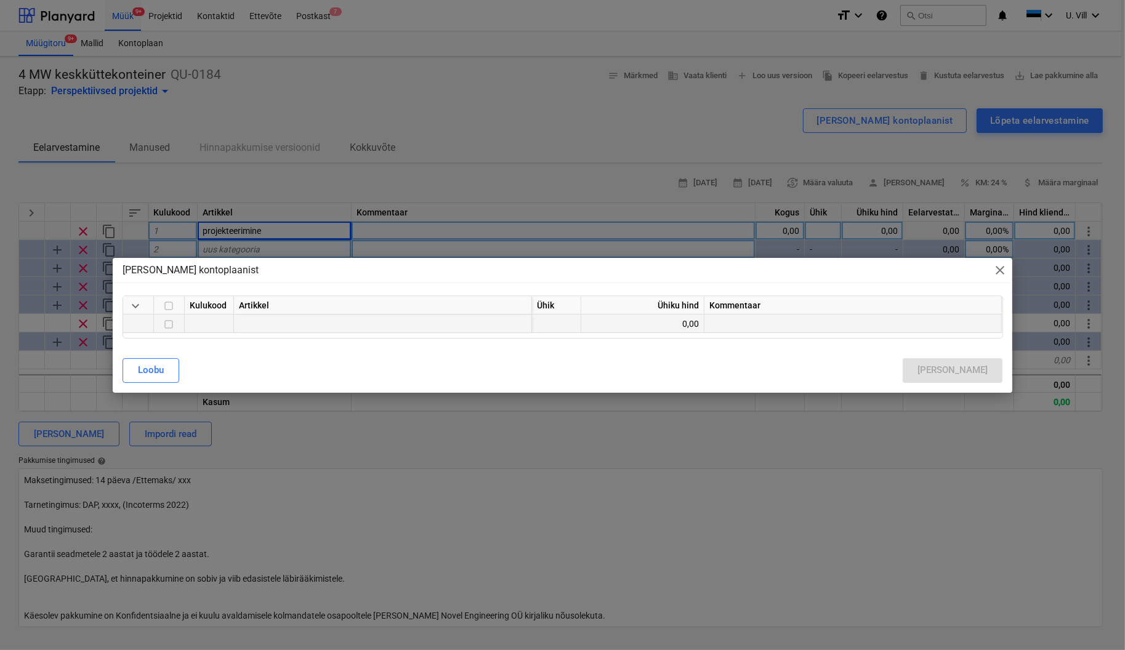
click at [280, 321] on div at bounding box center [383, 324] width 298 height 18
click at [200, 320] on div at bounding box center [209, 324] width 49 height 18
click at [139, 323] on div at bounding box center [138, 324] width 31 height 18
click at [1009, 269] on div "[PERSON_NAME] kontoplaanist close" at bounding box center [563, 270] width 900 height 25
click at [997, 270] on span "close" at bounding box center [1000, 270] width 15 height 15
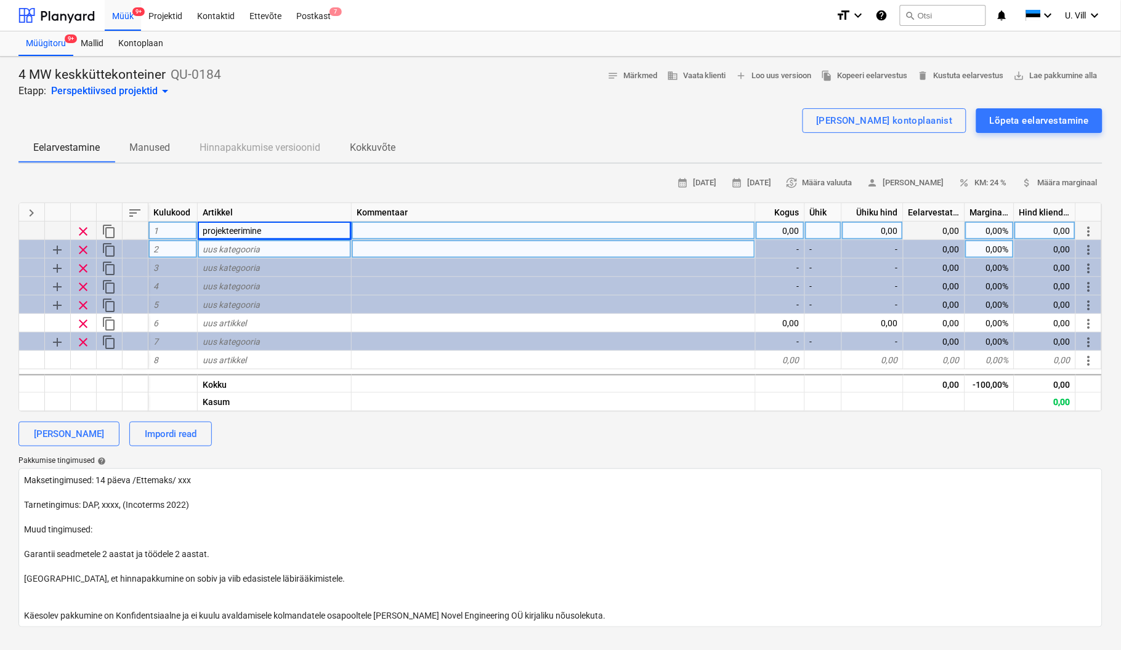
click at [574, 153] on div "Eelarvestamine Manused Hinnapakkumise versioonid Kokkuvõte" at bounding box center [560, 148] width 1084 height 30
click at [1034, 113] on div "Lõpeta eelarvestamine" at bounding box center [1039, 121] width 99 height 16
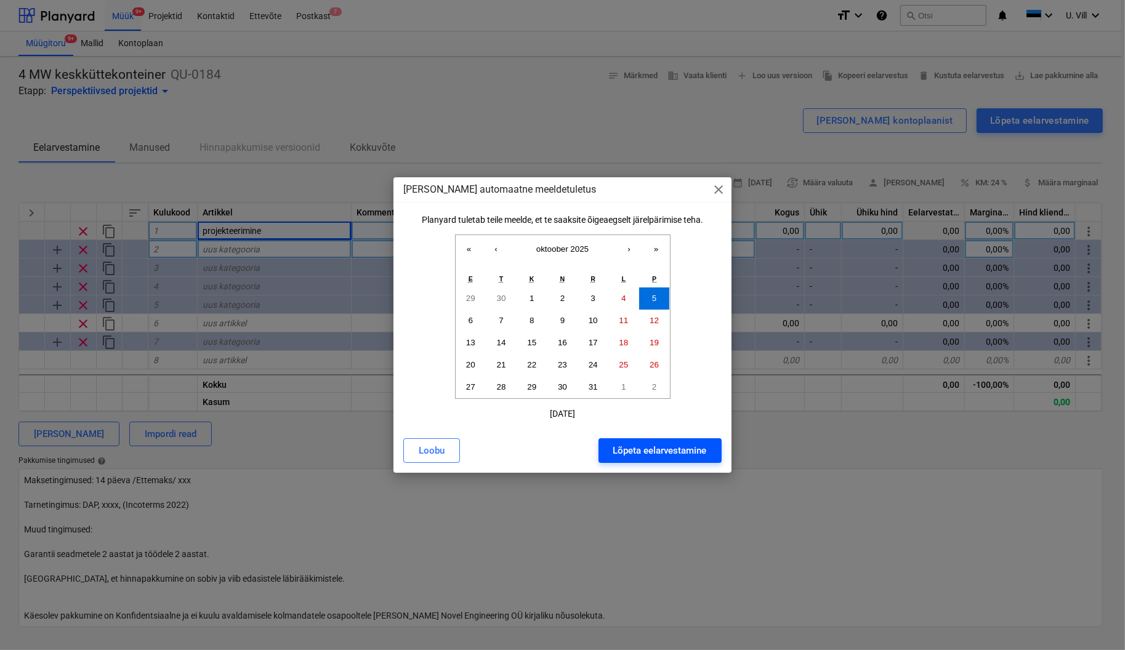
click at [696, 446] on div "Lõpeta eelarvestamine" at bounding box center [660, 451] width 94 height 16
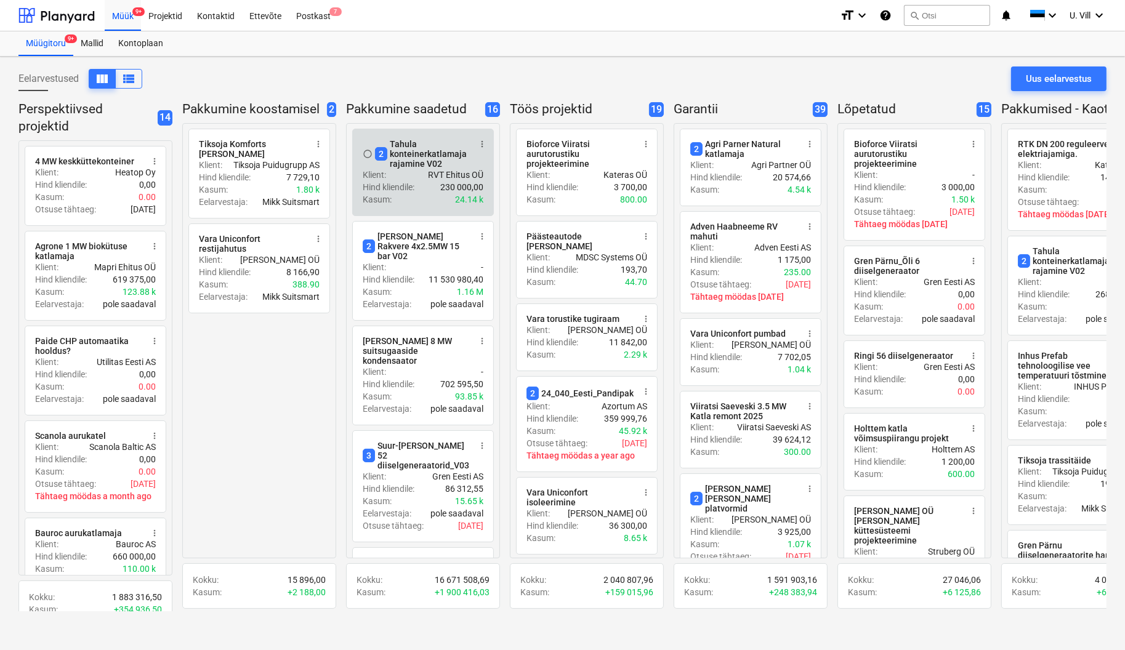
click at [436, 183] on div "Hind kliendile : 230 000,00" at bounding box center [423, 187] width 121 height 12
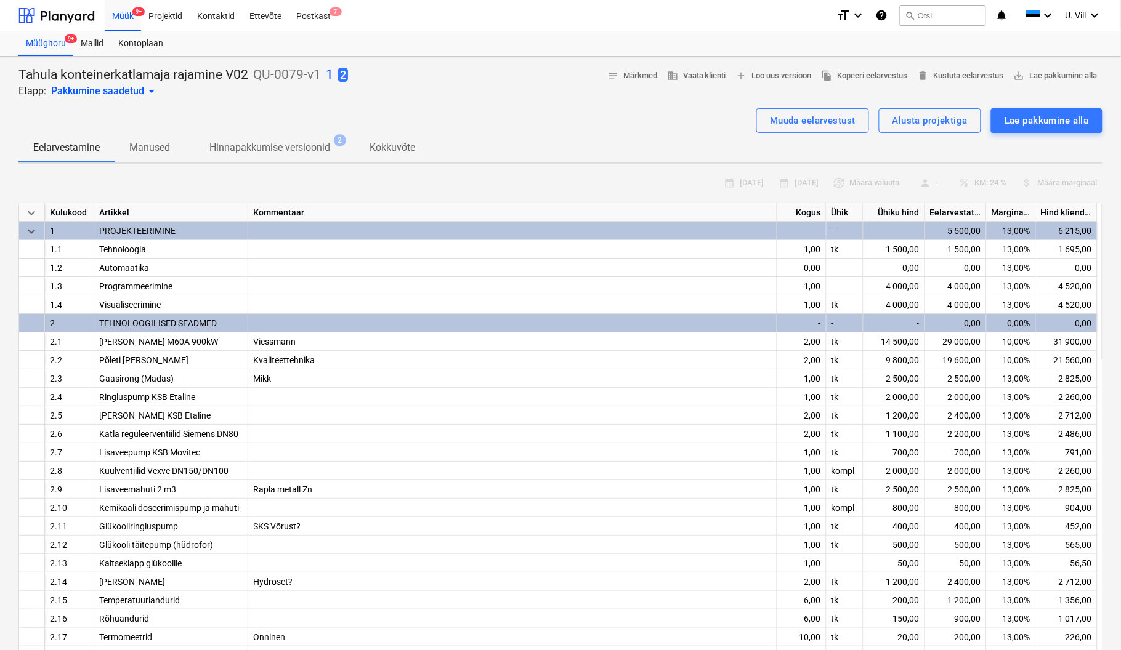
click at [153, 226] on span "PROJEKTEERIMINE" at bounding box center [137, 231] width 76 height 10
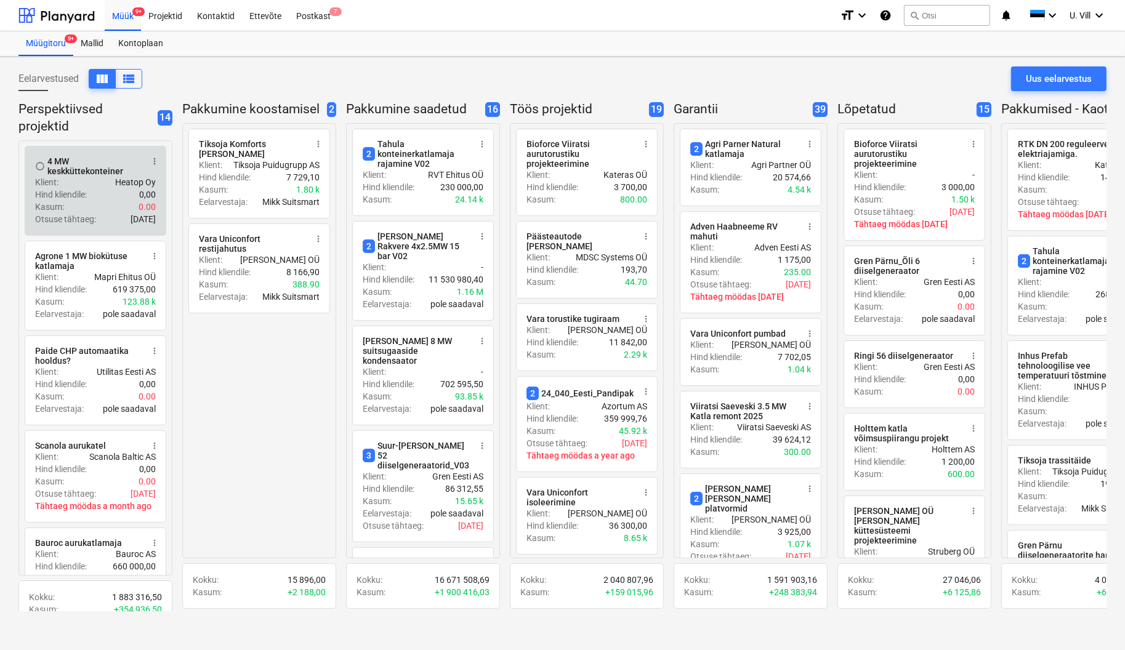
click at [100, 188] on div "Hind kliendile : 0,00" at bounding box center [95, 194] width 121 height 12
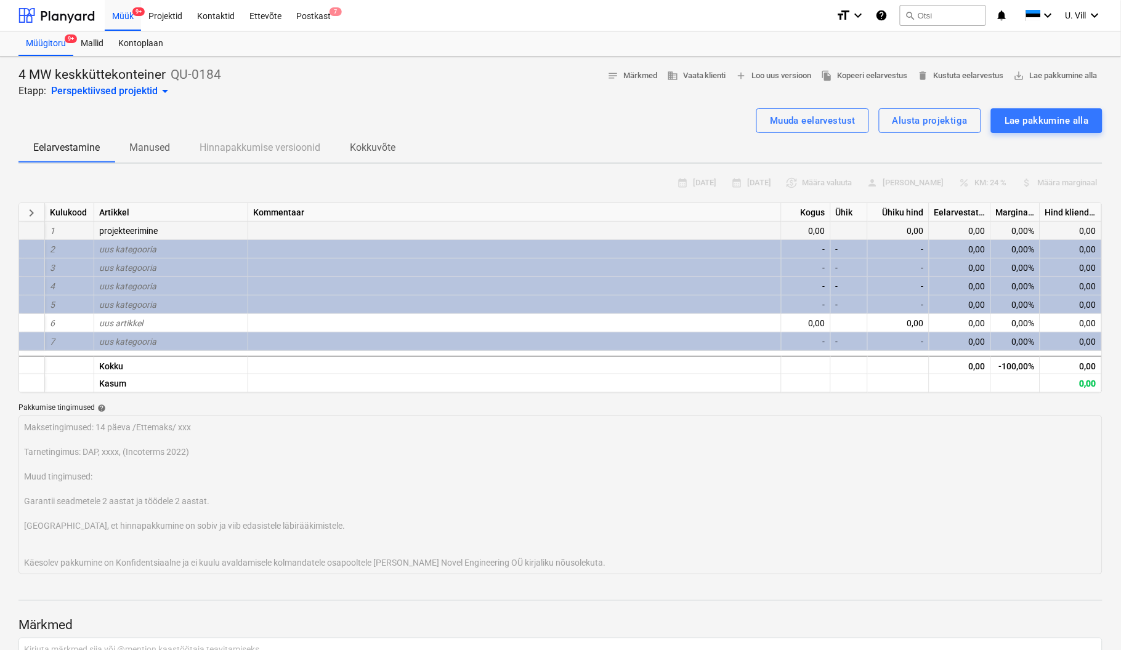
click at [147, 230] on span "projekteerimine" at bounding box center [128, 231] width 58 height 10
click at [57, 230] on div "1" at bounding box center [69, 231] width 49 height 18
click at [776, 119] on div "Muuda eelarvestust" at bounding box center [813, 121] width 86 height 16
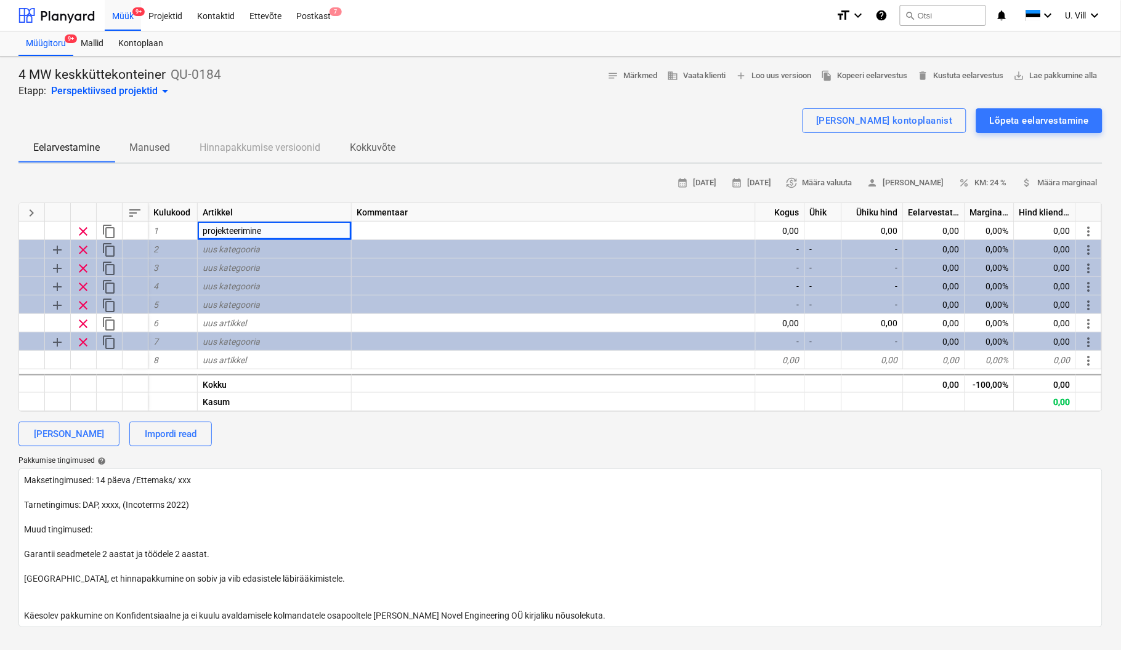
drag, startPoint x: 292, startPoint y: 230, endPoint x: 470, endPoint y: 119, distance: 209.7
click at [470, 119] on div "[PERSON_NAME] kontoplaanist Lõpeta eelarvestamine" at bounding box center [560, 120] width 1084 height 25
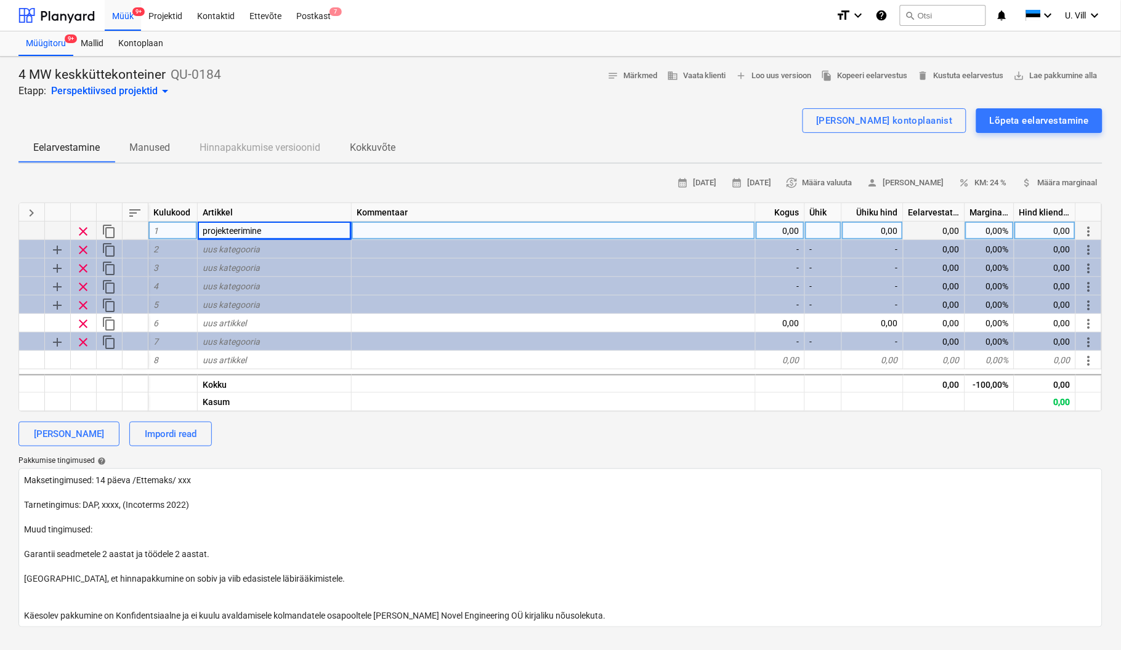
click at [261, 232] on span "projekteerimine" at bounding box center [232, 231] width 58 height 10
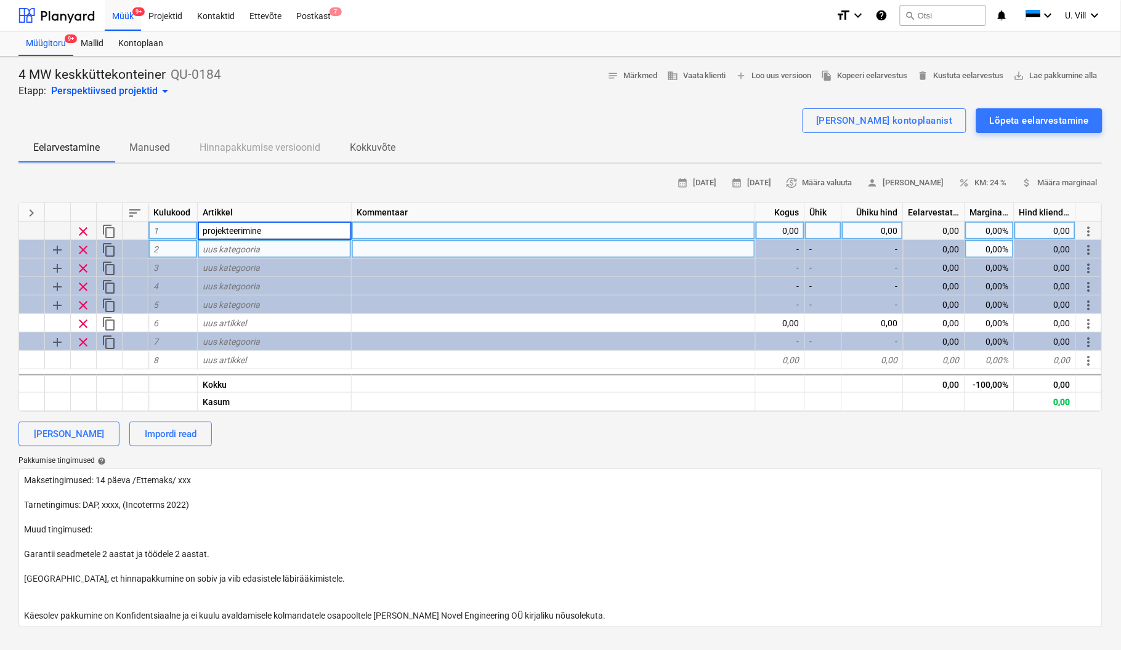
click at [166, 251] on div "2" at bounding box center [172, 249] width 49 height 18
click at [252, 246] on span "uus kategooria" at bounding box center [231, 249] width 57 height 10
click at [881, 123] on div "[PERSON_NAME] kontoplaanist" at bounding box center [884, 121] width 137 height 16
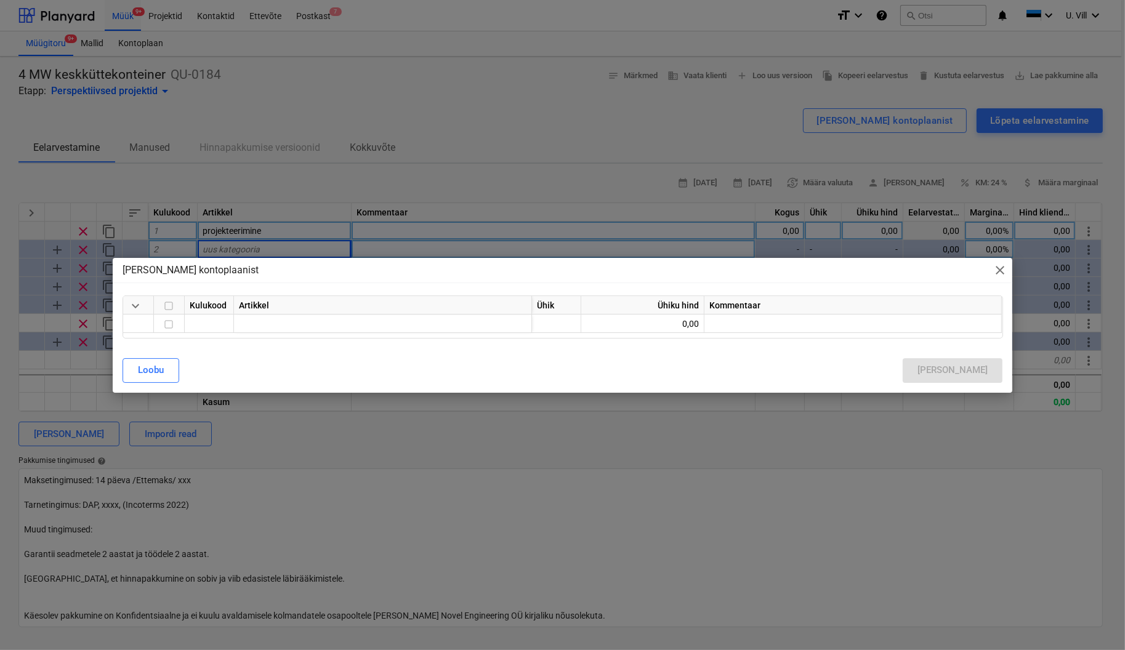
click at [1007, 273] on span "close" at bounding box center [1000, 270] width 15 height 15
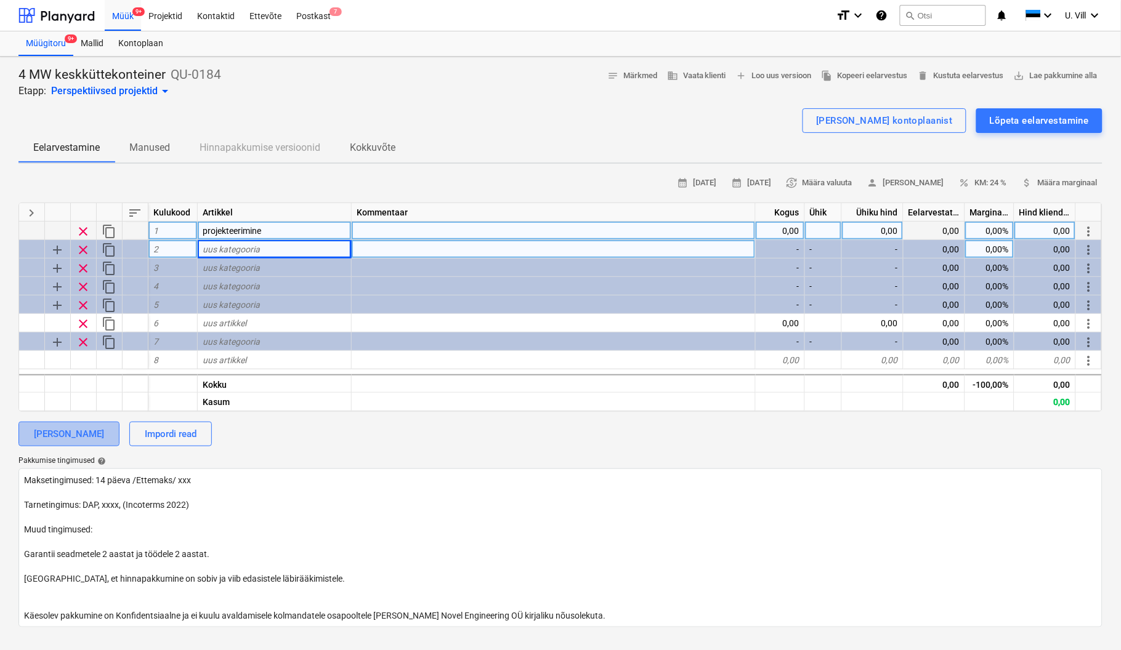
click at [89, 436] on div "[PERSON_NAME]" at bounding box center [69, 434] width 70 height 16
type textarea "x"
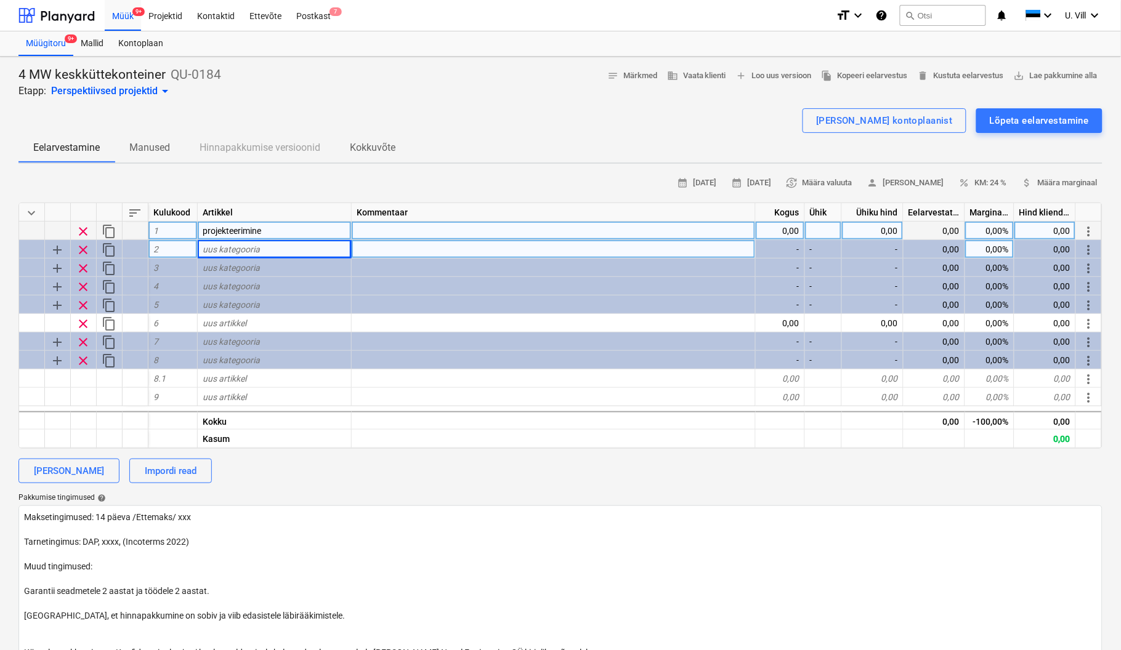
click at [265, 244] on div "uus kategooria" at bounding box center [275, 249] width 154 height 18
type input "Tehnoloogilised seadmed"
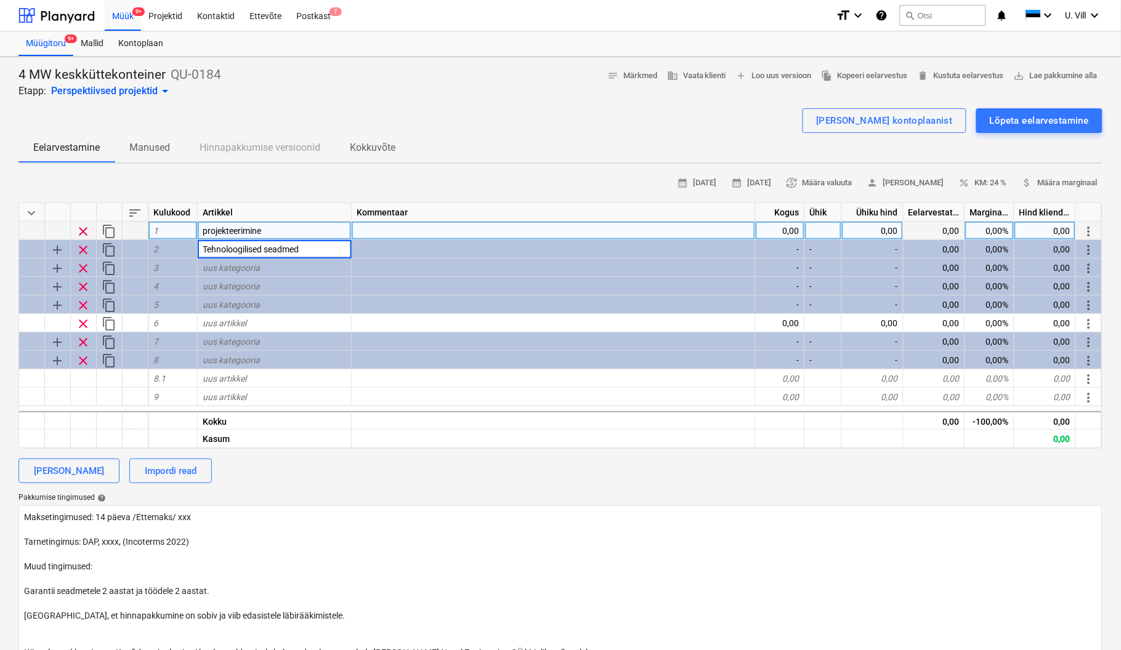
click at [512, 103] on div at bounding box center [560, 104] width 1084 height 10
click at [264, 224] on div "projekteerimine" at bounding box center [275, 231] width 154 height 18
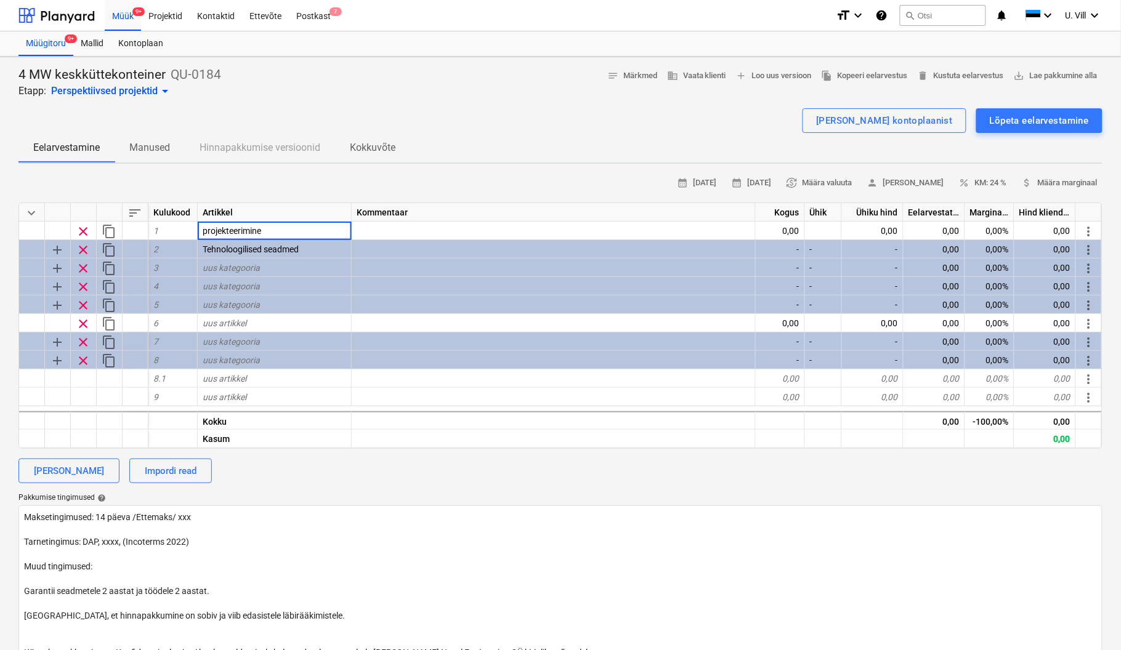
drag, startPoint x: 270, startPoint y: 226, endPoint x: 482, endPoint y: 87, distance: 253.1
click at [482, 87] on div "4 MW keskküttekonteiner QU-0184 Etapp: Perspektiivsed projektid arrow_drop_down…" at bounding box center [560, 83] width 1084 height 32
click at [889, 114] on div "[PERSON_NAME] kontoplaanist" at bounding box center [884, 121] width 137 height 16
type textarea "x"
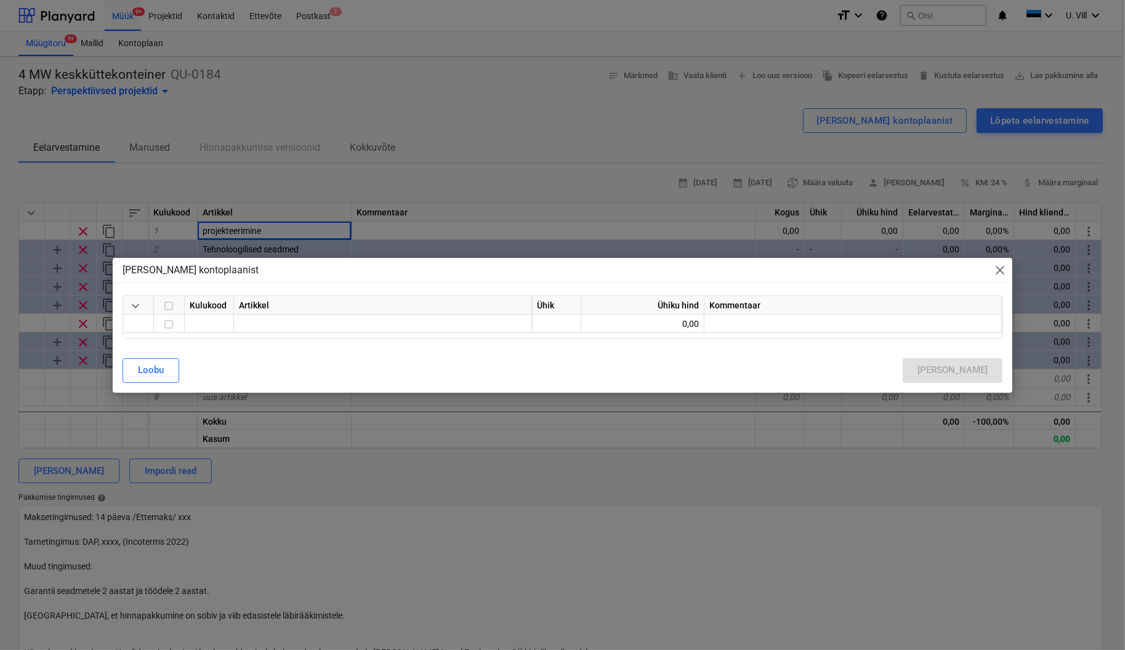
click at [166, 308] on input "checkbox" at bounding box center [168, 306] width 15 height 15
checkbox input "true"
click at [976, 372] on div "[PERSON_NAME]" at bounding box center [952, 370] width 70 height 16
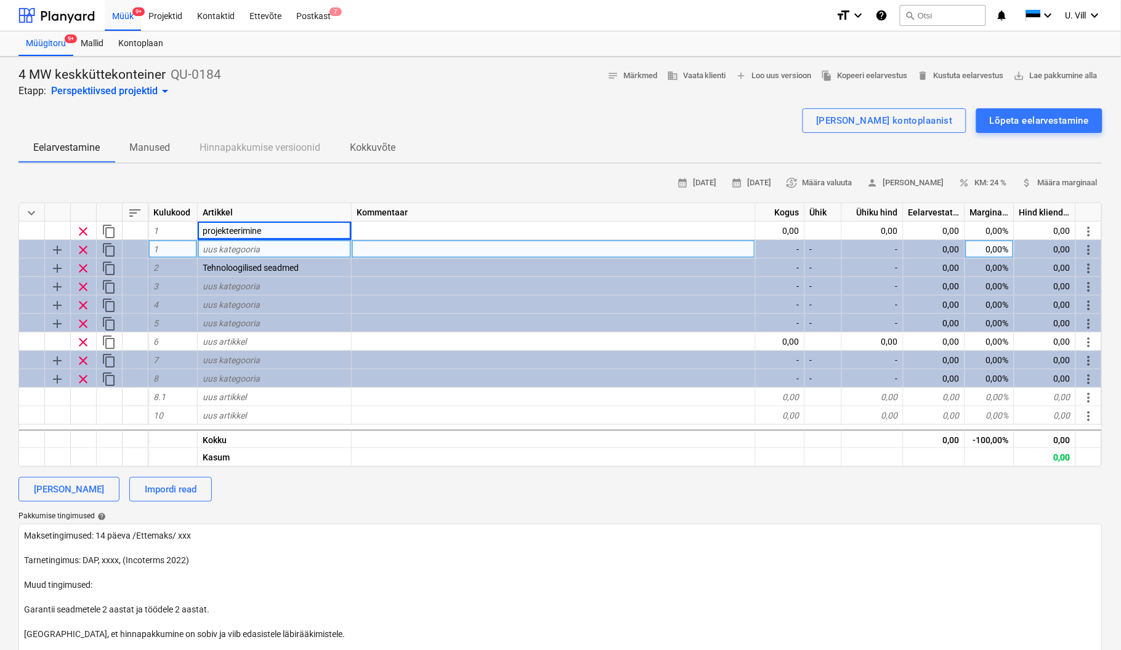
click at [223, 249] on span "uus kategooria" at bounding box center [231, 249] width 57 height 10
click at [905, 114] on div "[PERSON_NAME] kontoplaanist" at bounding box center [884, 121] width 137 height 16
type textarea "x"
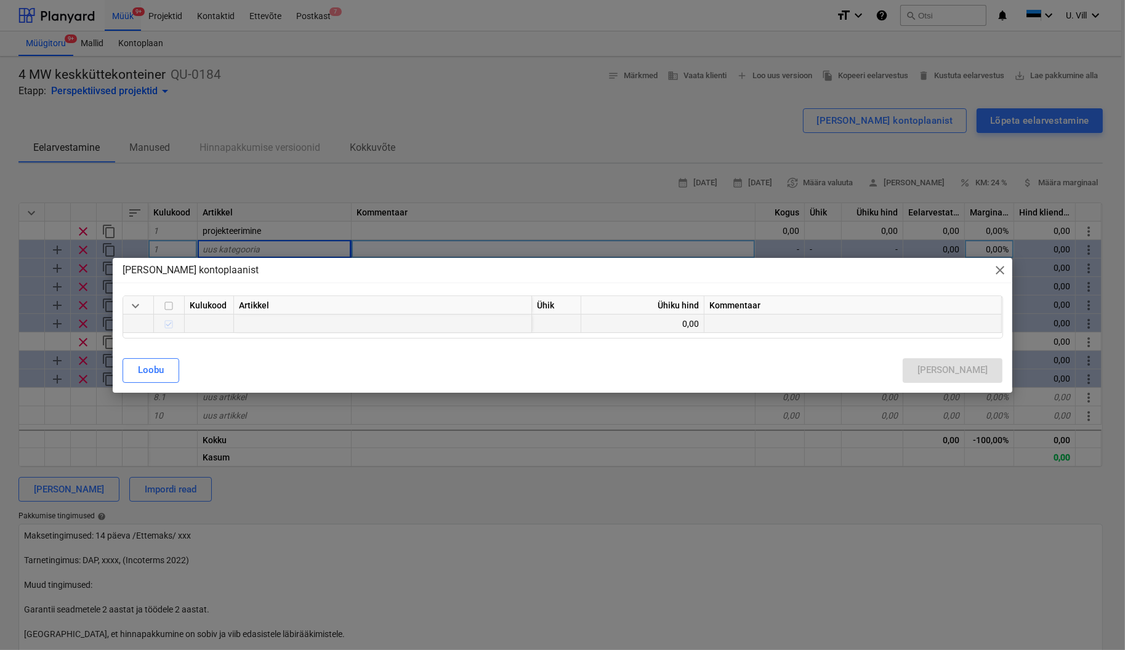
click at [165, 322] on div at bounding box center [169, 324] width 31 height 18
click at [981, 369] on div "[PERSON_NAME]" at bounding box center [563, 370] width 881 height 25
click at [166, 305] on input "checkbox" at bounding box center [168, 306] width 15 height 15
checkbox input "true"
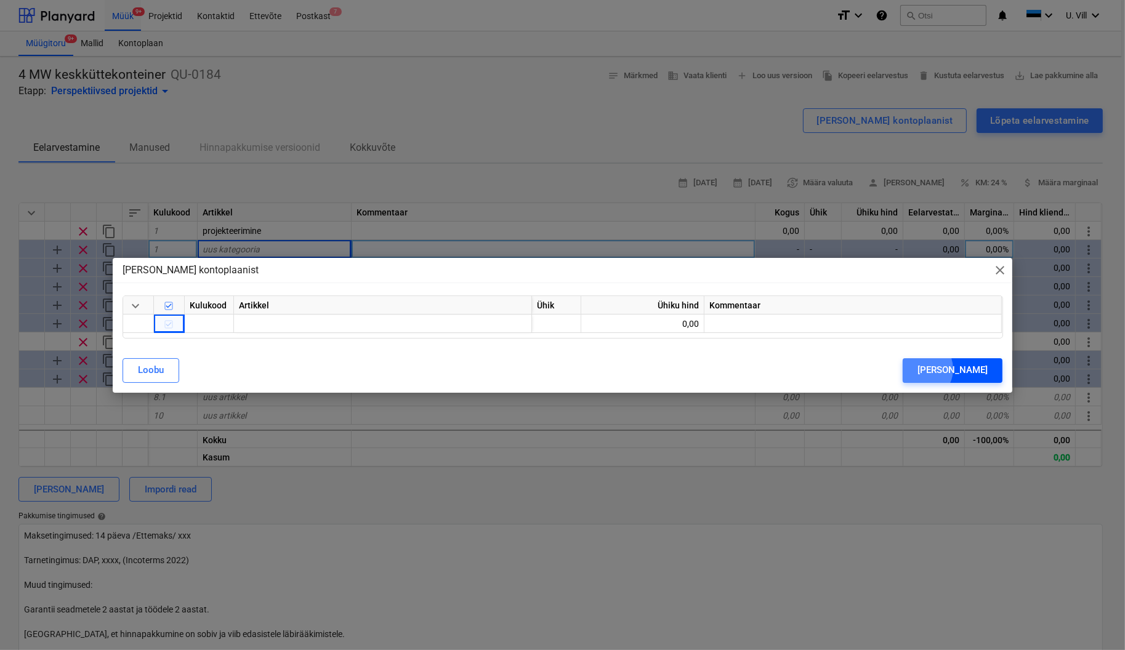
click at [974, 369] on div "[PERSON_NAME]" at bounding box center [952, 370] width 70 height 16
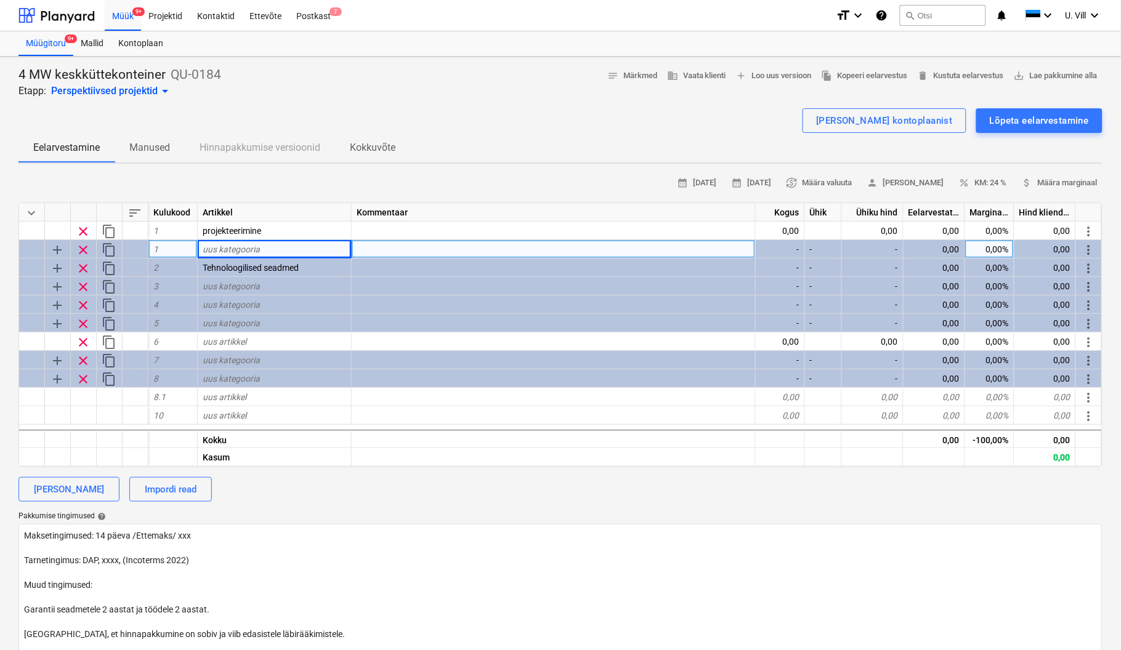
click at [548, 166] on div "4 MW keskküttekonteiner QU-0184 Etapp: Perspektiivsed projektid arrow_drop_down…" at bounding box center [560, 463] width 1121 height 812
click at [171, 245] on div "1" at bounding box center [172, 249] width 49 height 18
click at [59, 249] on span "add" at bounding box center [57, 250] width 15 height 15
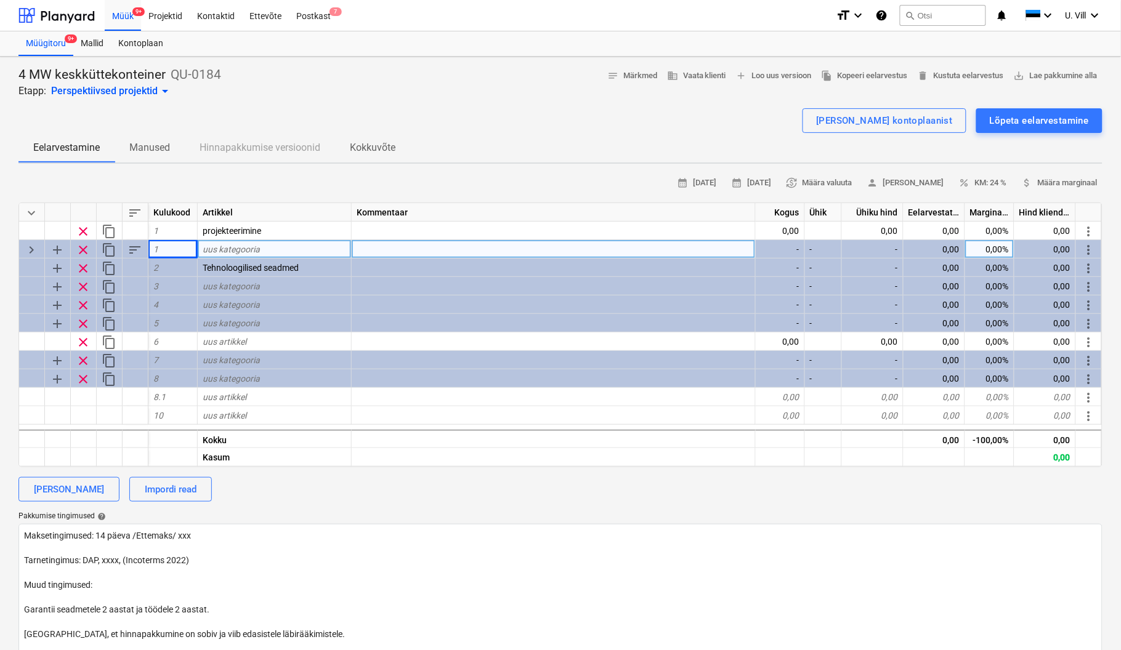
click at [26, 246] on span "keyboard_arrow_right" at bounding box center [31, 250] width 15 height 15
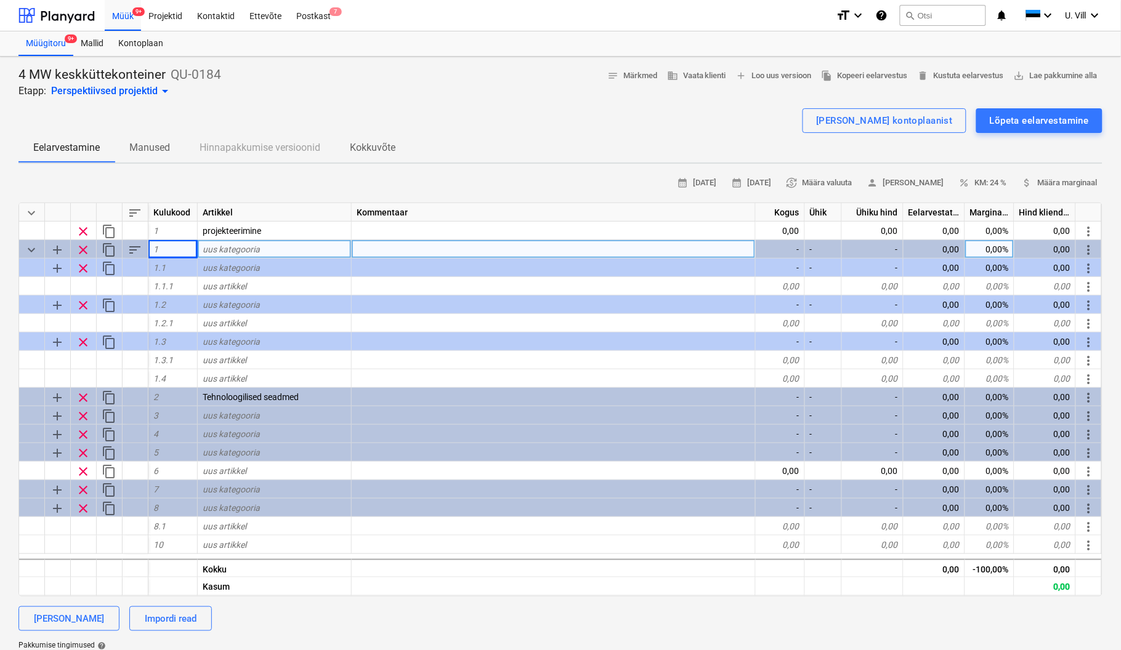
click at [267, 241] on div "uus kategooria" at bounding box center [275, 249] width 154 height 18
click at [33, 212] on span "keyboard_arrow_down" at bounding box center [31, 213] width 15 height 15
type textarea "x"
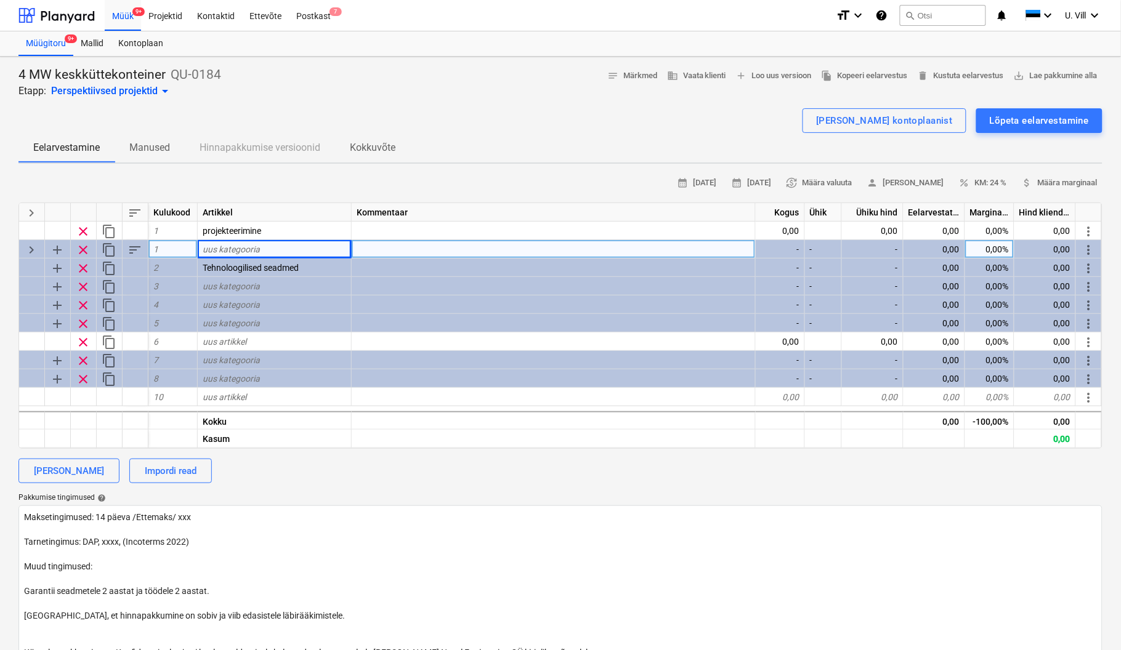
click at [445, 145] on div "Eelarvestamine Manused Hinnapakkumise versioonid Kokkuvõte" at bounding box center [560, 148] width 1084 height 30
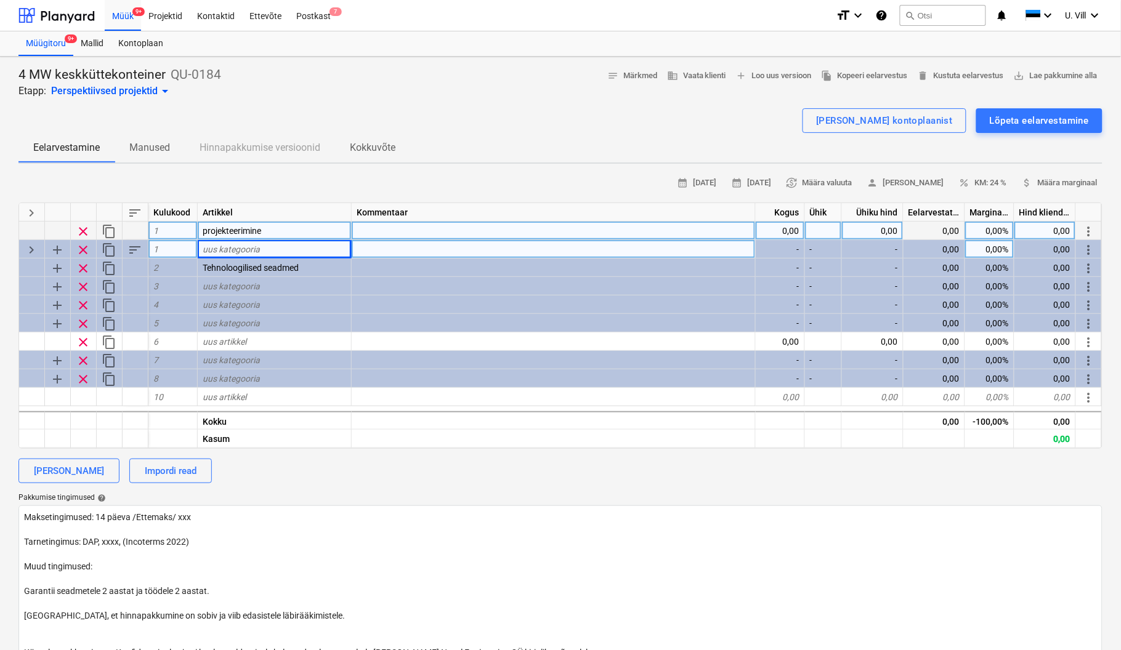
click at [238, 227] on span "projekteerimine" at bounding box center [232, 231] width 58 height 10
drag, startPoint x: 279, startPoint y: 229, endPoint x: 511, endPoint y: 118, distance: 257.5
click at [511, 118] on div "[PERSON_NAME] kontoplaanist Lõpeta eelarvestamine" at bounding box center [560, 120] width 1084 height 25
click at [163, 249] on div "1" at bounding box center [172, 249] width 49 height 18
type input "1.1"
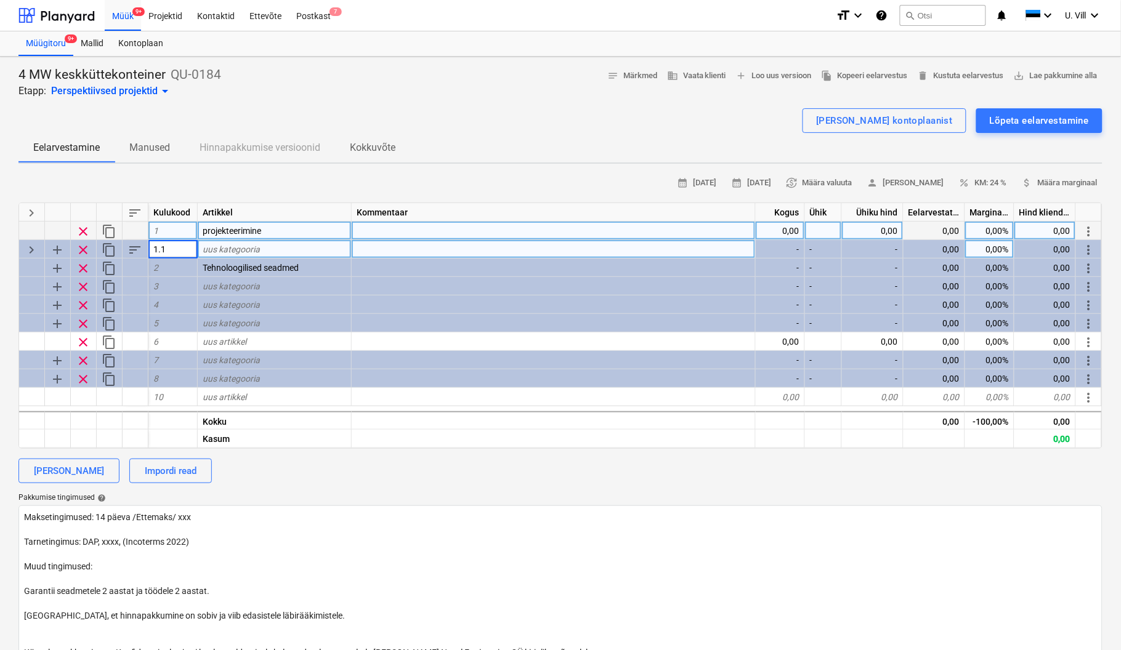
type textarea "x"
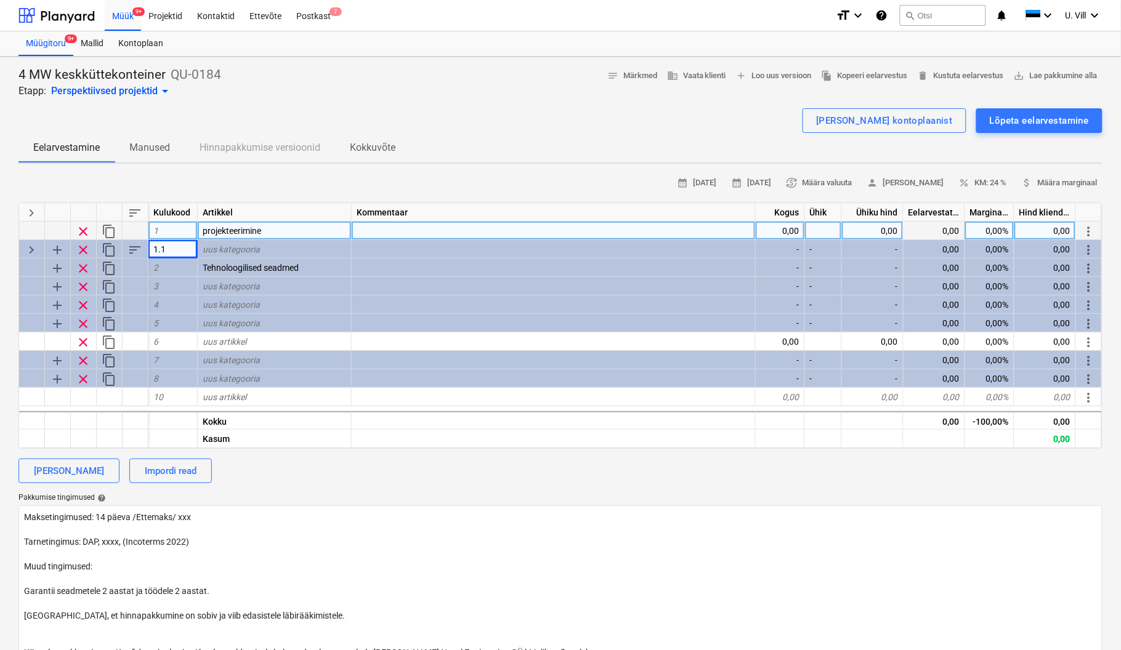
drag, startPoint x: 289, startPoint y: 251, endPoint x: 283, endPoint y: 236, distance: 16.0
click at [288, 248] on div "uus kategooria" at bounding box center [275, 249] width 154 height 18
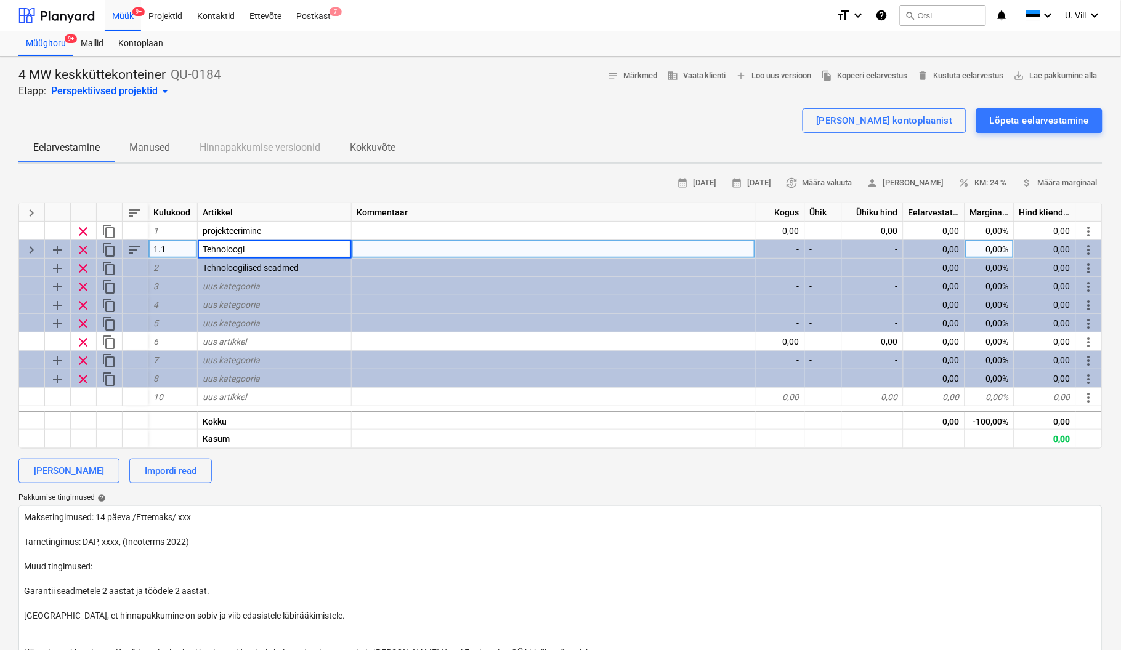
type input "Tehnoloogia"
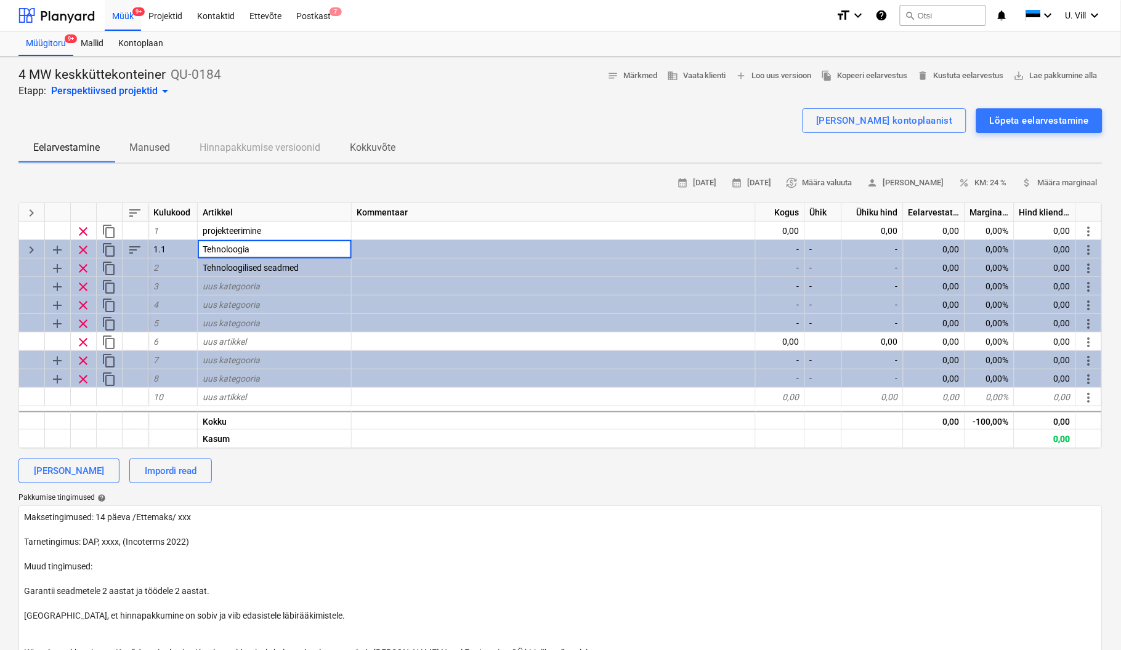
type textarea "x"
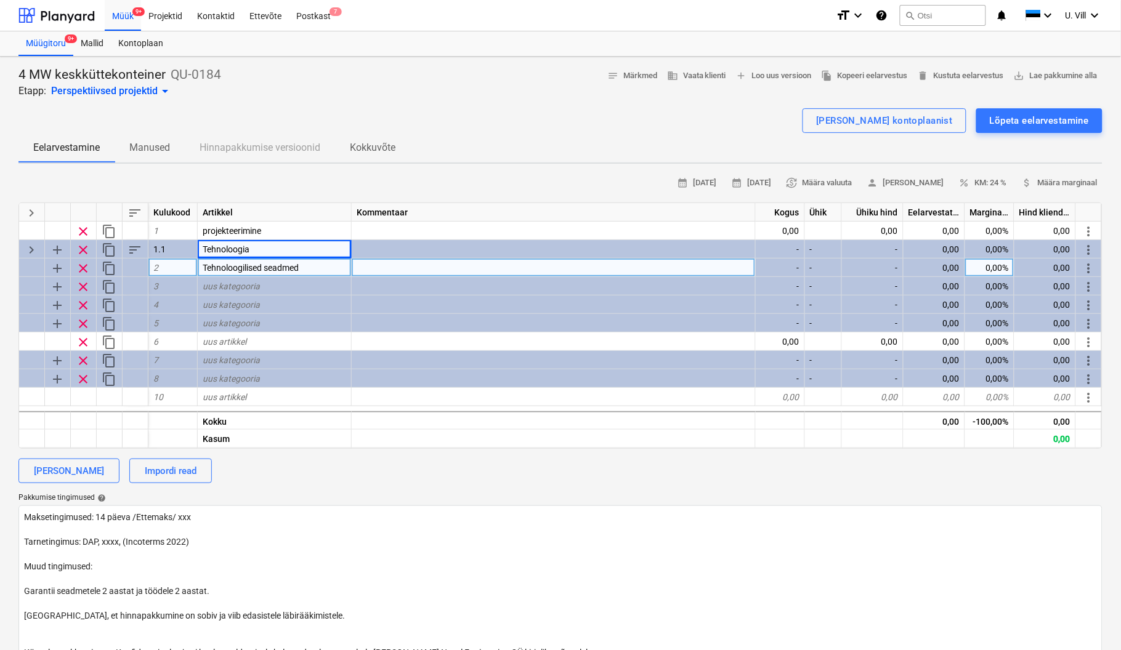
click at [172, 265] on div "2" at bounding box center [172, 268] width 49 height 18
type input "1.2"
type textarea "x"
click at [331, 260] on div "Tehnoloogilised seadmed" at bounding box center [275, 268] width 154 height 18
type input "Automaatika"
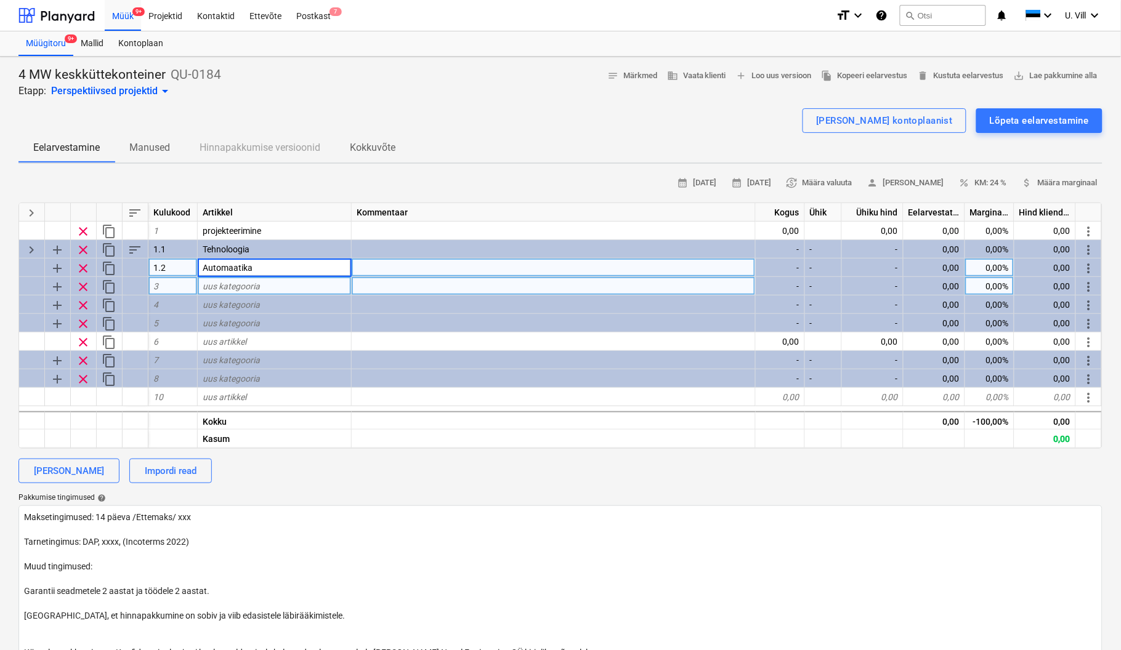
type textarea "x"
click at [181, 287] on div "3" at bounding box center [172, 286] width 49 height 18
type input "1.3"
type textarea "x"
click at [288, 280] on div "uus kategooria" at bounding box center [275, 286] width 154 height 18
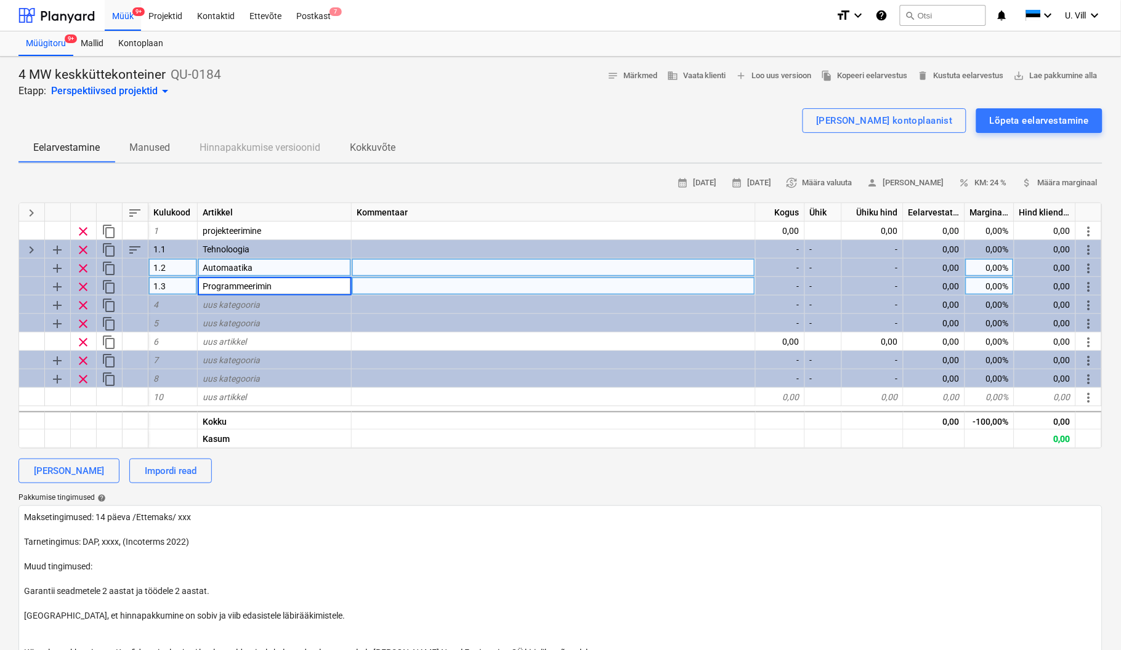
type input "Programmeerimine"
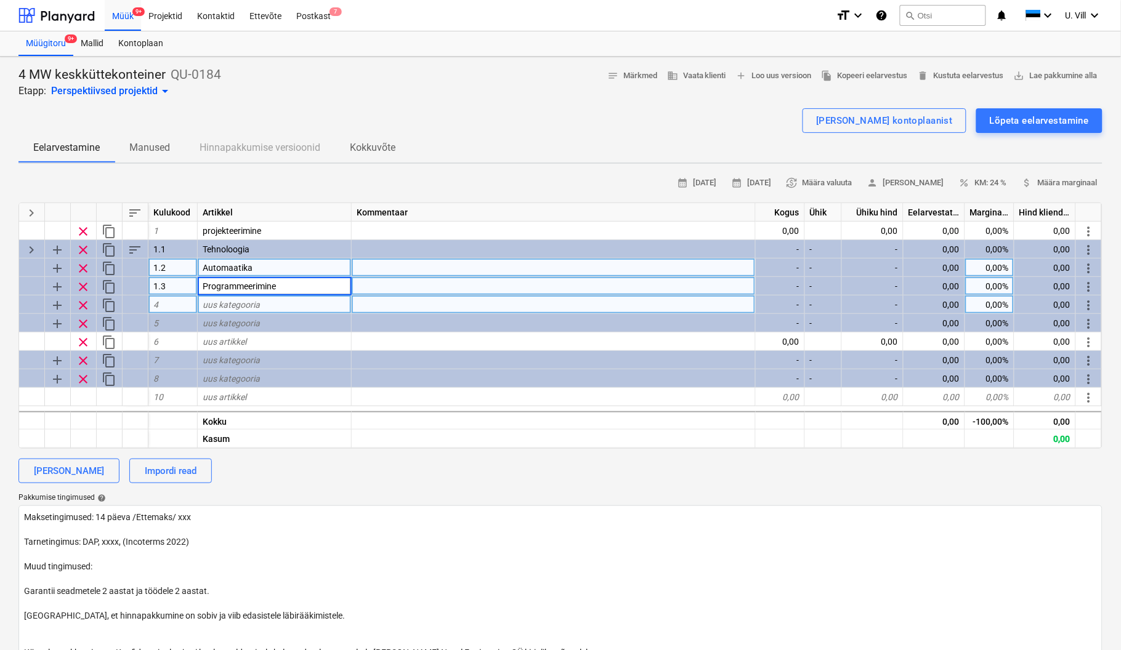
type textarea "x"
click at [182, 303] on div "4" at bounding box center [172, 305] width 49 height 18
type input "1.4"
type textarea "x"
click at [220, 298] on div "uus kategooria" at bounding box center [275, 305] width 154 height 18
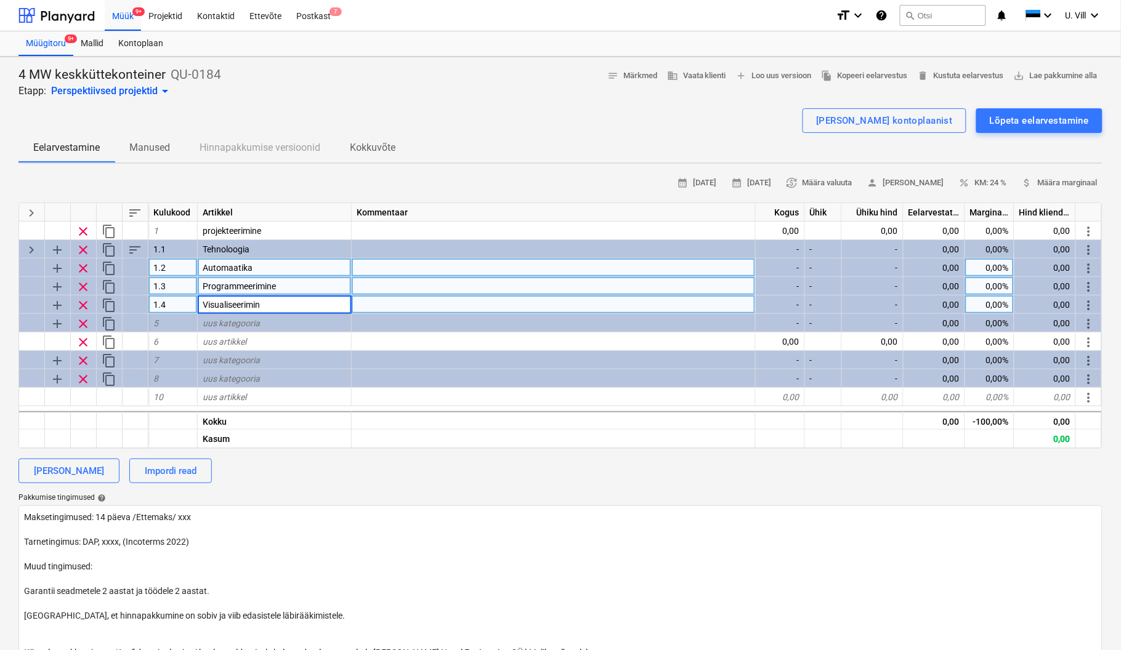
type input "Visualiseerimine"
click at [528, 119] on div "[PERSON_NAME] kontoplaanist Lõpeta eelarvestamine" at bounding box center [560, 120] width 1084 height 25
type textarea "x"
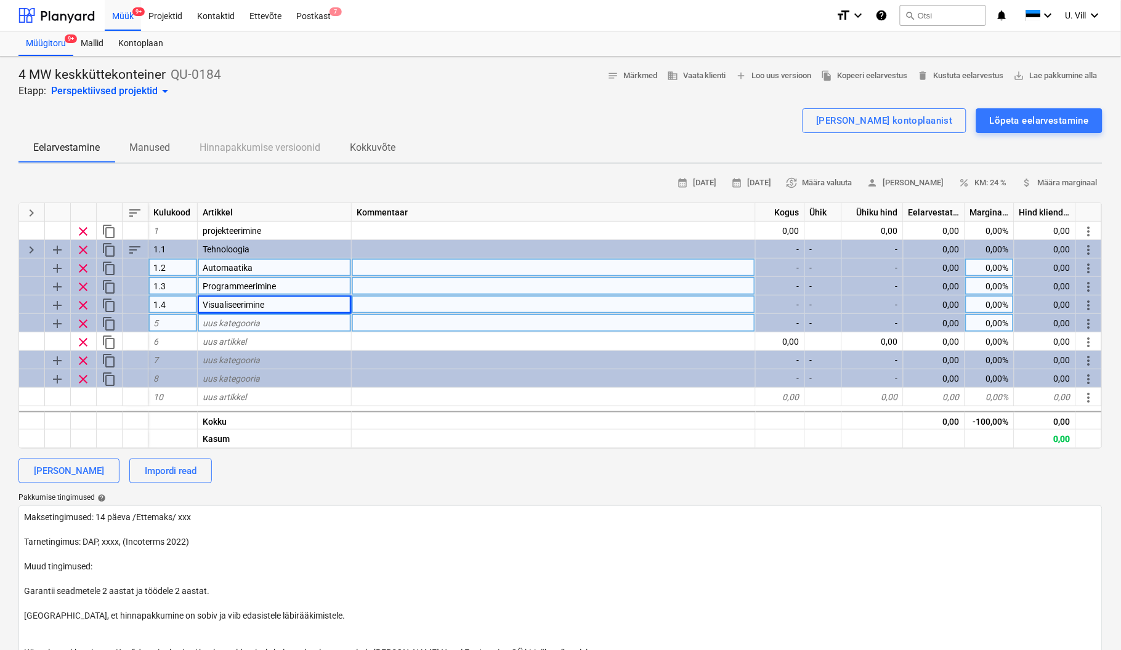
click at [161, 318] on div "5" at bounding box center [172, 323] width 49 height 18
type input "2"
type textarea "x"
click at [489, 118] on div "[PERSON_NAME] kontoplaanist Lõpeta eelarvestamine" at bounding box center [560, 120] width 1084 height 25
click at [284, 320] on div "uus kategooria" at bounding box center [275, 323] width 154 height 18
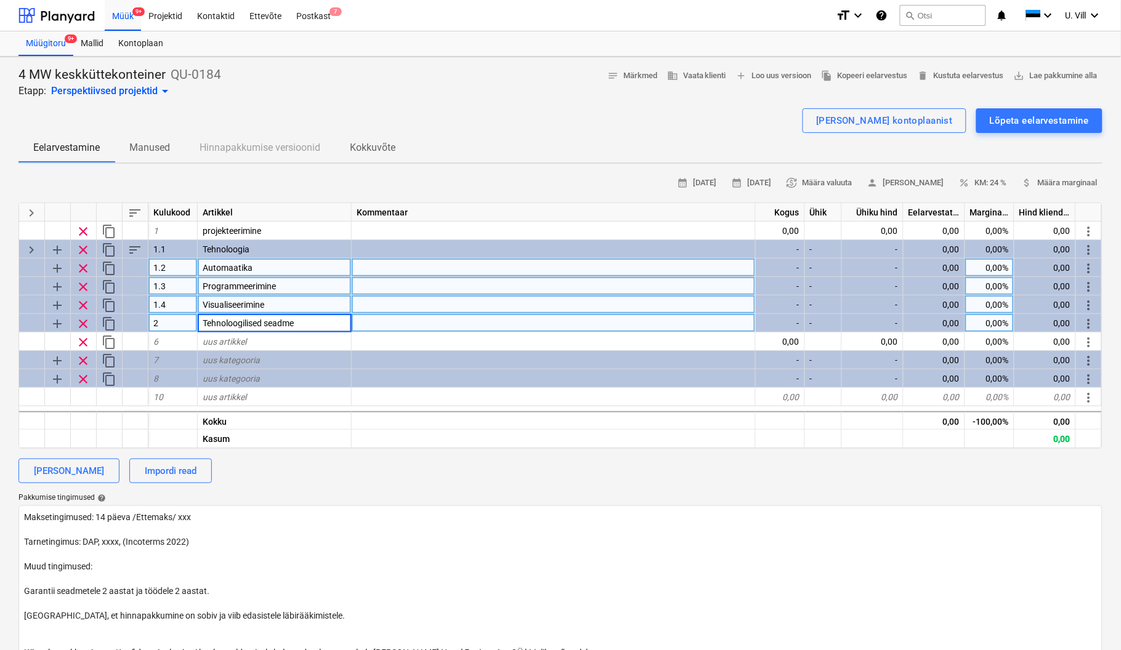
type input "Tehnoloogilised seadmed"
click at [480, 114] on div "[PERSON_NAME] kontoplaanist Lõpeta eelarvestamine" at bounding box center [560, 120] width 1084 height 25
type textarea "x"
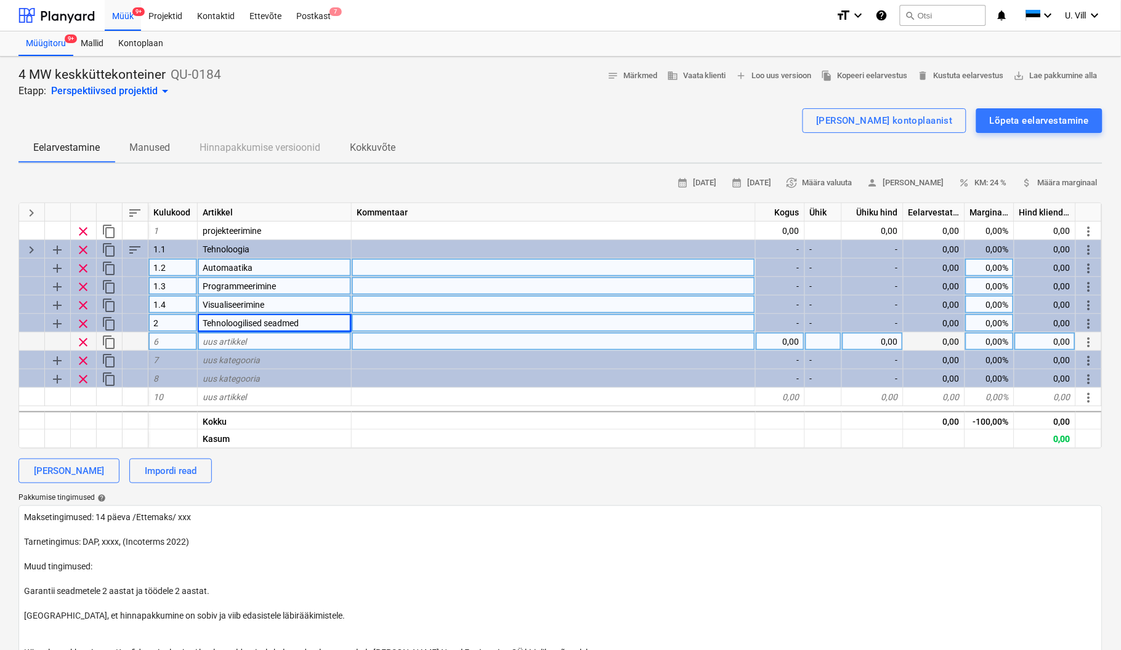
click at [171, 340] on div "6" at bounding box center [172, 342] width 49 height 18
type input "2.1"
type textarea "x"
click at [538, 155] on div "Eelarvestamine Manused Hinnapakkumise versioonid Kokkuvõte" at bounding box center [560, 148] width 1084 height 30
click at [268, 344] on div "uus artikkel" at bounding box center [275, 342] width 154 height 18
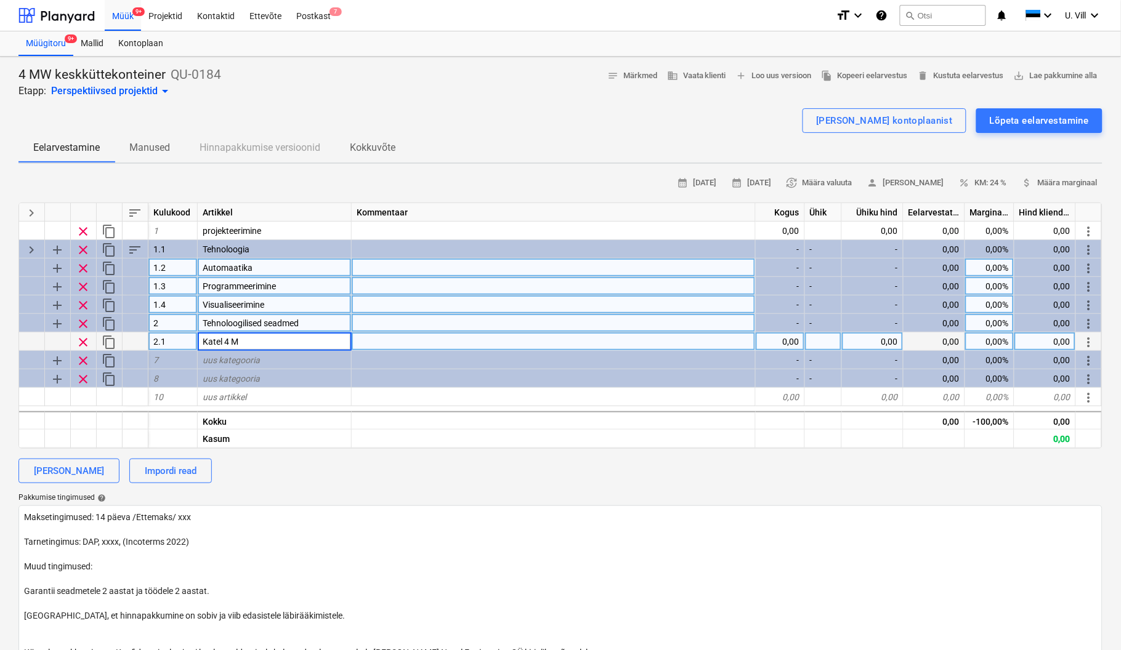
type input "Katel 4 MW"
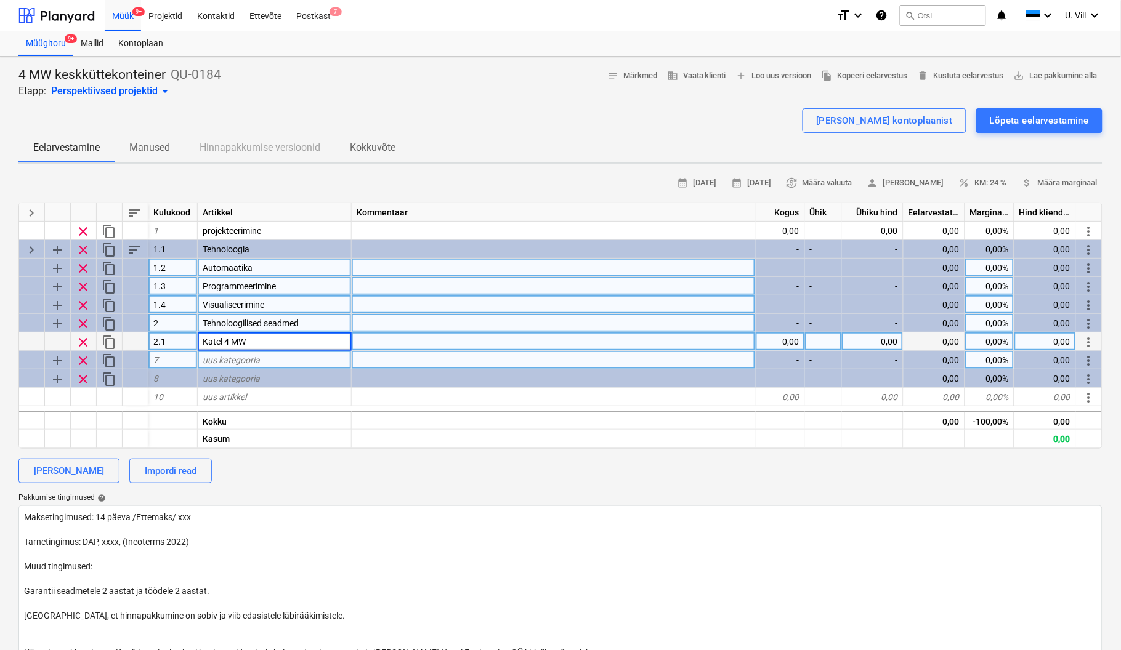
type textarea "x"
click at [164, 353] on div "7" at bounding box center [172, 360] width 49 height 18
type input "2.2"
type textarea "x"
click at [272, 355] on div "uus kategooria" at bounding box center [275, 360] width 154 height 18
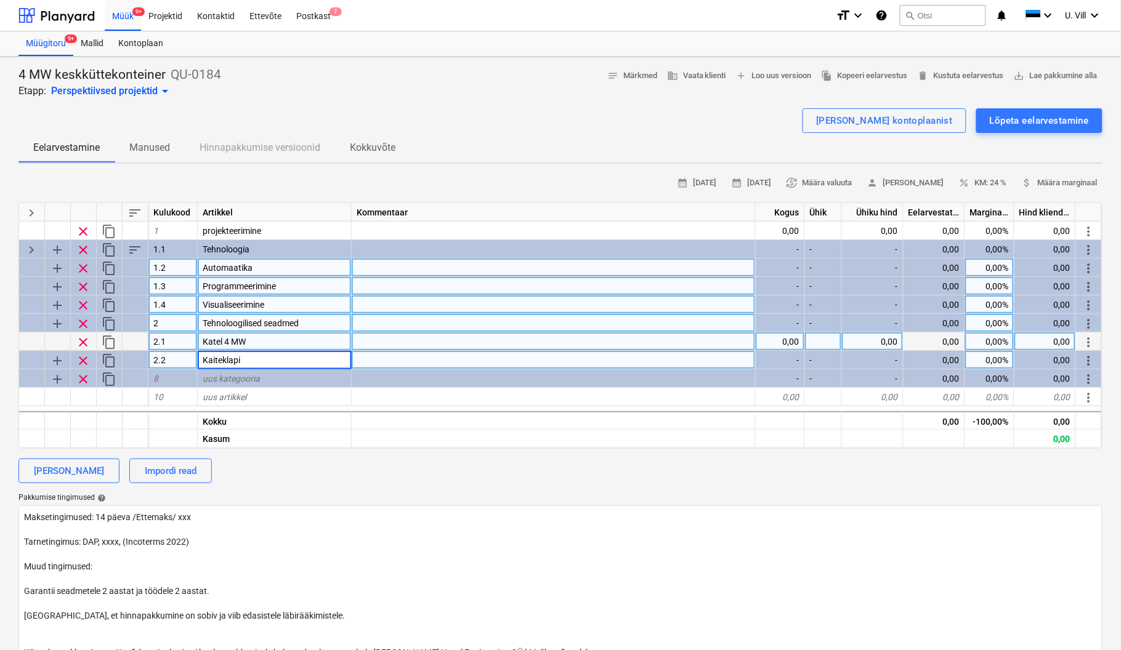
type input "Kaiteklapid"
type textarea "x"
click at [483, 161] on div "Eelarvestamine Manused Hinnapakkumise versioonid Kokkuvõte" at bounding box center [560, 148] width 1084 height 30
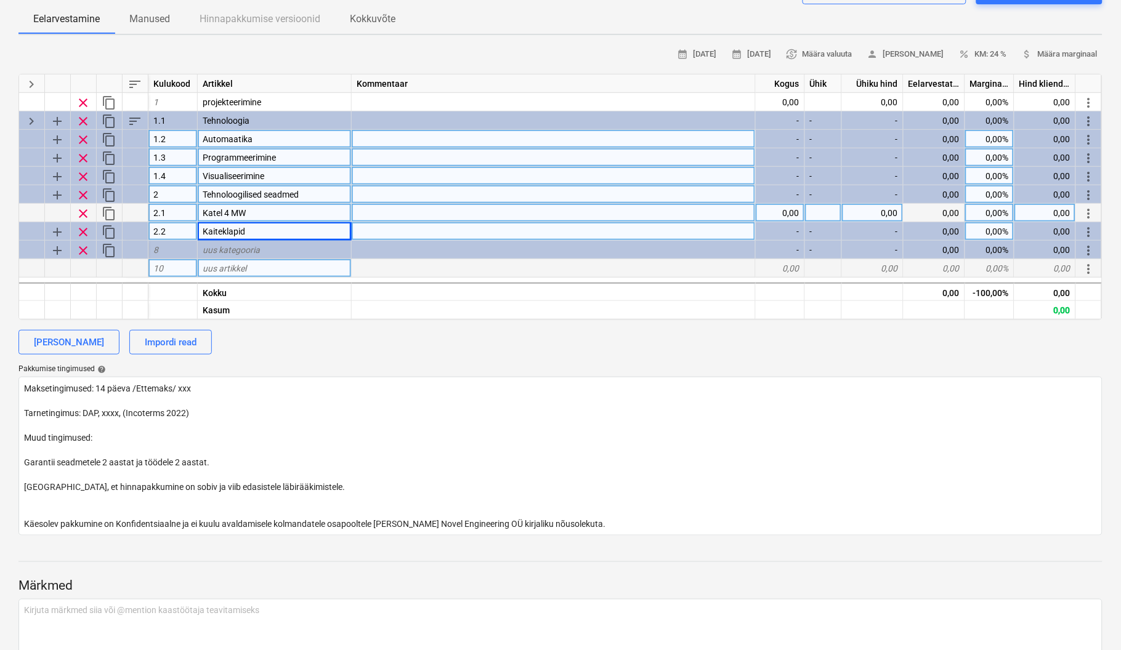
scroll to position [89, 0]
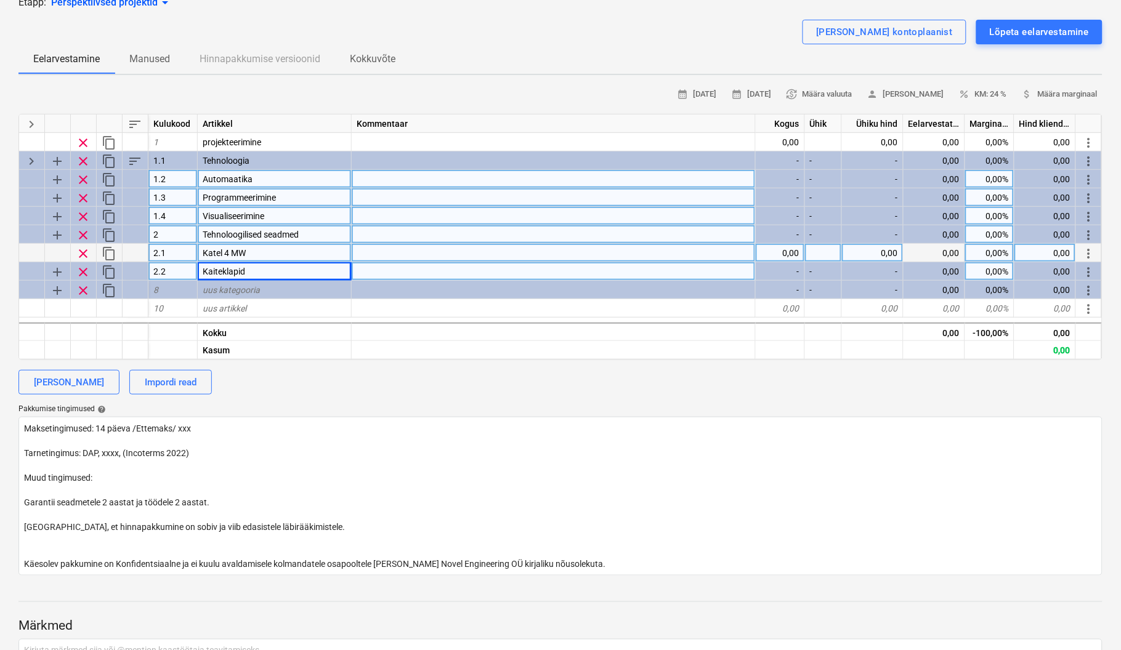
click at [786, 246] on div "0,00" at bounding box center [780, 253] width 49 height 18
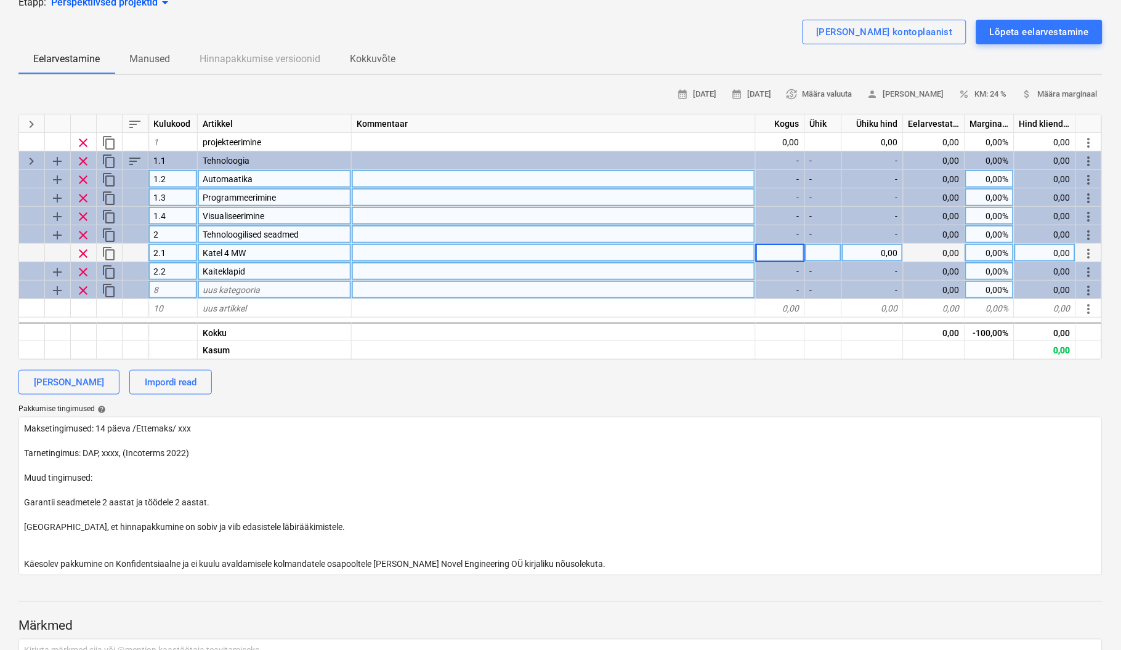
type input "1"
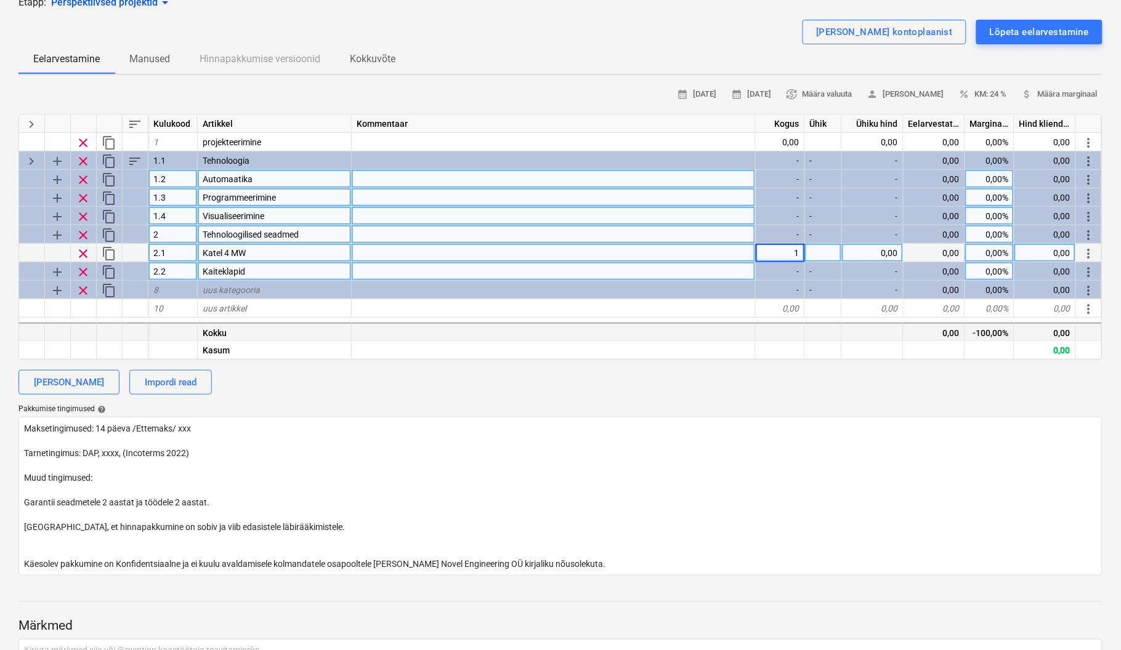
type textarea "x"
drag, startPoint x: 785, startPoint y: 336, endPoint x: 781, endPoint y: 318, distance: 18.8
click at [784, 336] on div at bounding box center [780, 332] width 49 height 18
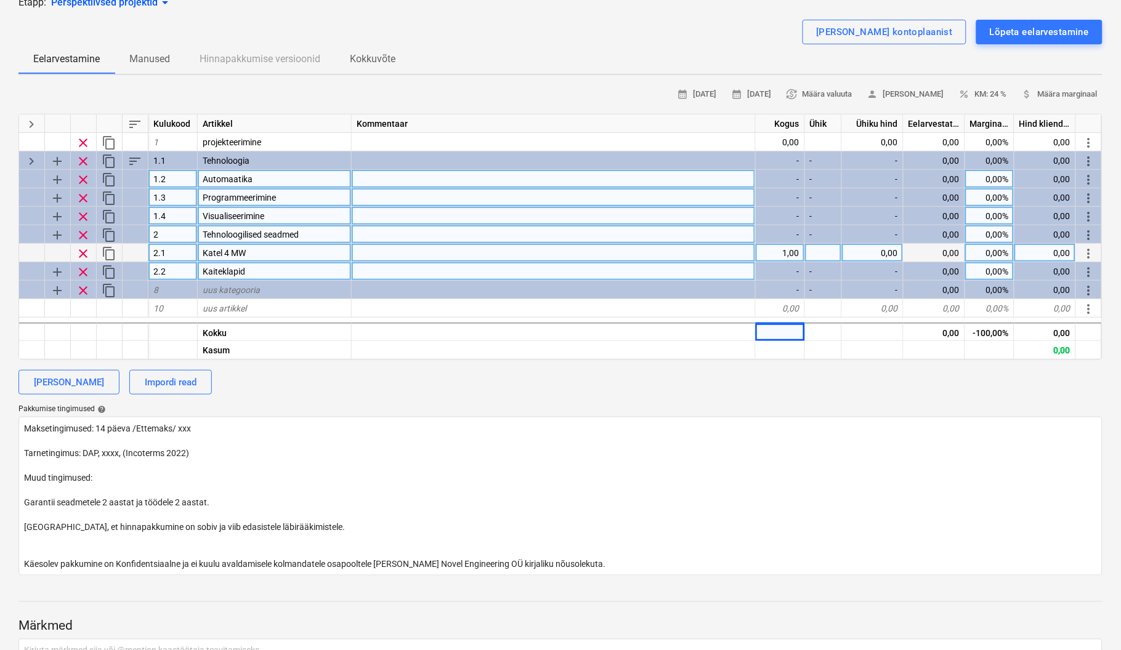
click at [790, 272] on div "-" at bounding box center [780, 271] width 49 height 18
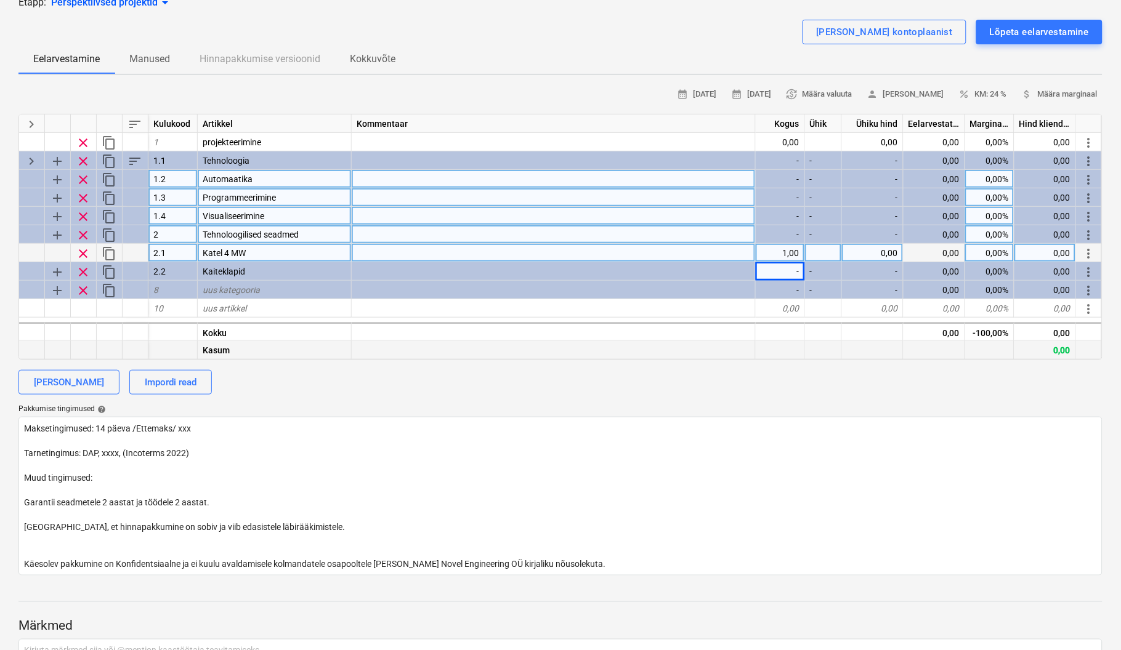
click at [779, 355] on div at bounding box center [780, 350] width 49 height 18
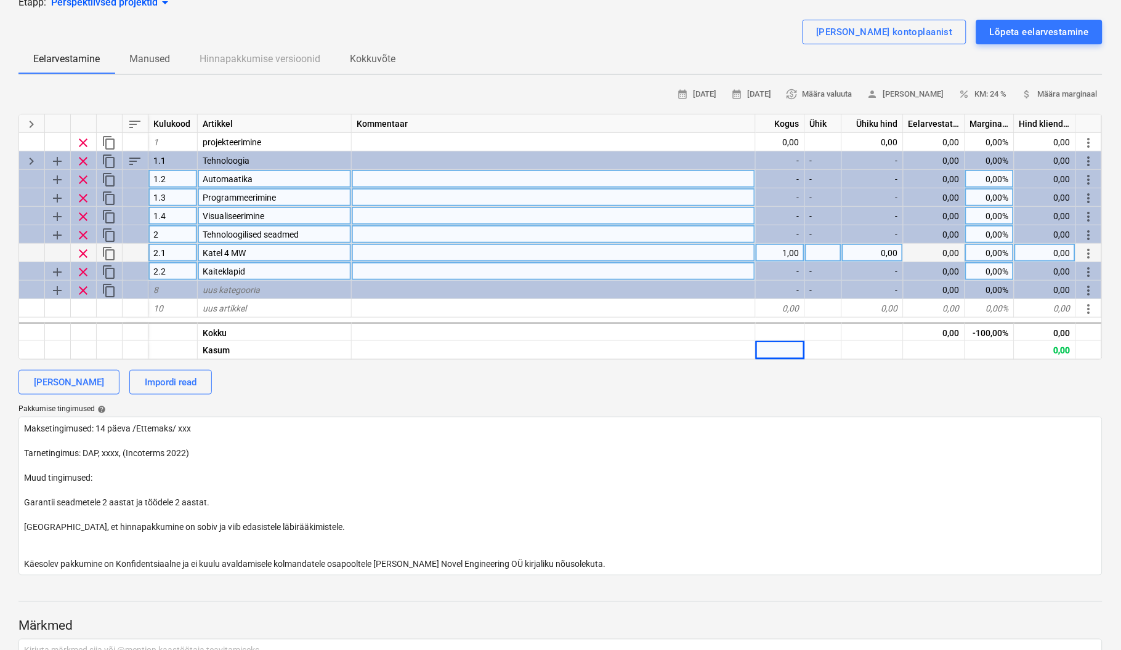
drag, startPoint x: 794, startPoint y: 262, endPoint x: 793, endPoint y: 274, distance: 11.7
click at [793, 274] on div "-" at bounding box center [780, 271] width 49 height 18
click at [796, 272] on div "-" at bounding box center [780, 271] width 49 height 18
click at [788, 267] on div "-" at bounding box center [780, 271] width 49 height 18
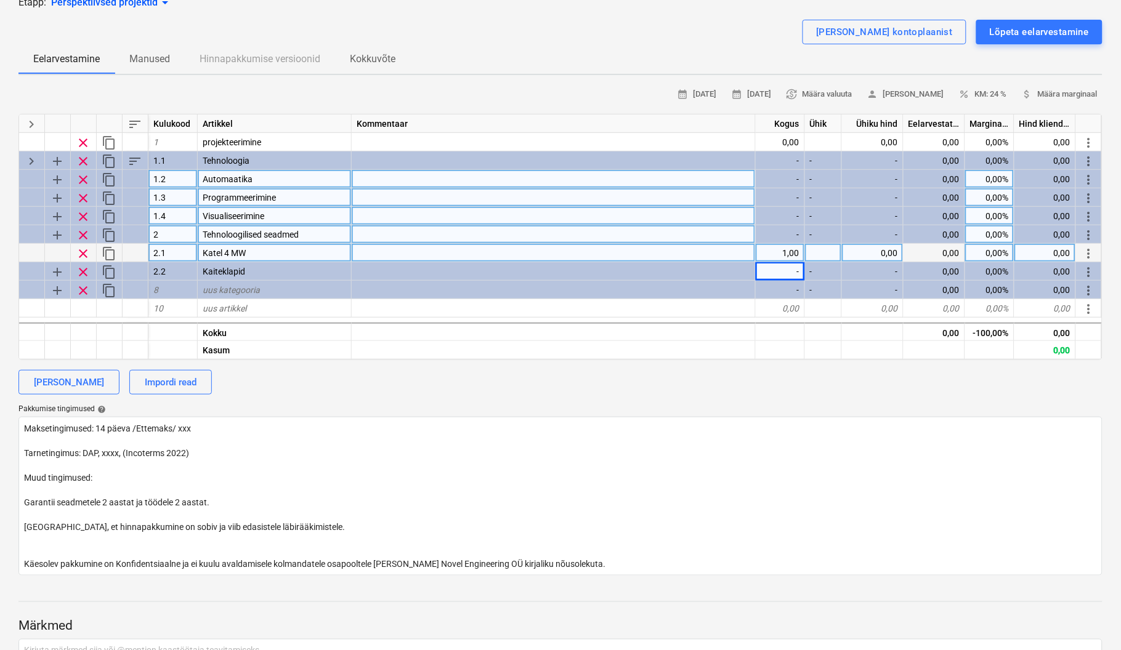
click at [515, 385] on div "[PERSON_NAME] Impordi read" at bounding box center [560, 382] width 1084 height 25
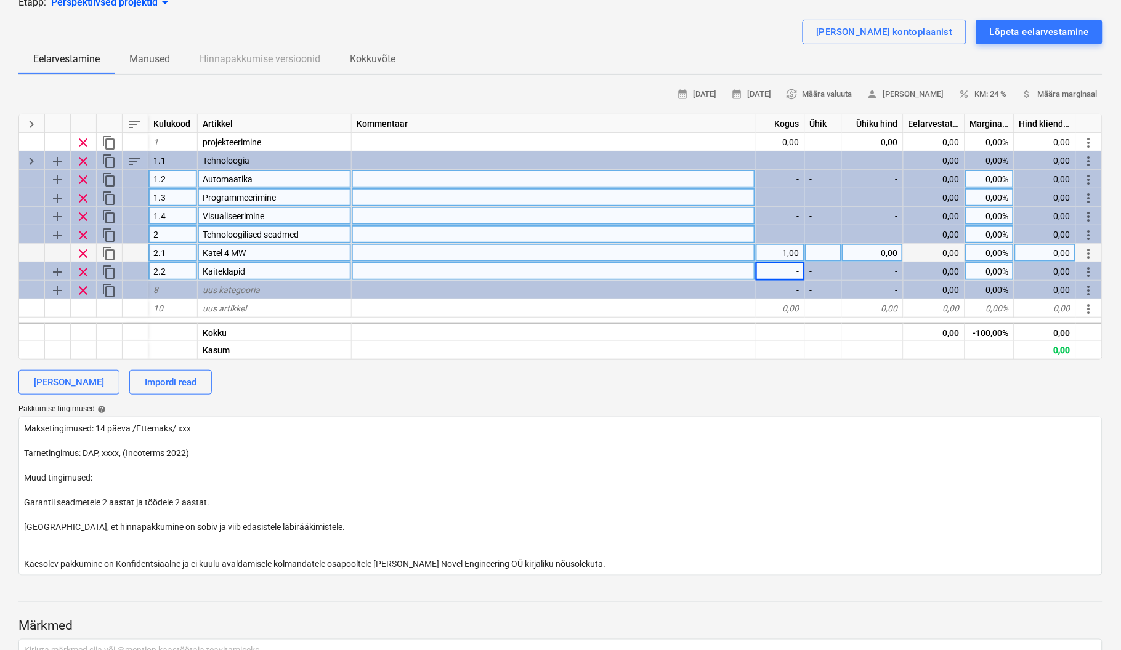
click at [793, 272] on div "-" at bounding box center [780, 271] width 49 height 18
click at [798, 270] on div "-" at bounding box center [780, 271] width 49 height 18
click at [799, 270] on div "-" at bounding box center [780, 271] width 49 height 18
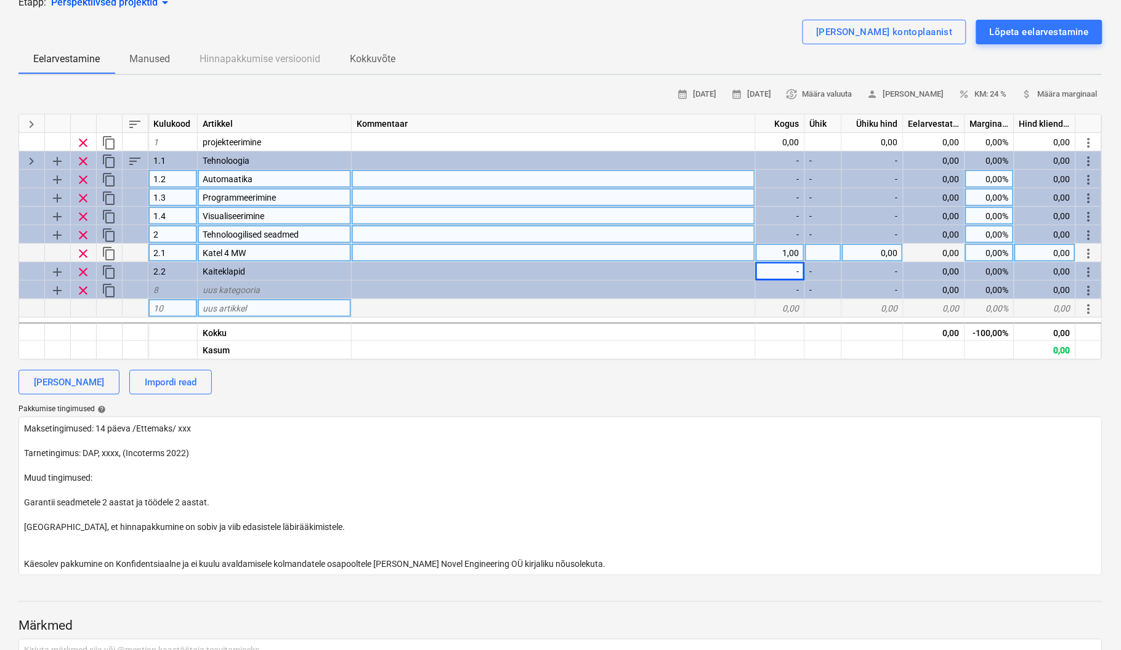
click at [790, 313] on div "0,00" at bounding box center [780, 308] width 49 height 18
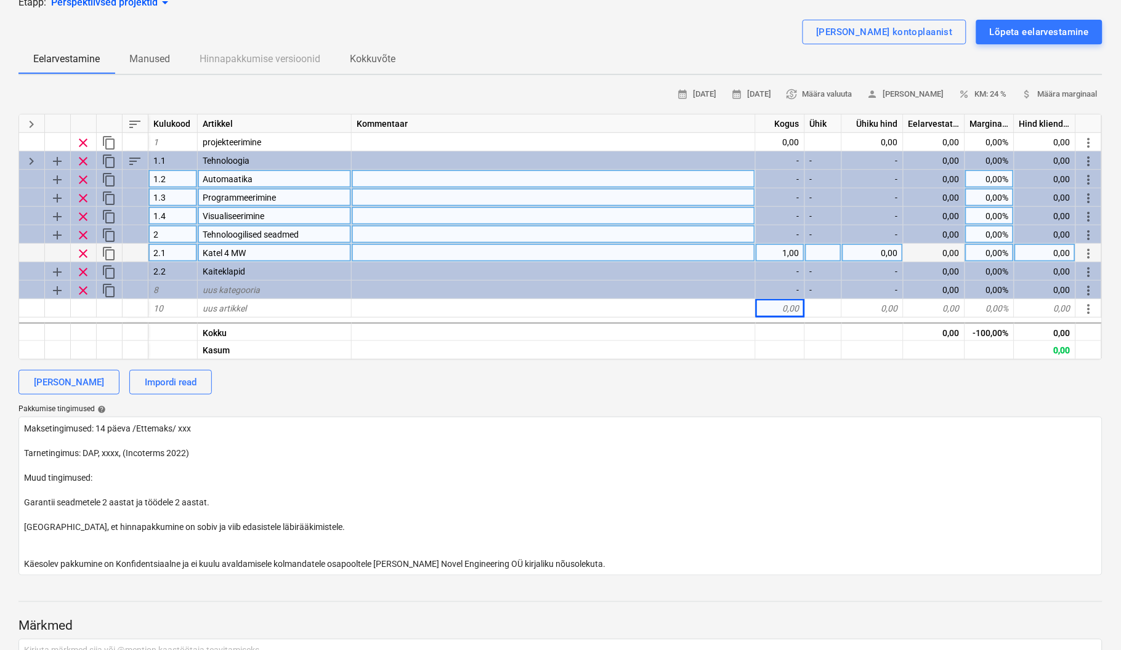
click at [676, 39] on div "[PERSON_NAME] kontoplaanist Lõpeta eelarvestamine" at bounding box center [560, 32] width 1084 height 25
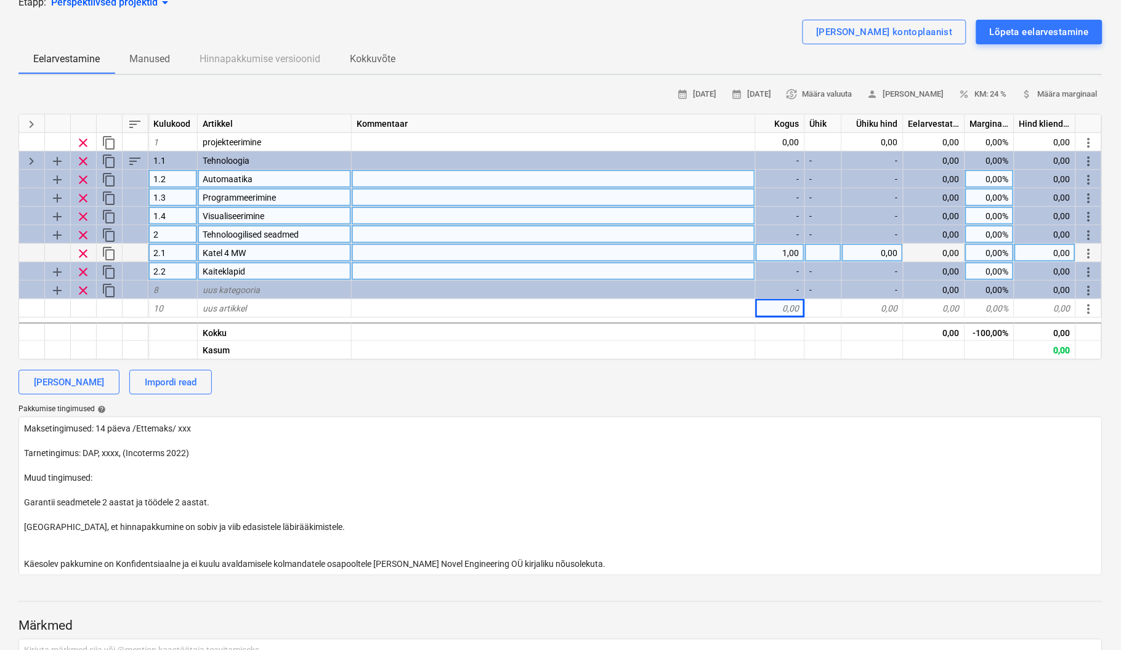
click at [789, 272] on div "-" at bounding box center [780, 271] width 49 height 18
click at [218, 269] on span "Kaiteklapid" at bounding box center [224, 272] width 42 height 10
click at [216, 267] on input "Kaiteklapid" at bounding box center [274, 271] width 153 height 18
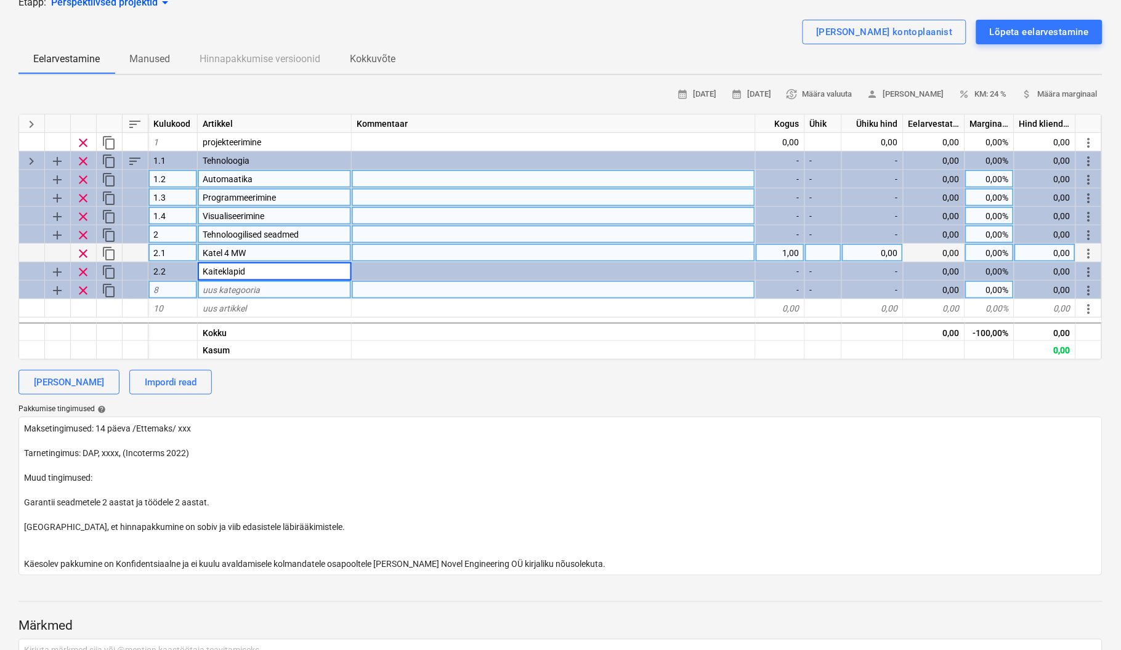
type input "Kaitseklapid"
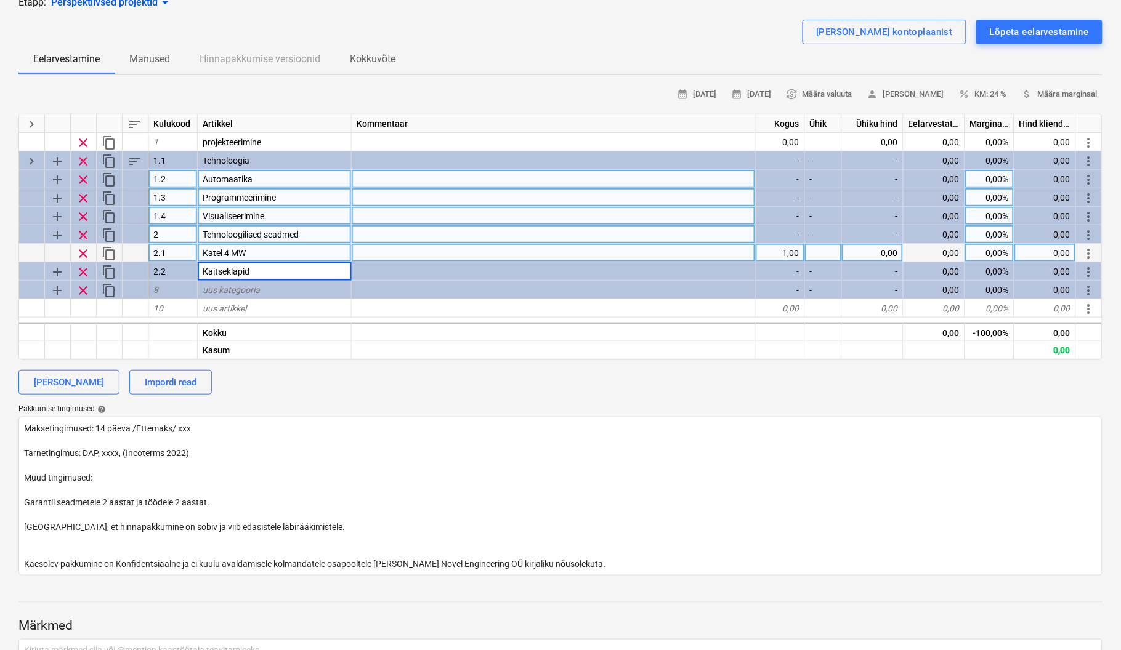
type textarea "x"
click at [605, 46] on div "Eelarvestamine Manused Hinnapakkumise versioonid Kokkuvõte" at bounding box center [560, 59] width 1084 height 30
click at [795, 233] on div "-" at bounding box center [780, 234] width 49 height 18
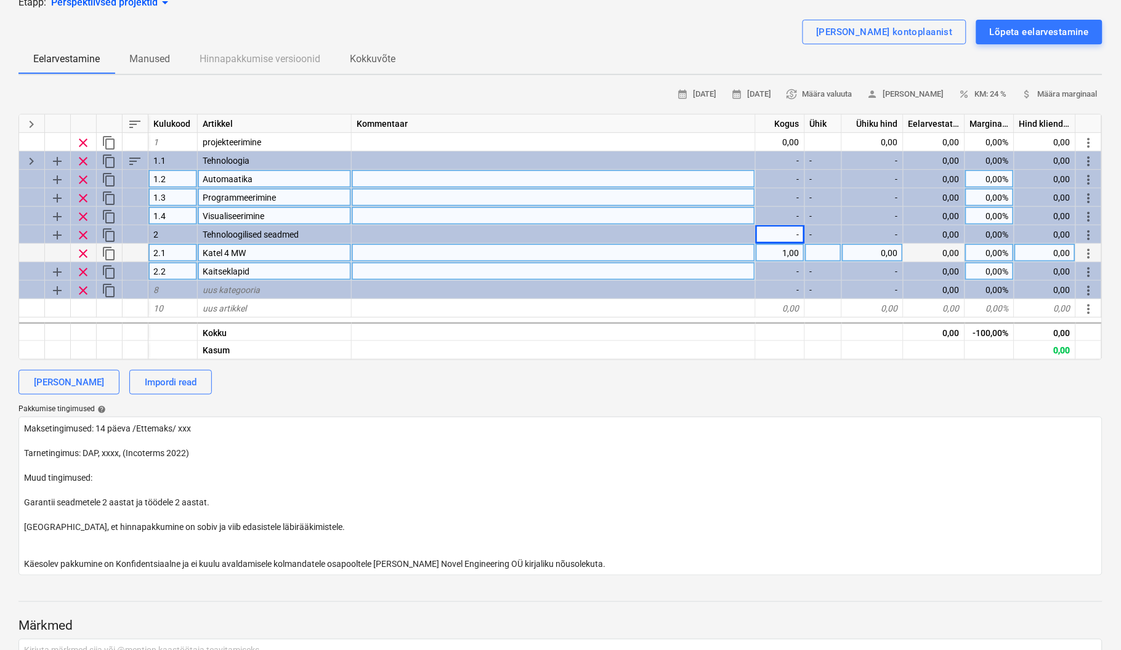
click at [785, 269] on div "-" at bounding box center [780, 271] width 49 height 18
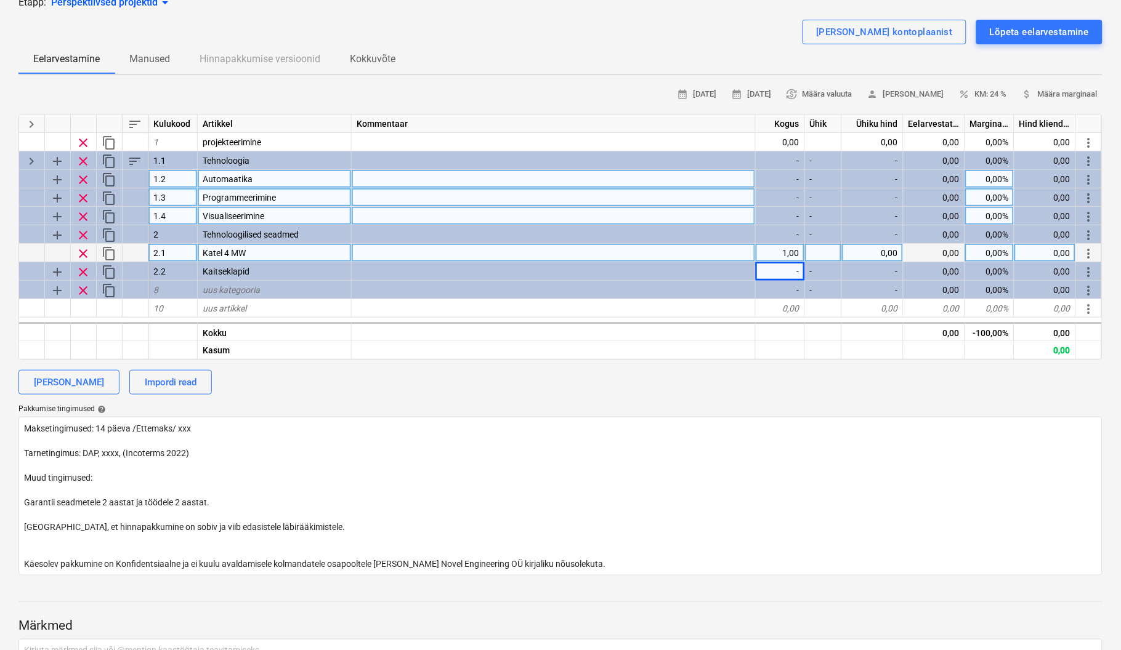
click at [608, 23] on div "[PERSON_NAME] kontoplaanist Lõpeta eelarvestamine" at bounding box center [560, 32] width 1084 height 25
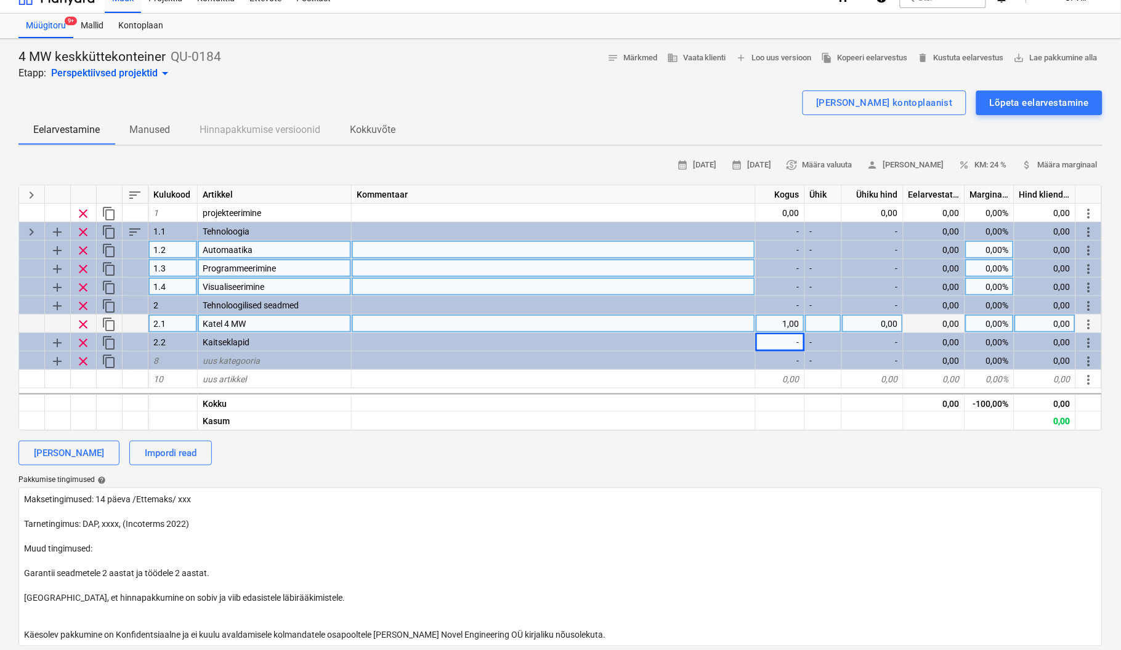
scroll to position [0, 0]
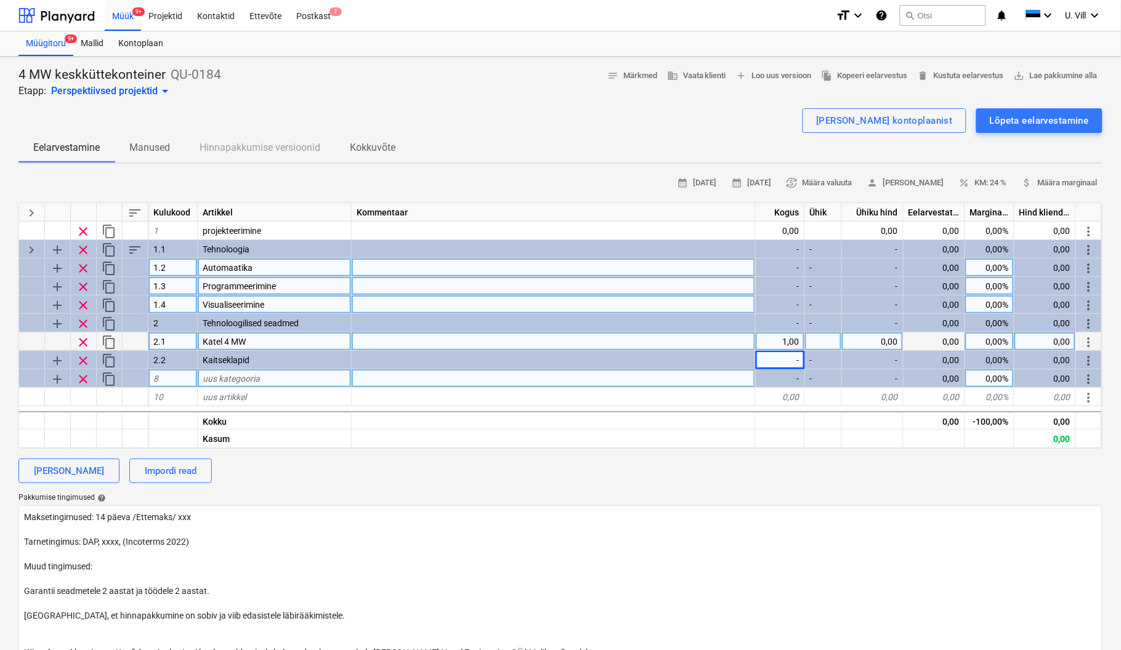
click at [283, 375] on div "uus kategooria" at bounding box center [275, 378] width 154 height 18
click at [167, 377] on div "8" at bounding box center [172, 378] width 49 height 18
type input "2.3"
type textarea "x"
click at [261, 375] on div "uus kategooria" at bounding box center [275, 378] width 154 height 18
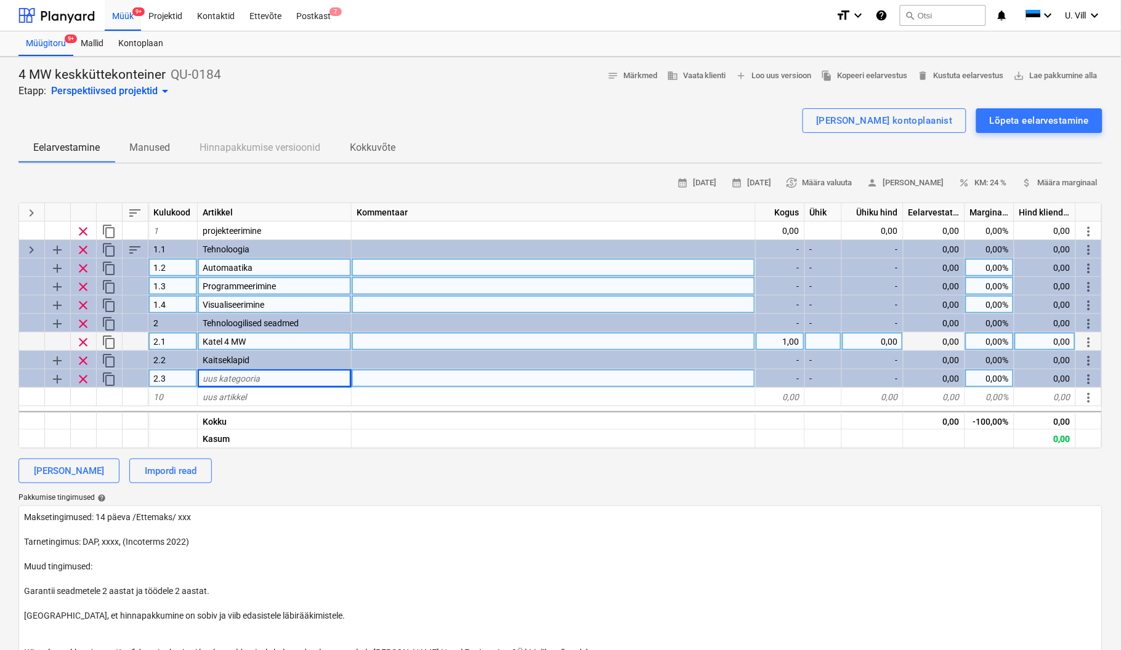
click at [261, 375] on div "uus kategooria" at bounding box center [275, 378] width 154 height 18
type input "Ventiilid"
click at [171, 394] on div "10" at bounding box center [172, 397] width 49 height 18
type textarea "x"
type input "2.4"
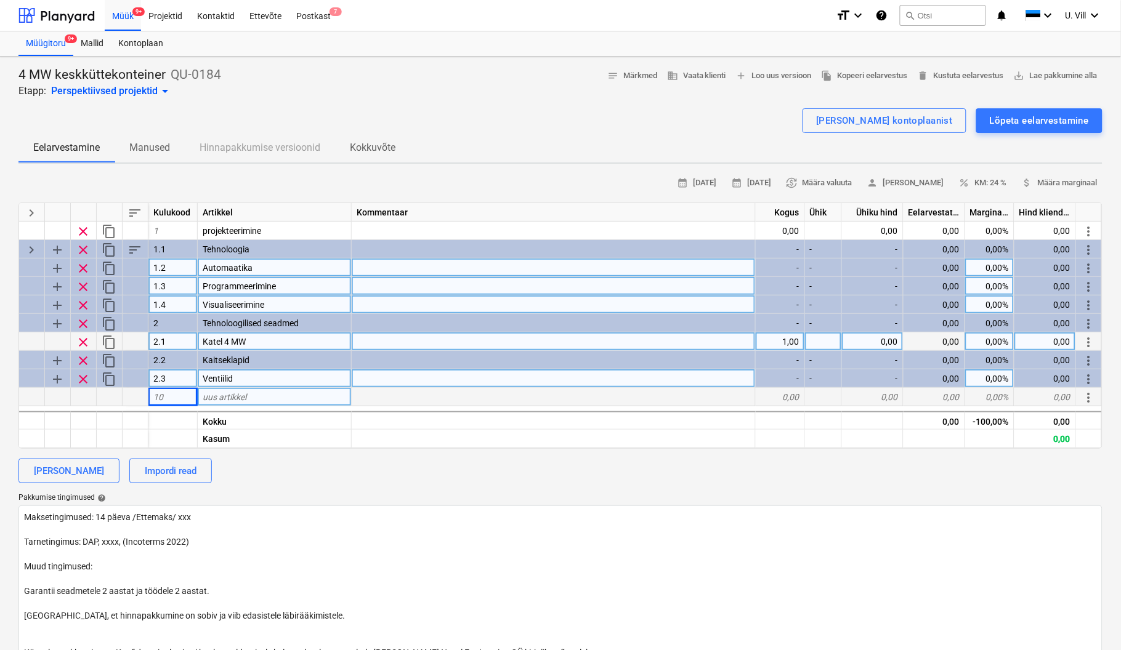
click at [480, 111] on div "[PERSON_NAME] kontoplaanist Lõpeta eelarvestamine" at bounding box center [560, 120] width 1084 height 25
type textarea "x"
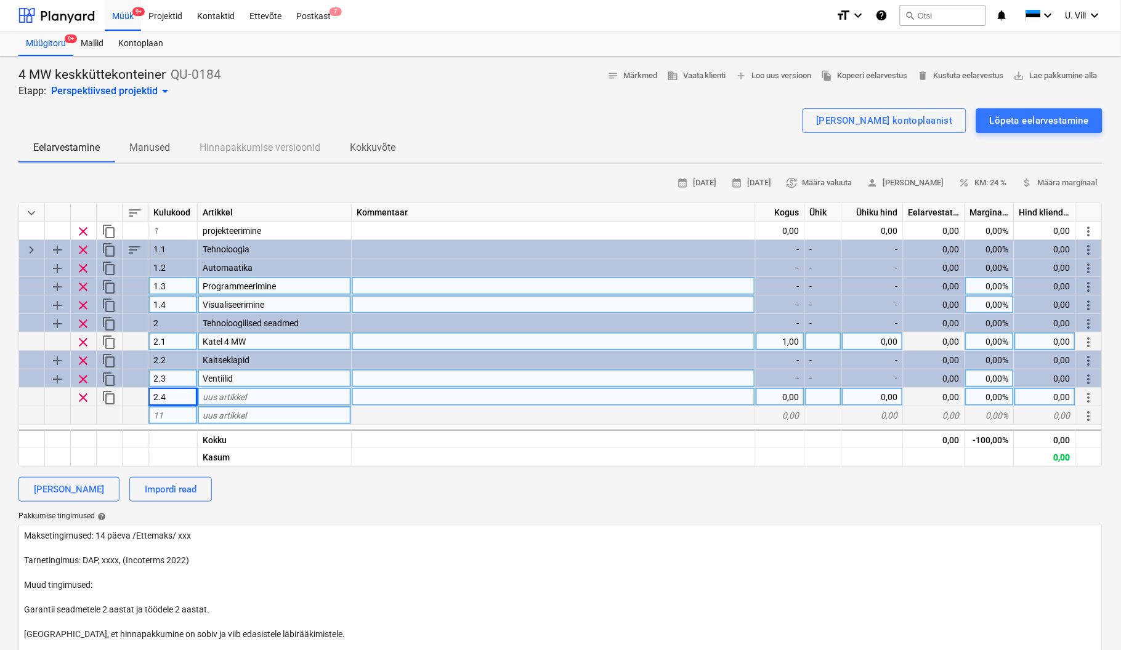
click at [186, 415] on div "11" at bounding box center [172, 415] width 49 height 18
type input "2.5"
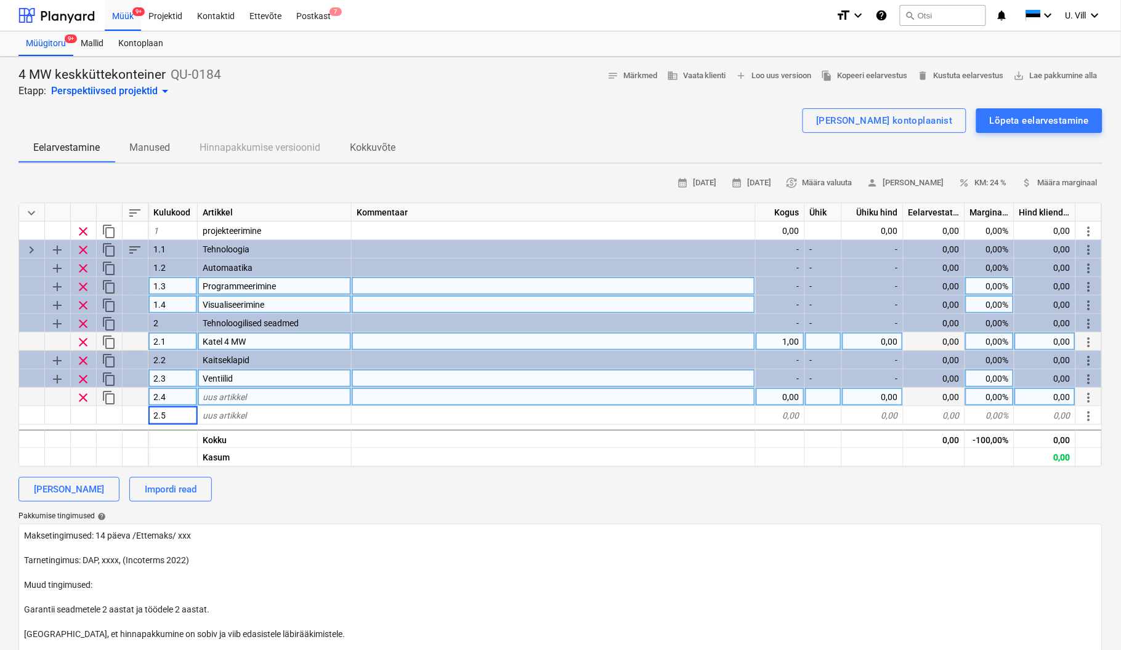
click at [494, 114] on div "[PERSON_NAME] kontoplaanist Lõpeta eelarvestamine" at bounding box center [560, 120] width 1084 height 25
type textarea "x"
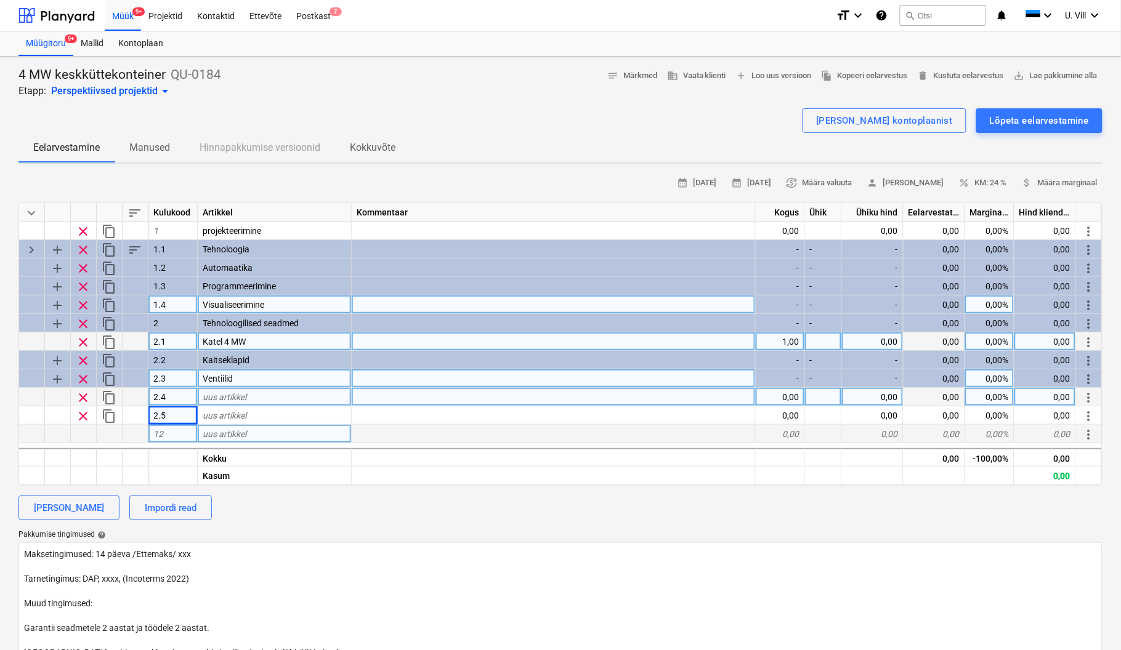
click at [185, 430] on div "12" at bounding box center [172, 434] width 49 height 18
type input "2.6"
type textarea "x"
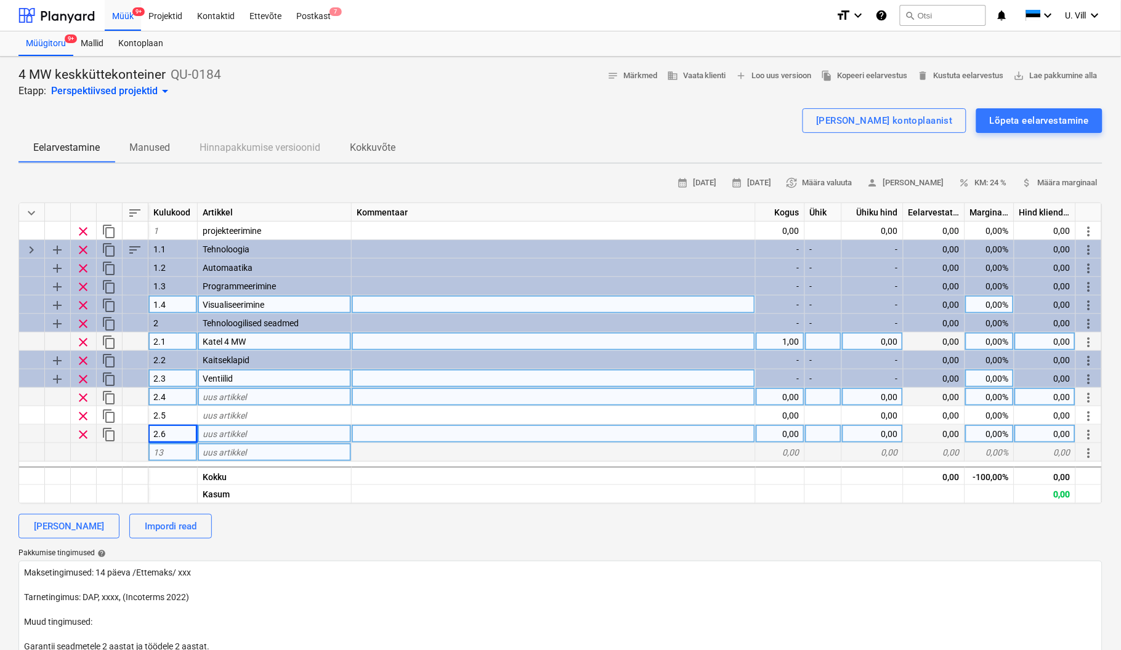
click at [175, 446] on div "13" at bounding box center [172, 452] width 49 height 18
type input "2.7"
click at [526, 126] on div "[PERSON_NAME] kontoplaanist Lõpeta eelarvestamine" at bounding box center [560, 120] width 1084 height 25
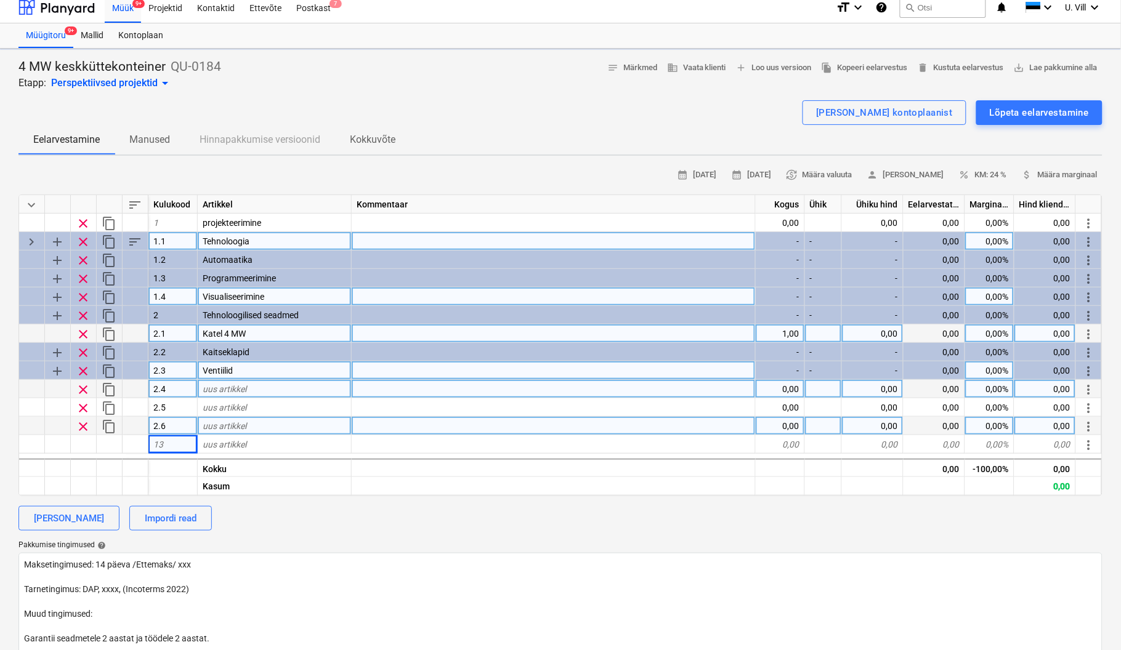
type textarea "x"
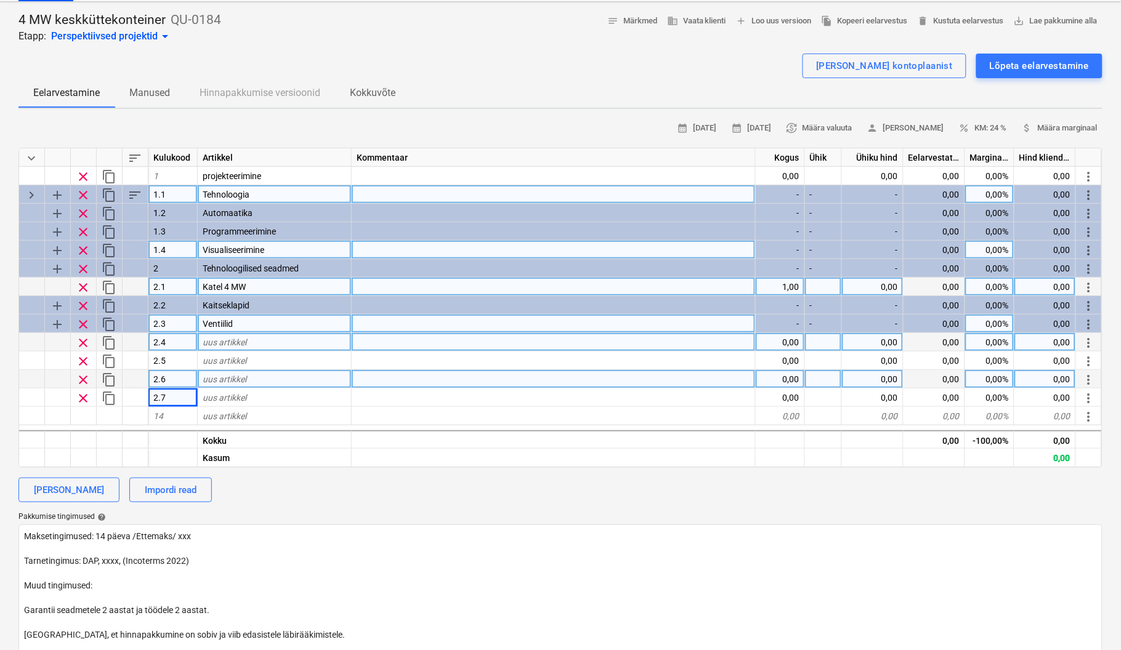
scroll to position [53, 0]
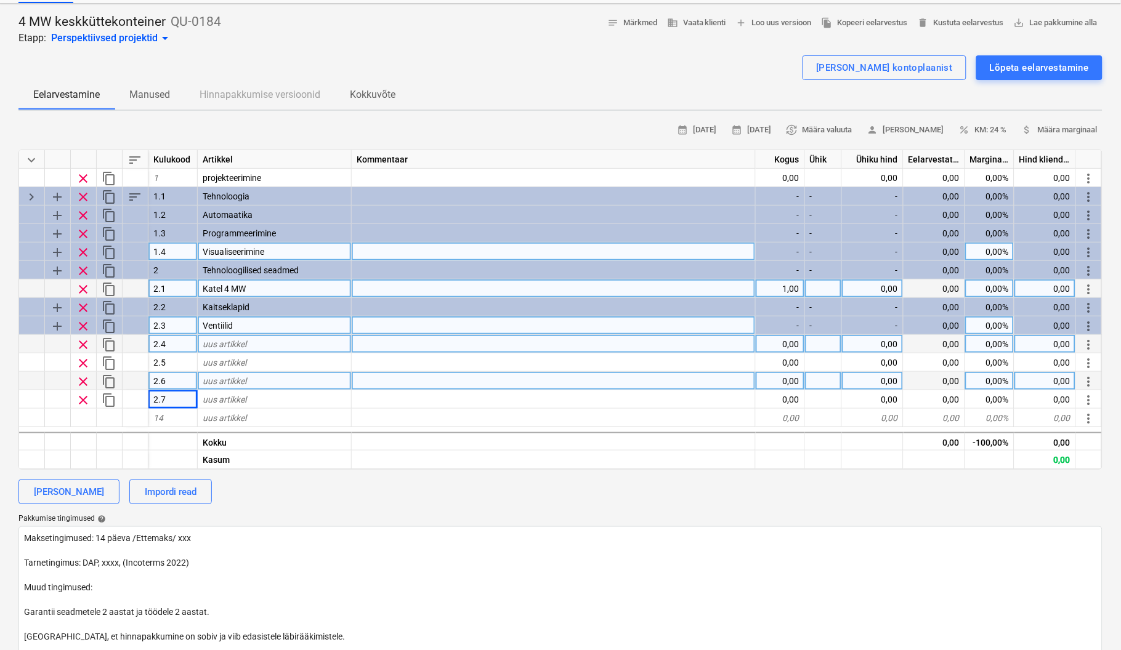
click at [264, 338] on div "uus artikkel" at bounding box center [275, 344] width 154 height 18
type input "Katla siseringipump"
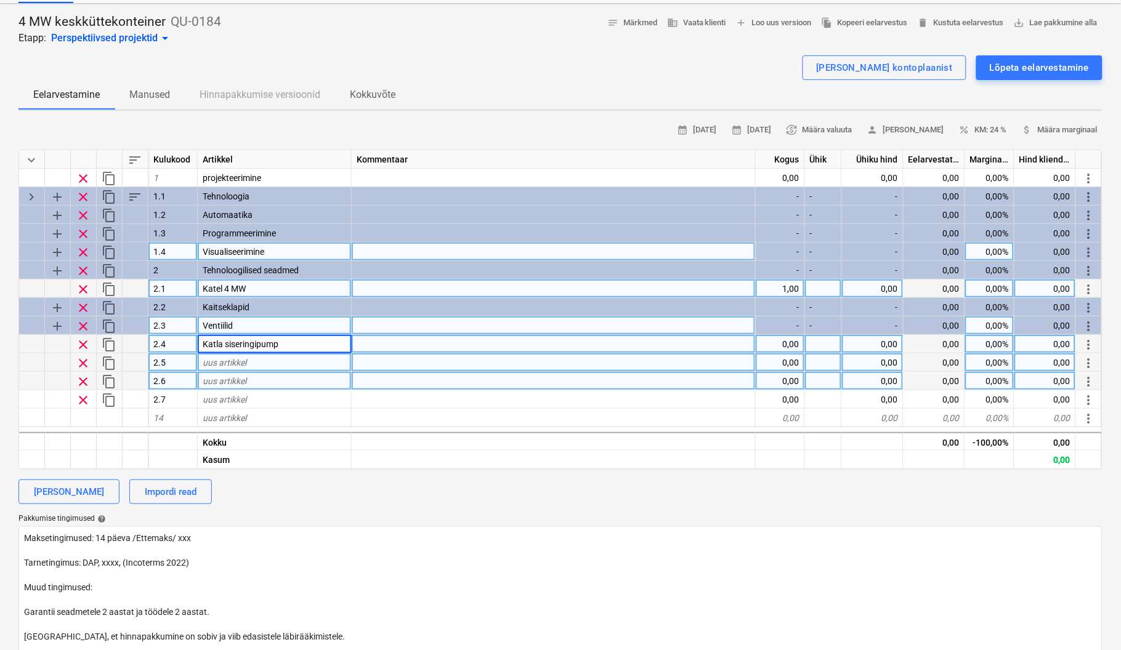
click at [265, 358] on div "uus artikkel" at bounding box center [275, 362] width 154 height 18
type textarea "x"
type input "[PERSON_NAME] tsirkulatsioonipump"
click at [461, 47] on div at bounding box center [560, 51] width 1084 height 10
click at [504, 92] on div "Eelarvestamine Manused Hinnapakkumise versioonid Kokkuvõte" at bounding box center [560, 95] width 1084 height 30
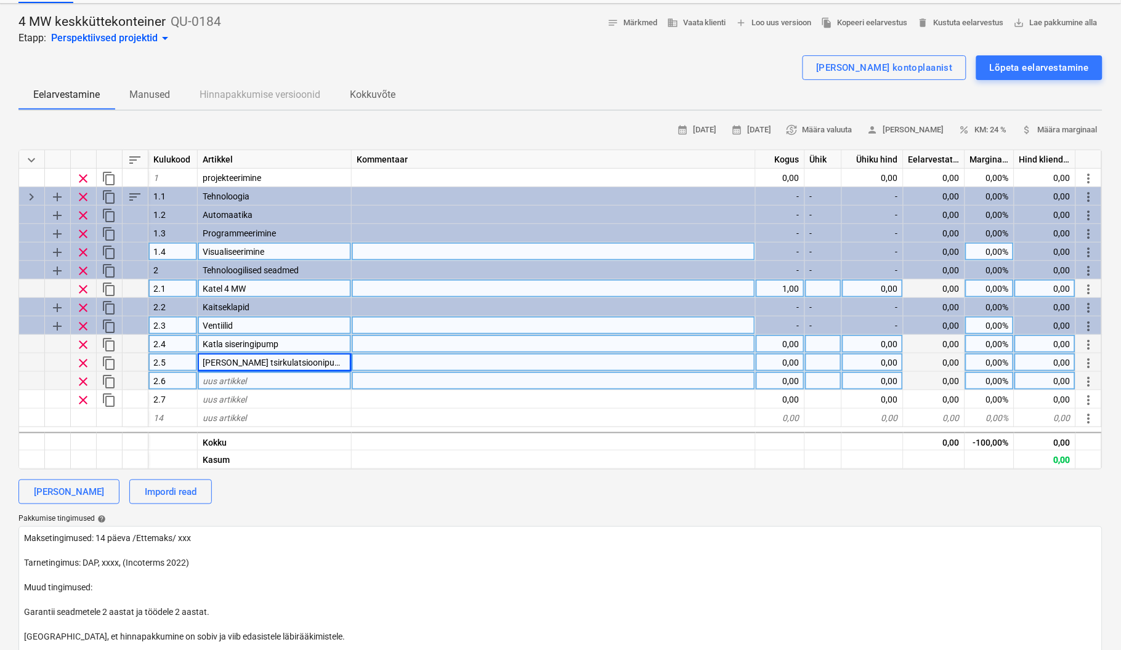
click at [533, 57] on div "[PERSON_NAME] kontoplaanist Lõpeta eelarvestamine" at bounding box center [560, 67] width 1084 height 25
click at [877, 66] on div "[PERSON_NAME] kontoplaanist" at bounding box center [884, 68] width 137 height 16
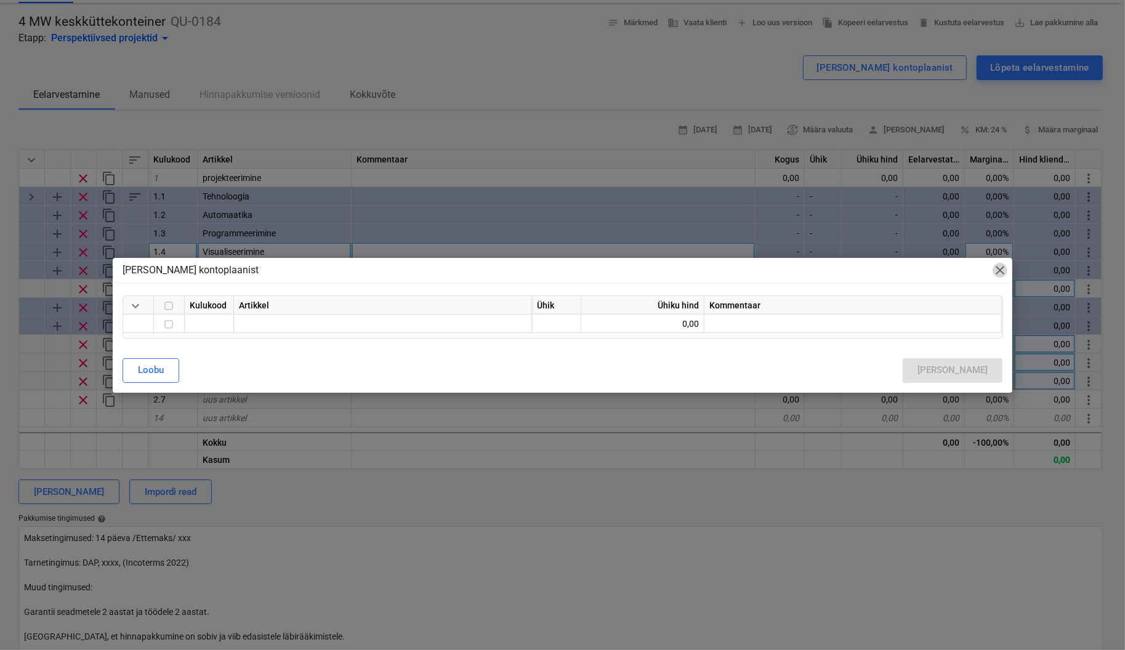
click at [999, 272] on span "close" at bounding box center [1000, 270] width 15 height 15
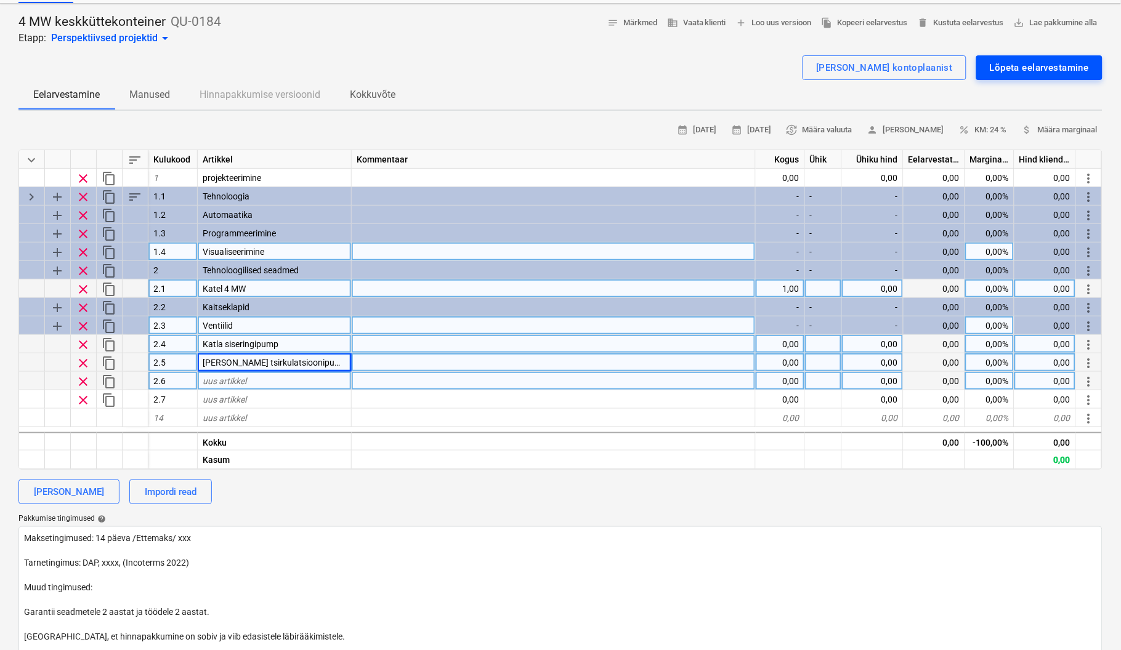
click at [1051, 63] on div "Lõpeta eelarvestamine" at bounding box center [1039, 68] width 99 height 16
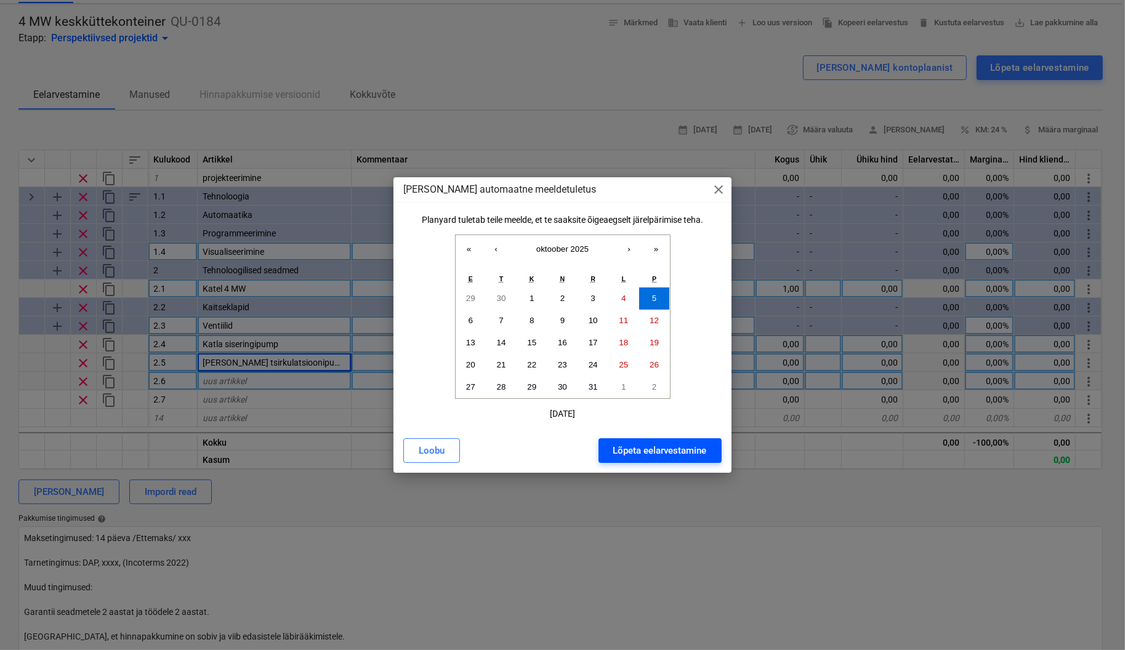
click at [674, 453] on div "Lõpeta eelarvestamine" at bounding box center [660, 451] width 94 height 16
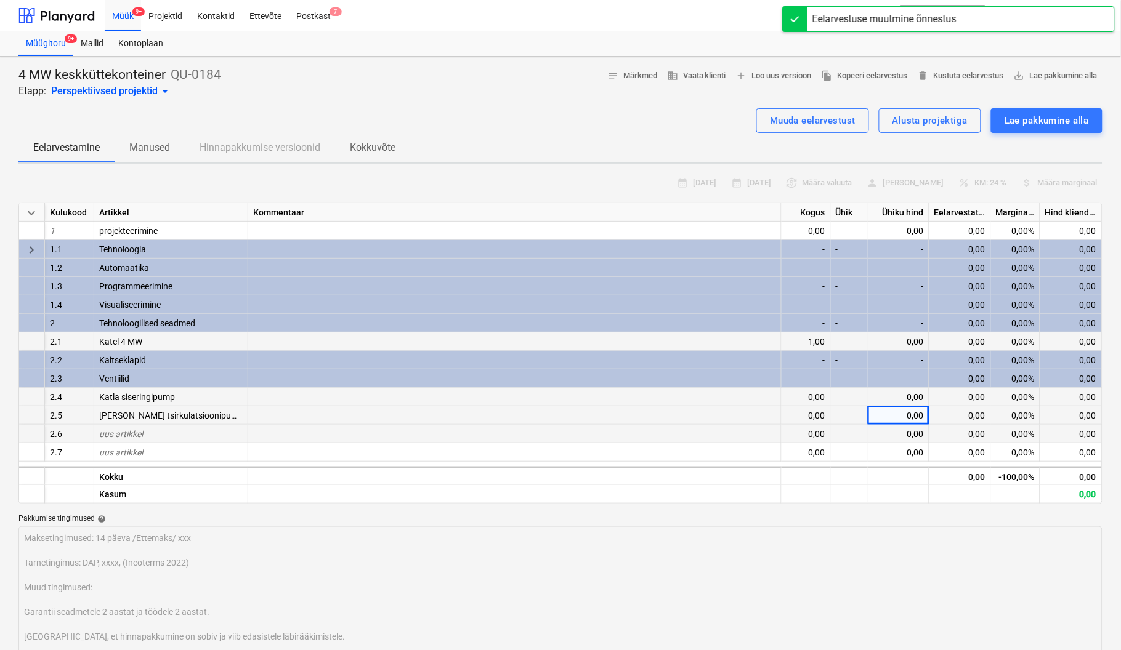
click at [126, 374] on span "Ventiilid" at bounding box center [114, 379] width 30 height 10
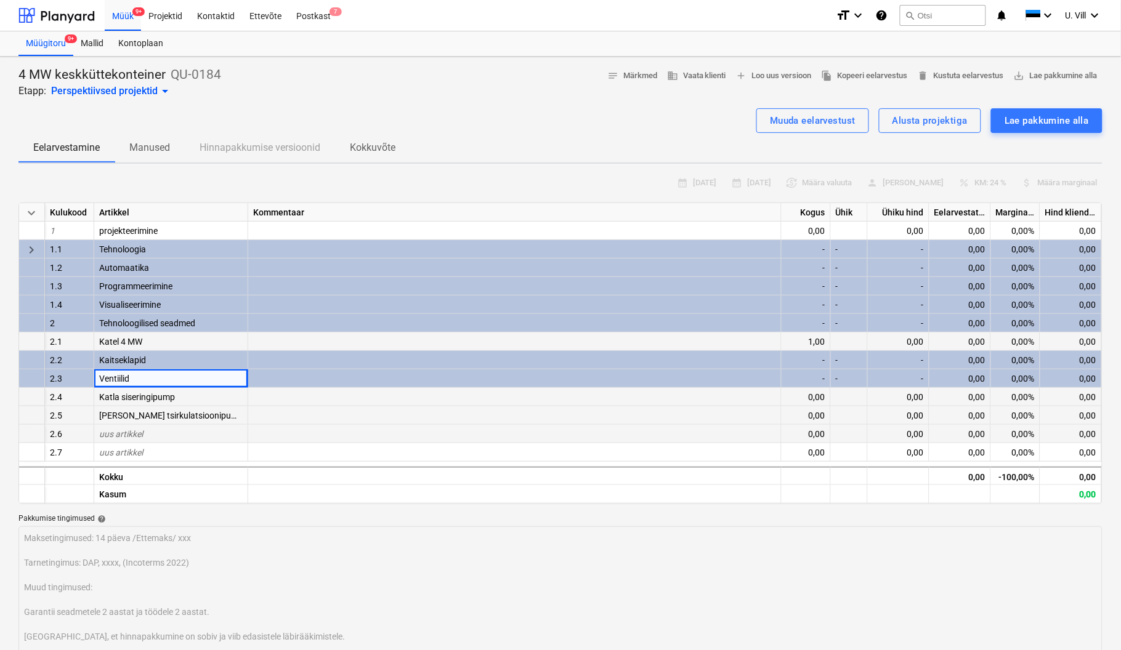
click at [131, 379] on div "Ventiilid" at bounding box center [171, 378] width 154 height 18
click at [135, 375] on div "Ventiilid" at bounding box center [171, 378] width 154 height 18
click at [100, 375] on span "Ventiilid" at bounding box center [114, 379] width 30 height 10
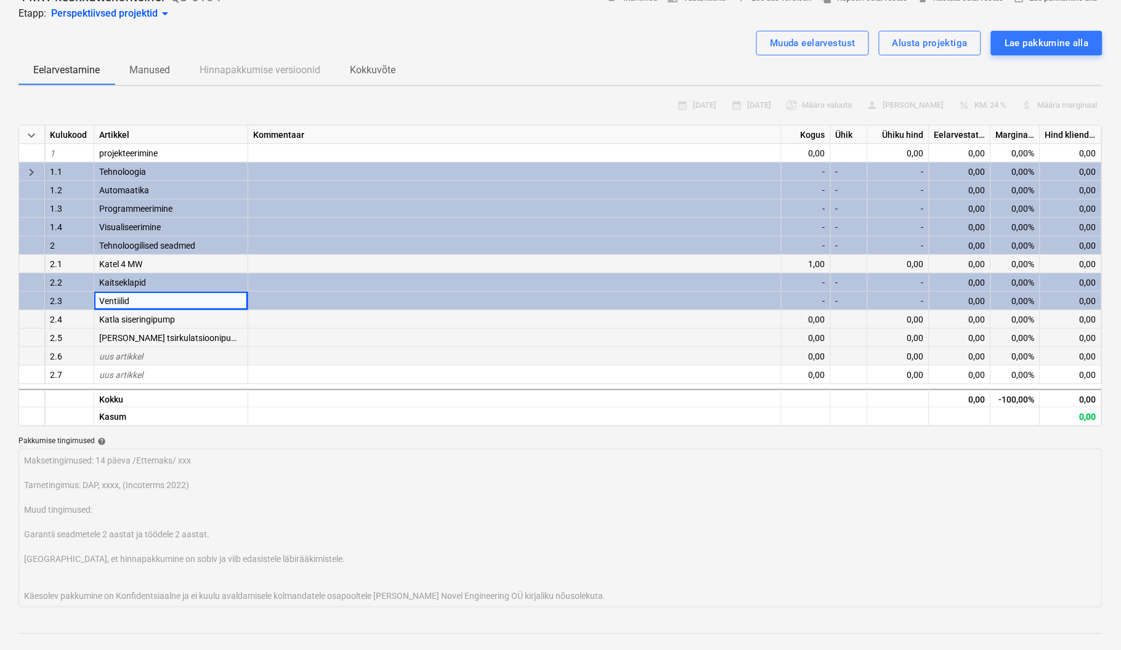
scroll to position [110, 0]
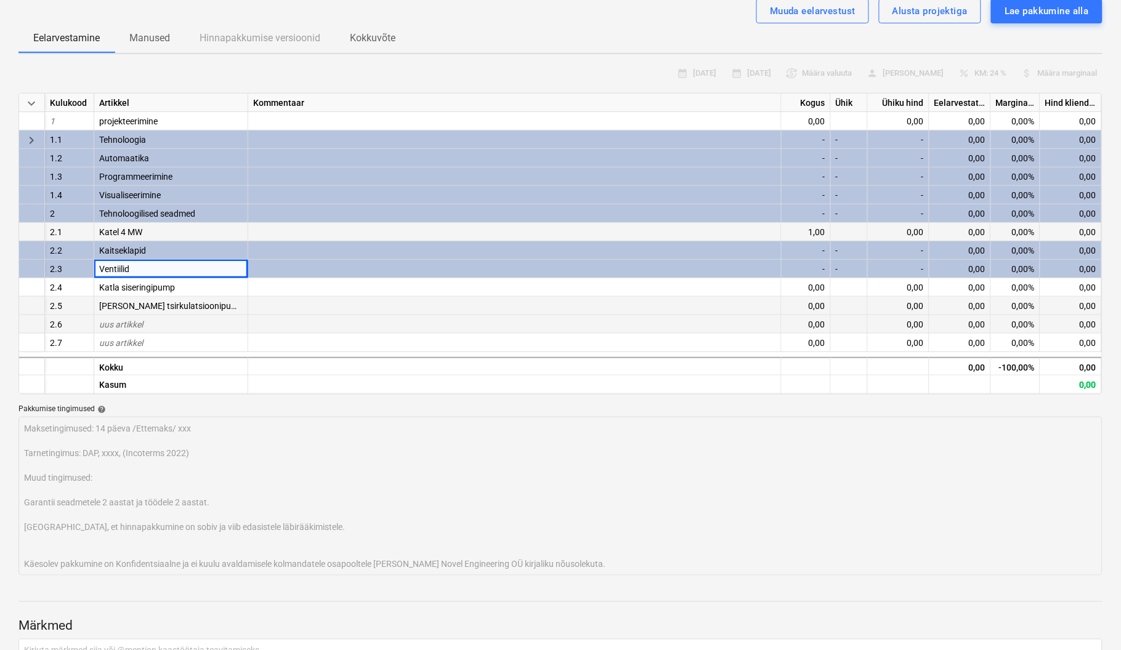
click at [156, 323] on div "uus artikkel" at bounding box center [171, 324] width 154 height 18
click at [158, 323] on div "uus artikkel" at bounding box center [171, 324] width 154 height 18
click at [158, 322] on div "uus artikkel" at bounding box center [171, 324] width 154 height 18
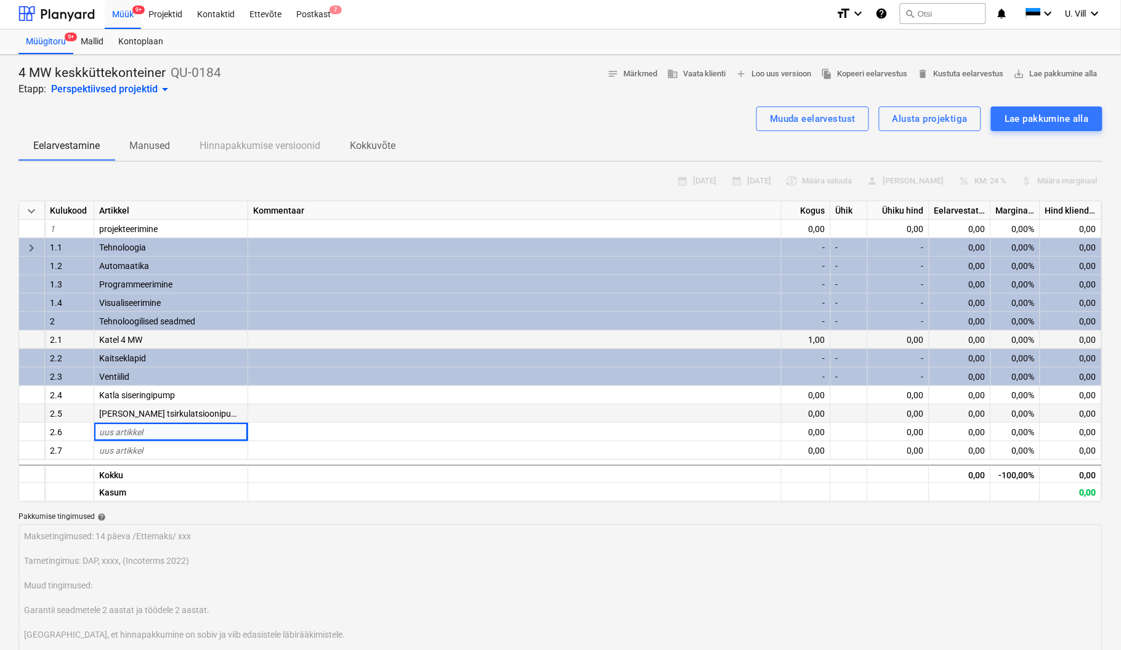
scroll to position [0, 0]
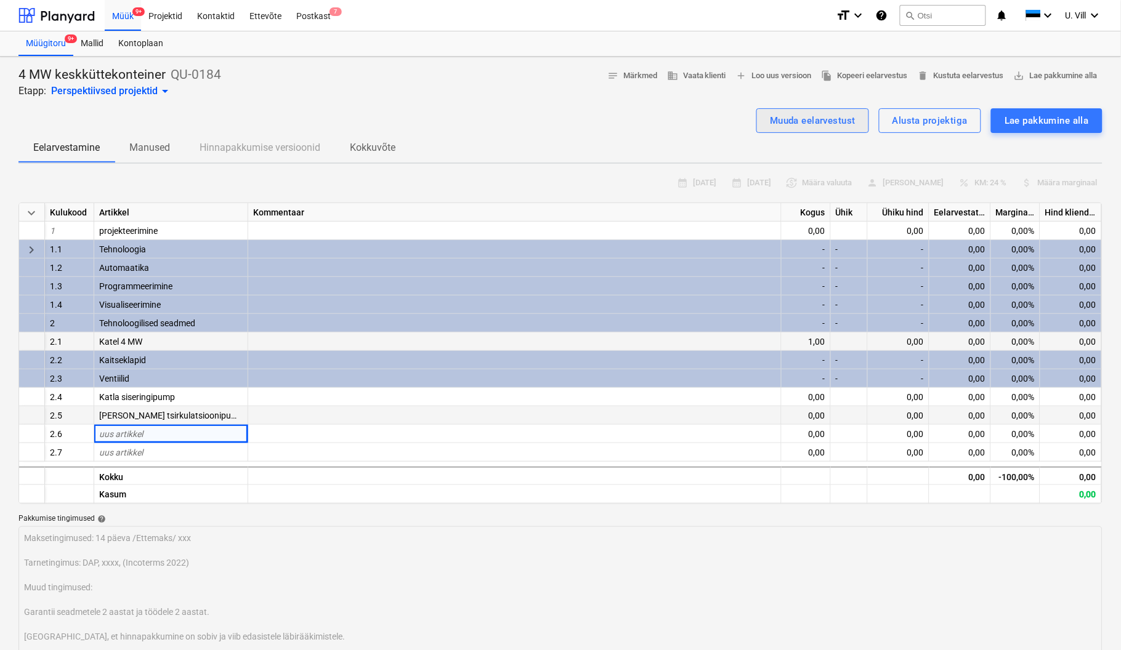
click at [812, 123] on div "Muuda eelarvestust" at bounding box center [813, 121] width 86 height 16
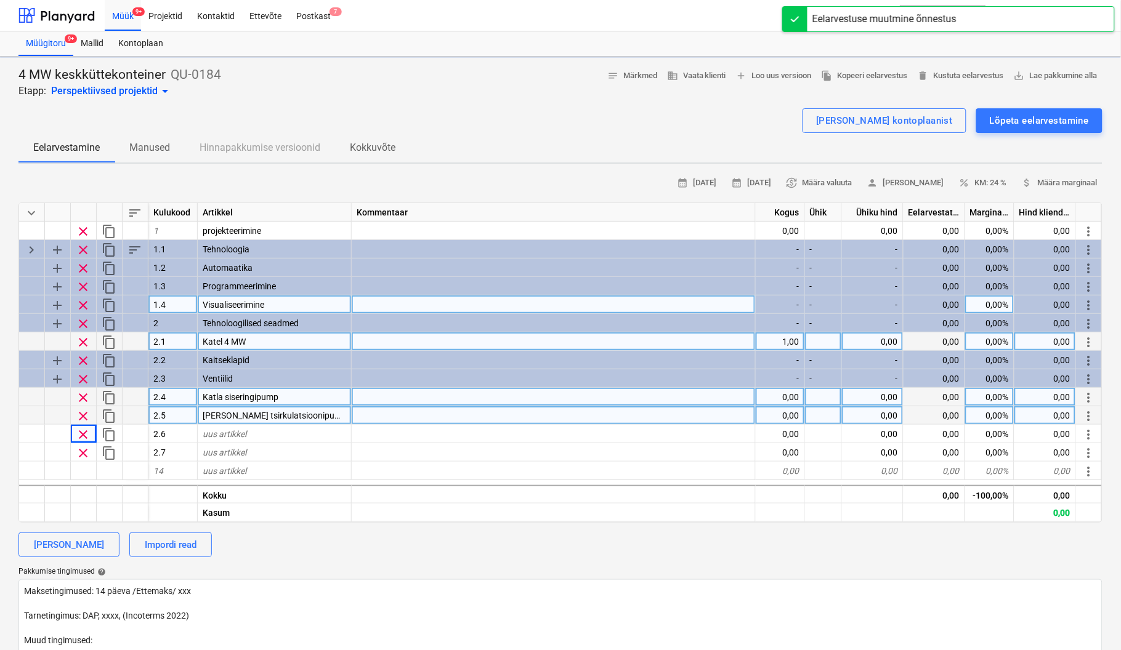
type textarea "x"
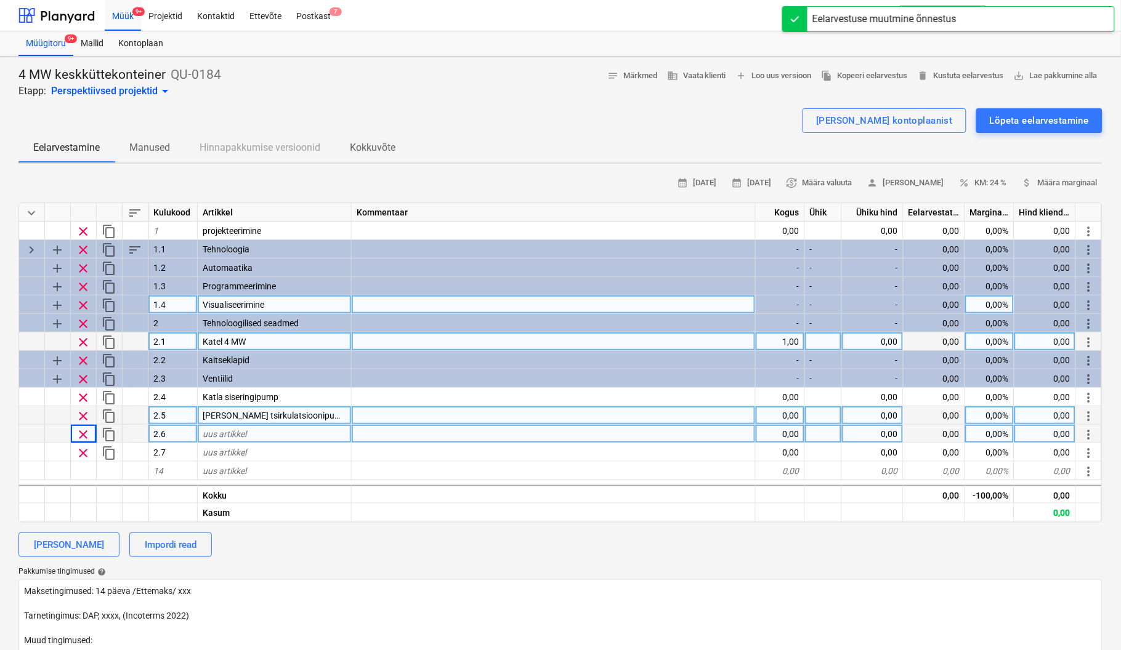
click at [272, 434] on div "uus artikkel" at bounding box center [275, 434] width 154 height 18
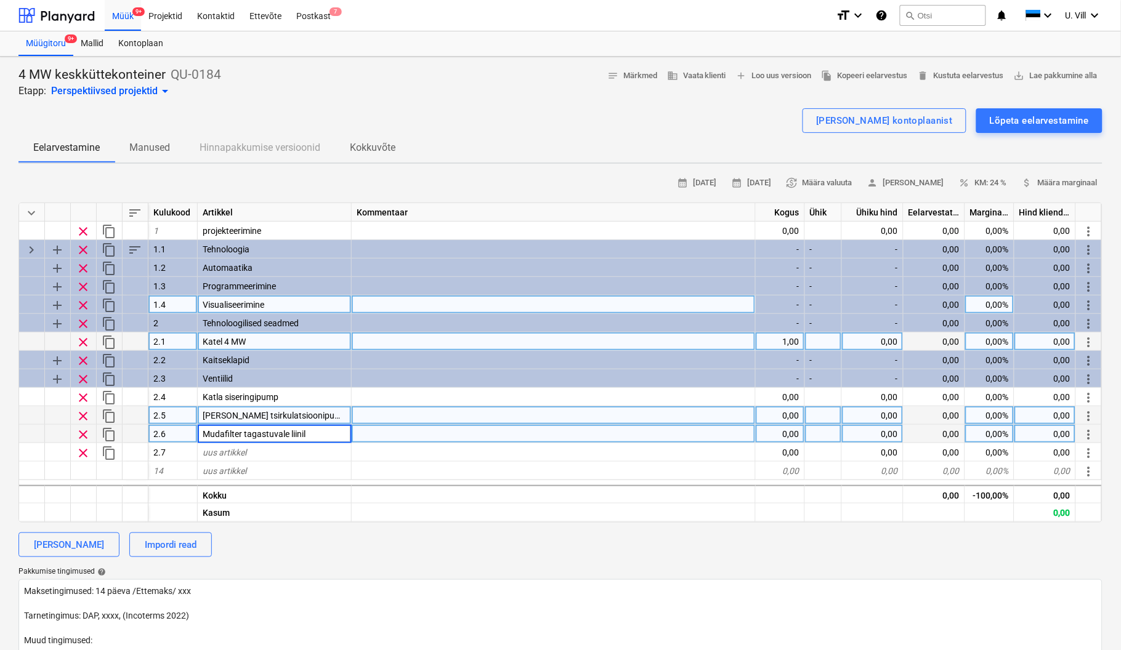
type input "Mudafilter tagastuvale liinile"
click at [440, 110] on div "[PERSON_NAME] kontoplaanist Lõpeta eelarvestamine" at bounding box center [560, 120] width 1084 height 25
click at [1001, 121] on div "Lõpeta eelarvestamine" at bounding box center [1039, 121] width 99 height 16
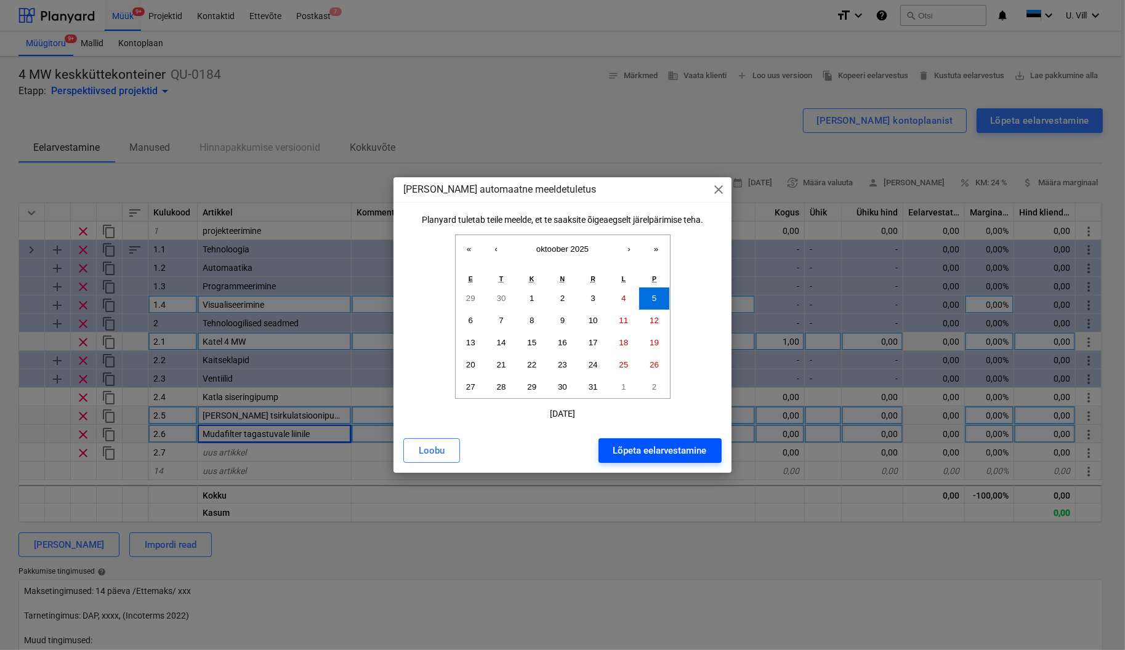
click at [667, 443] on div "Lõpeta eelarvestamine" at bounding box center [660, 451] width 94 height 16
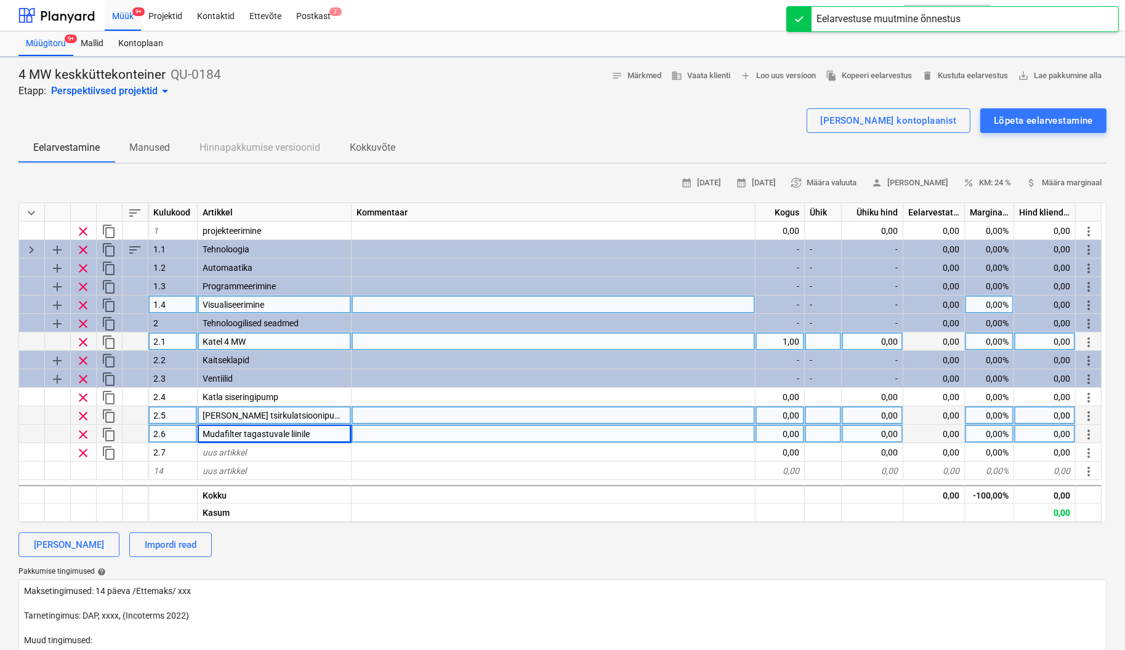
type textarea "x"
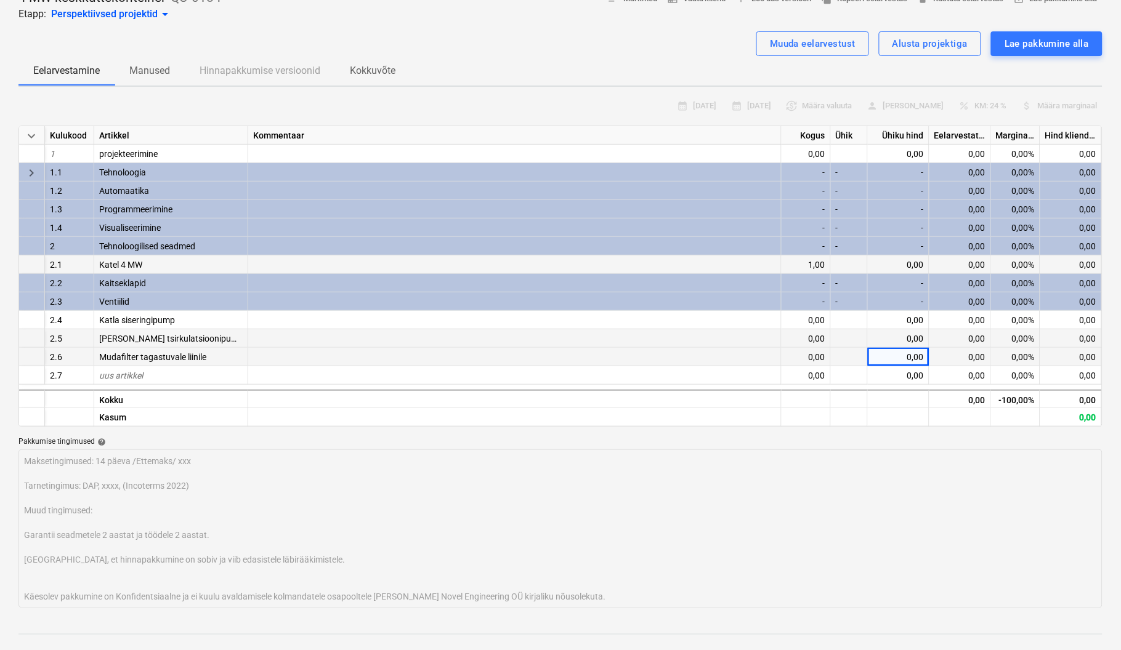
scroll to position [110, 0]
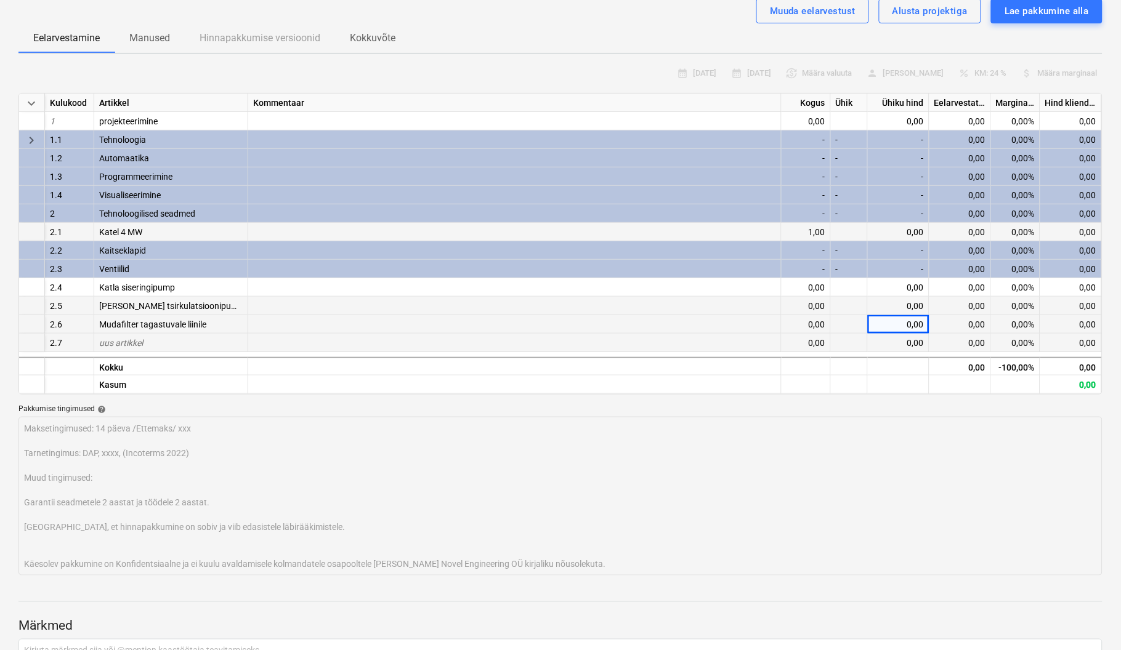
click at [149, 339] on div "uus artikkel" at bounding box center [171, 343] width 154 height 18
click at [145, 342] on div "uus artikkel" at bounding box center [171, 343] width 154 height 18
click at [148, 341] on div "uus artikkel" at bounding box center [171, 343] width 154 height 18
